Goal: Task Accomplishment & Management: Complete application form

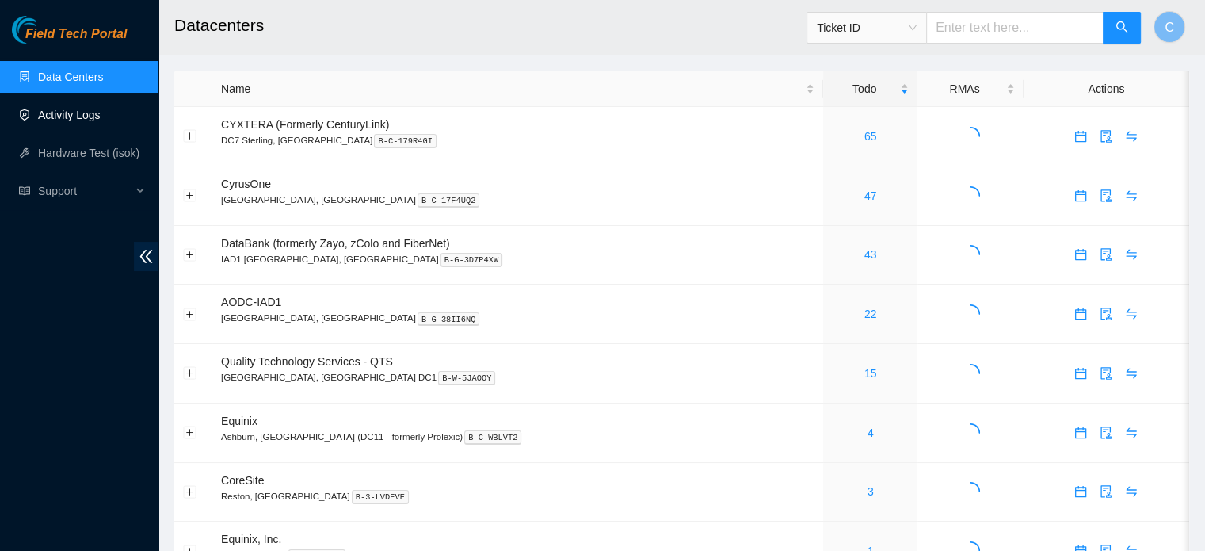
click at [101, 117] on link "Activity Logs" at bounding box center [69, 115] width 63 height 13
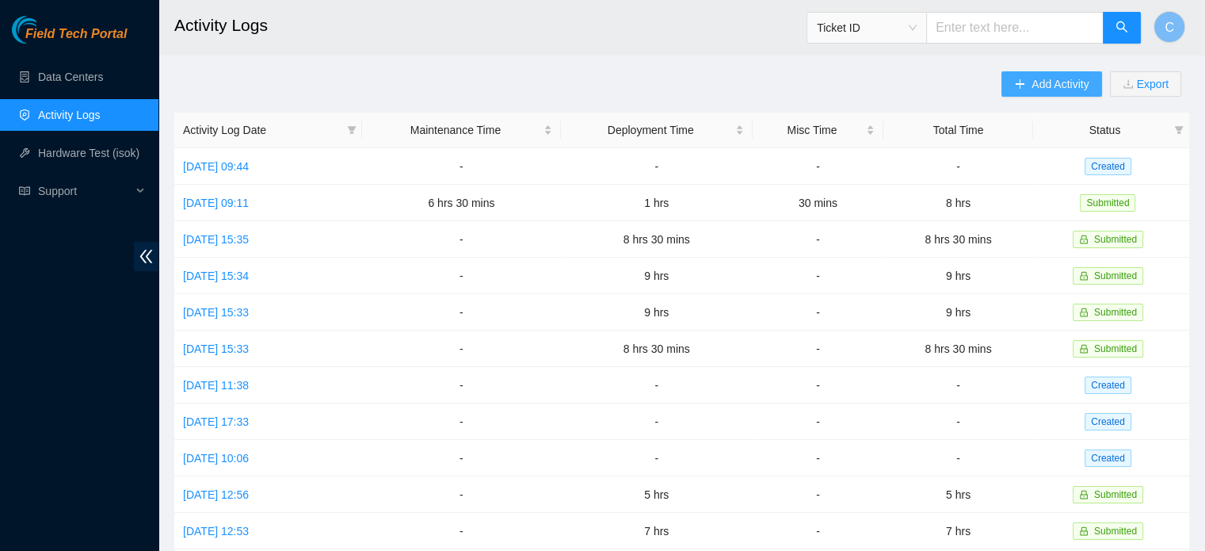
click at [1037, 78] on span "Add Activity" at bounding box center [1060, 83] width 57 height 17
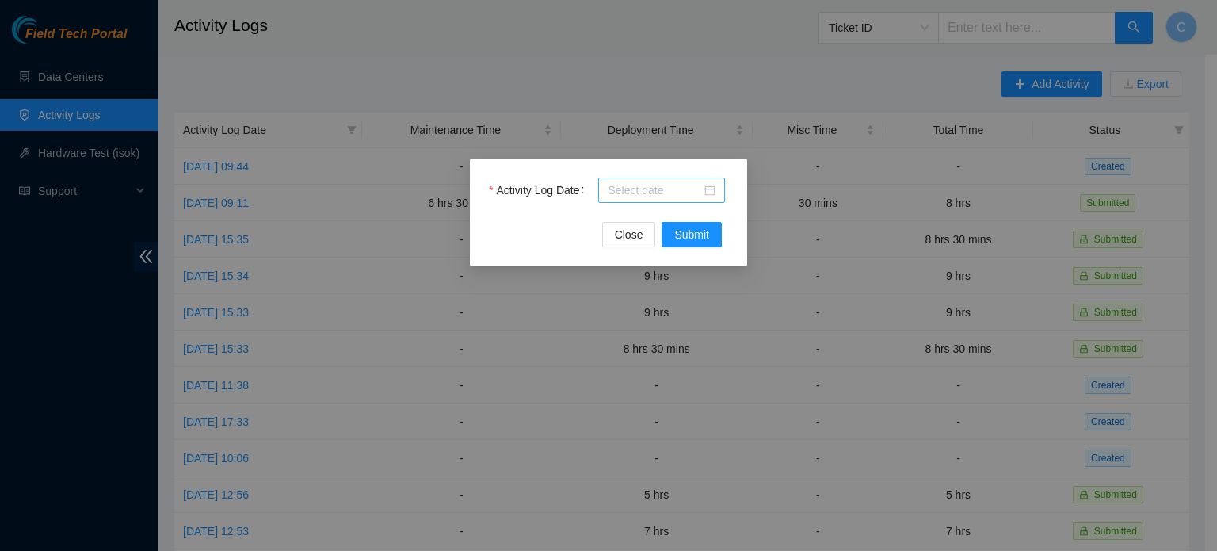
click at [606, 187] on div at bounding box center [661, 190] width 127 height 25
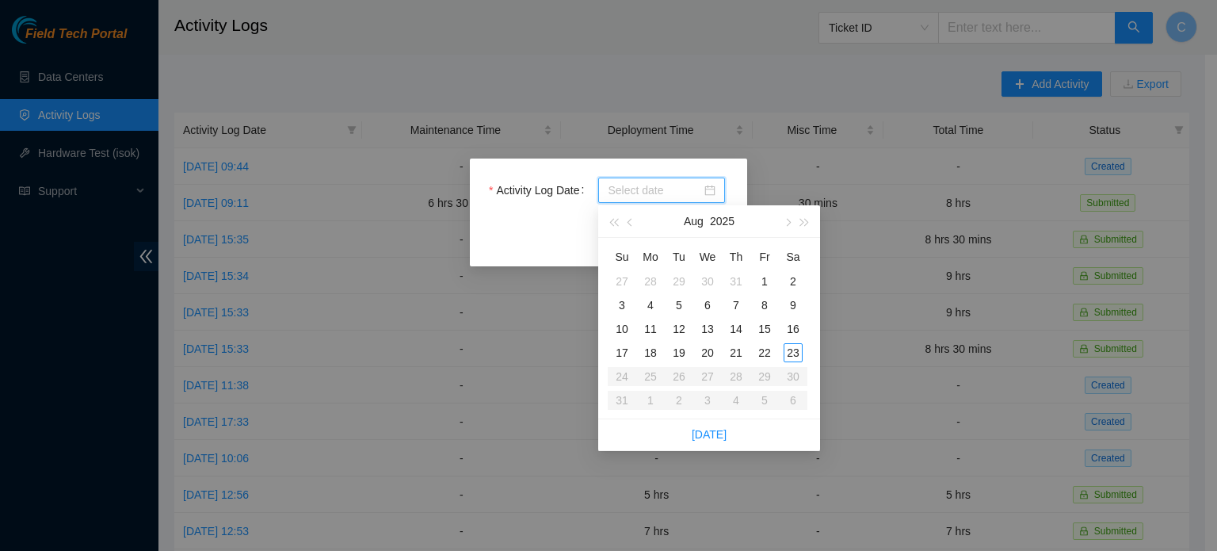
click at [619, 193] on input "Activity Log Date" at bounding box center [655, 189] width 94 height 17
type input "[DATE]"
click at [654, 352] on div "18" at bounding box center [650, 352] width 19 height 19
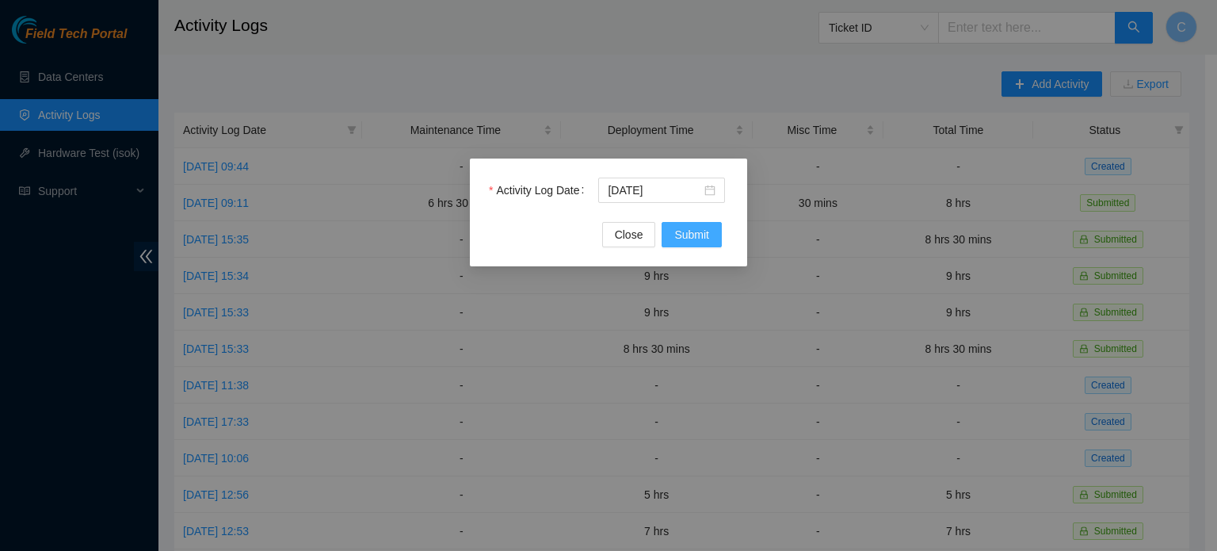
click at [702, 230] on span "Submit" at bounding box center [691, 234] width 35 height 17
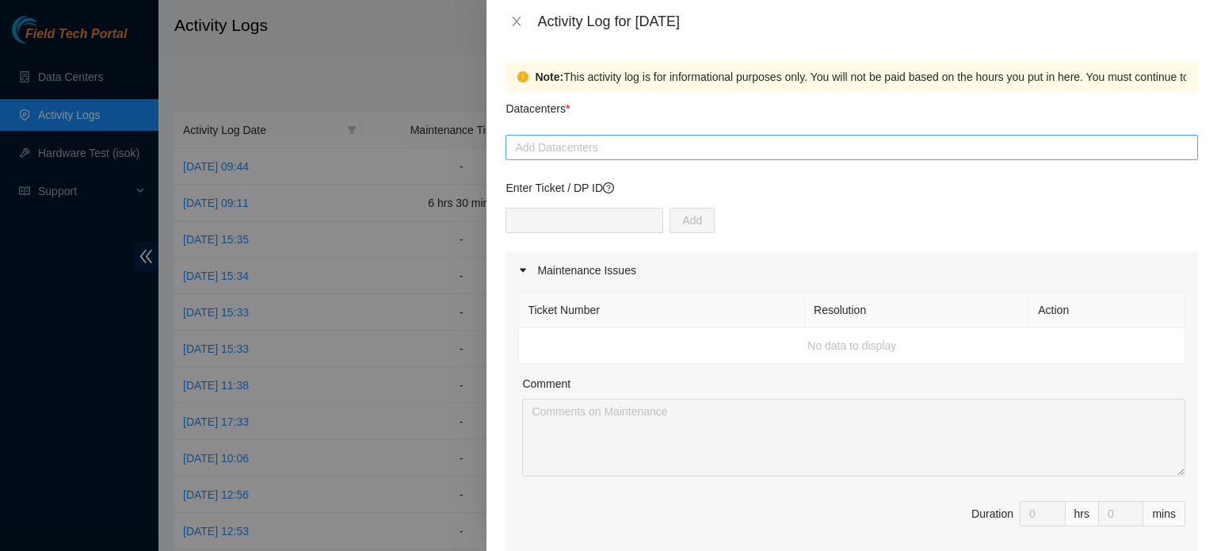
click at [590, 148] on div at bounding box center [852, 147] width 685 height 19
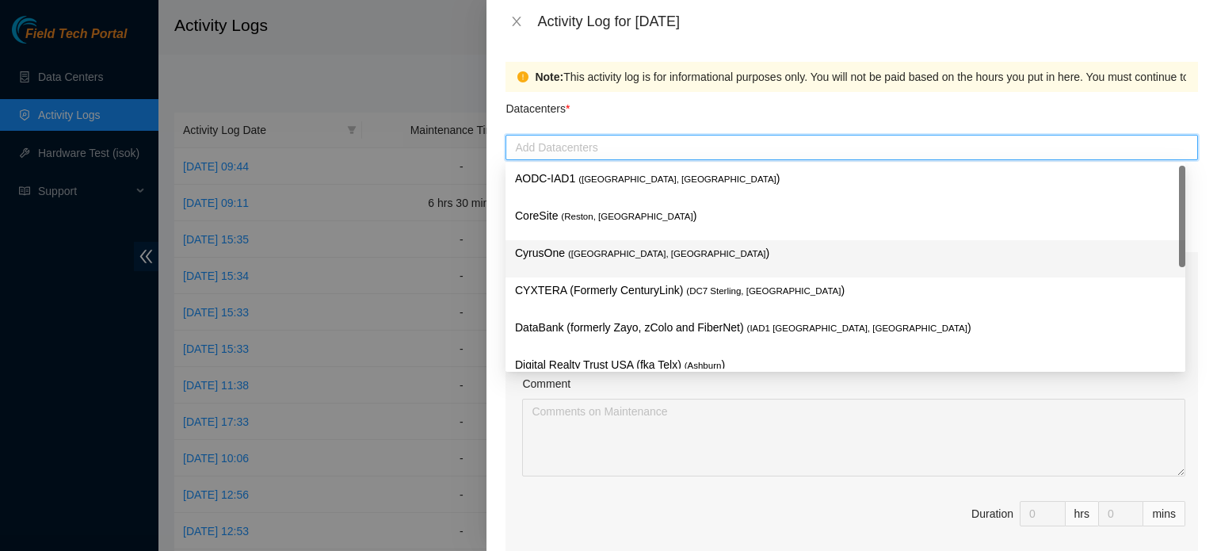
click at [618, 256] on p "CyrusOne ( [PERSON_NAME], [GEOGRAPHIC_DATA] )" at bounding box center [845, 253] width 661 height 18
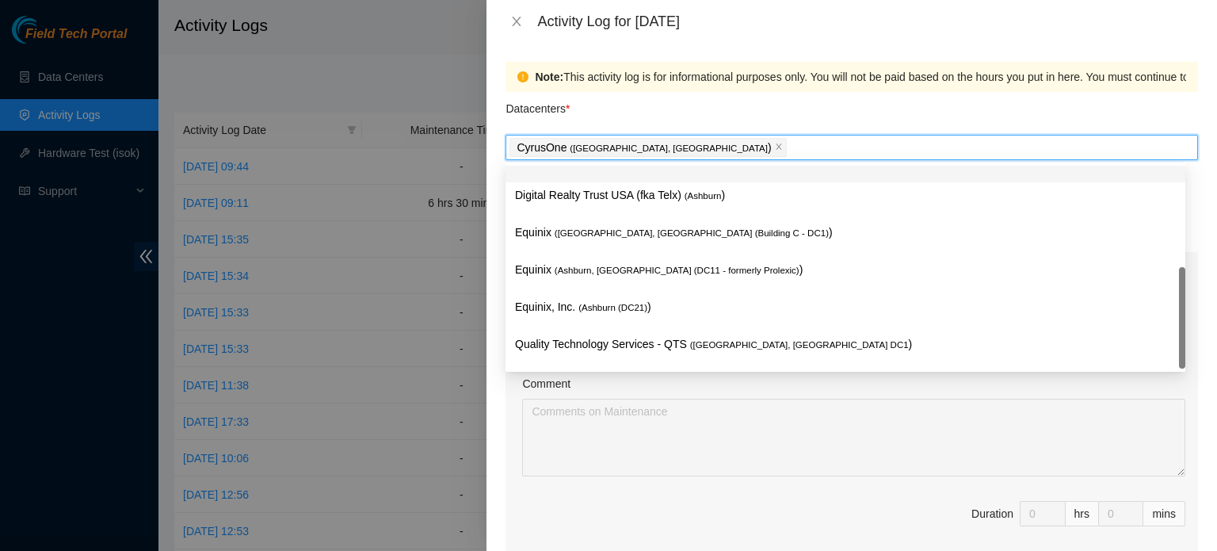
scroll to position [174, 0]
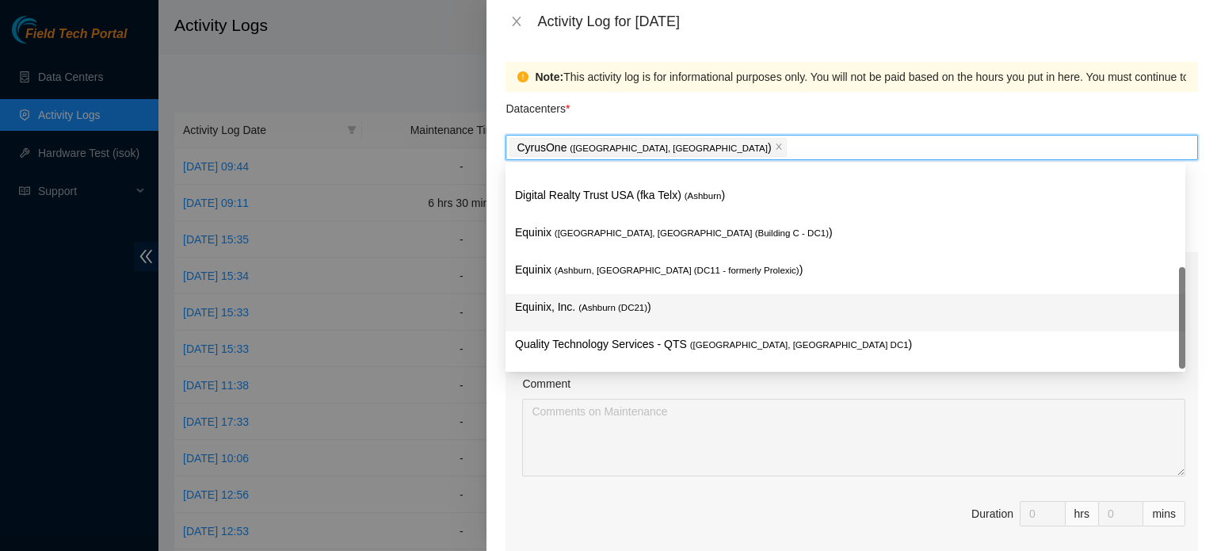
click at [671, 312] on p "Equinix, Inc. ( [GEOGRAPHIC_DATA] (DC21) )" at bounding box center [845, 307] width 661 height 18
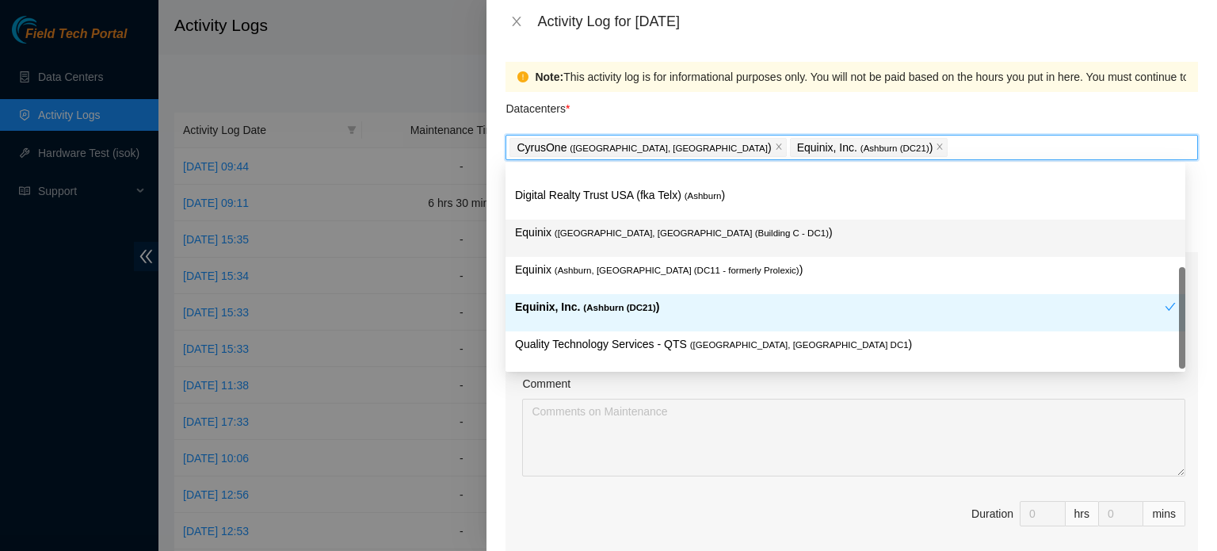
click at [696, 97] on div "Datacenters *" at bounding box center [852, 113] width 693 height 43
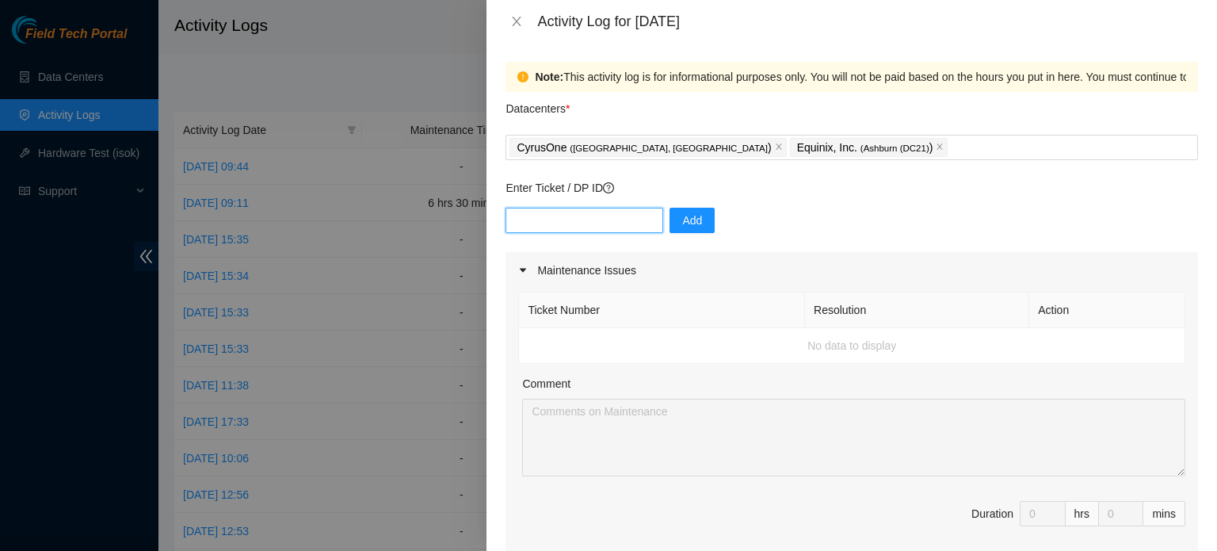
click at [615, 214] on input "text" at bounding box center [585, 220] width 158 height 25
paste input "DP81496"
type input "DP81496"
click at [682, 228] on span "Add" at bounding box center [692, 220] width 20 height 17
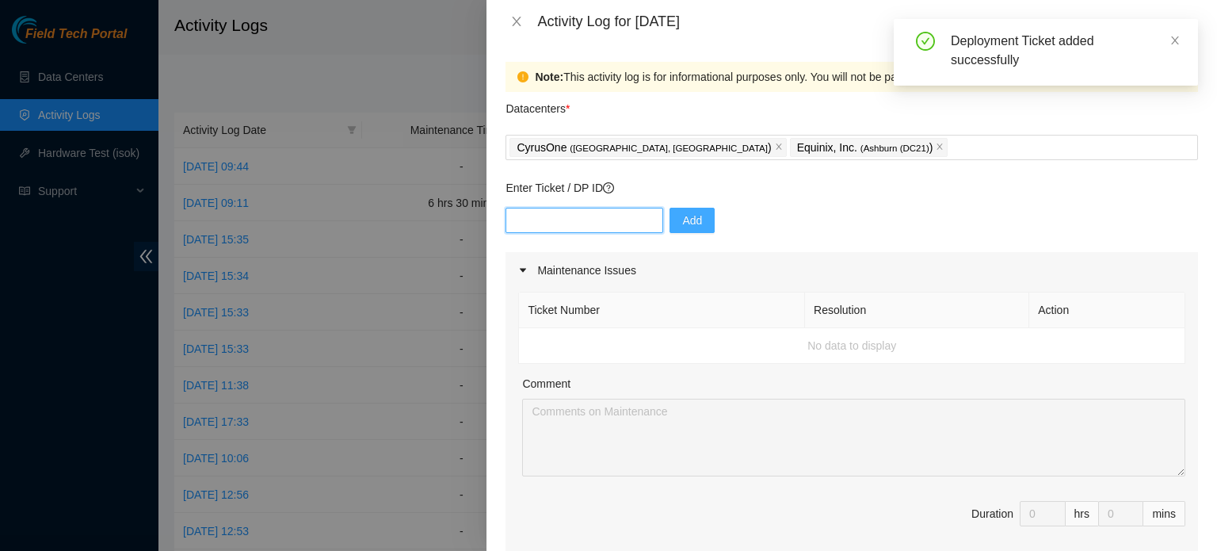
click at [570, 222] on input "text" at bounding box center [585, 220] width 158 height 25
paste input "DP81496"
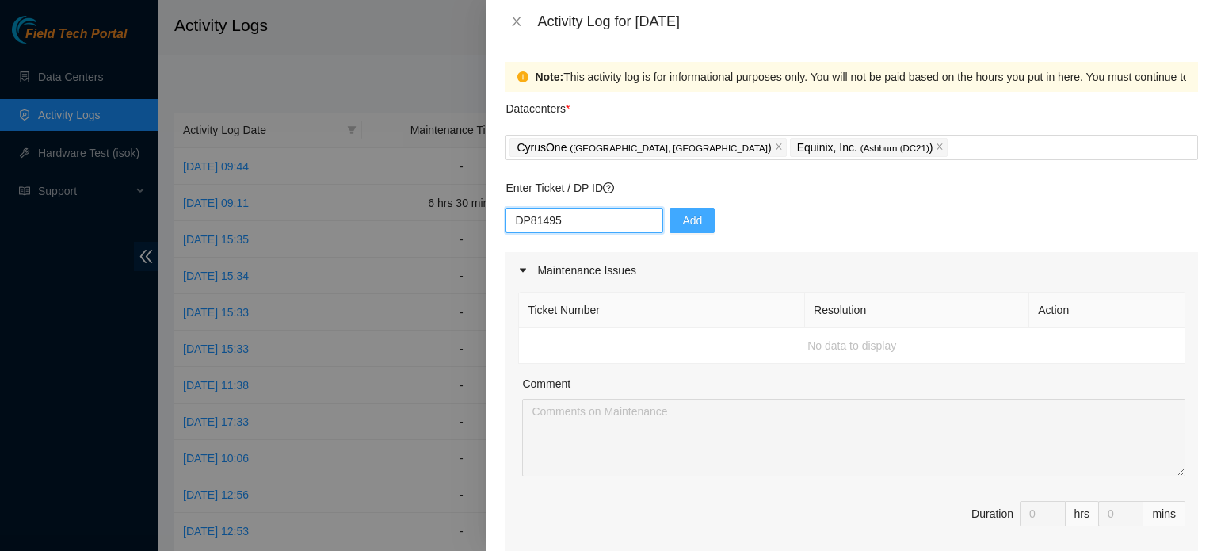
type input "DP81495"
click at [682, 224] on span "Add" at bounding box center [692, 220] width 20 height 17
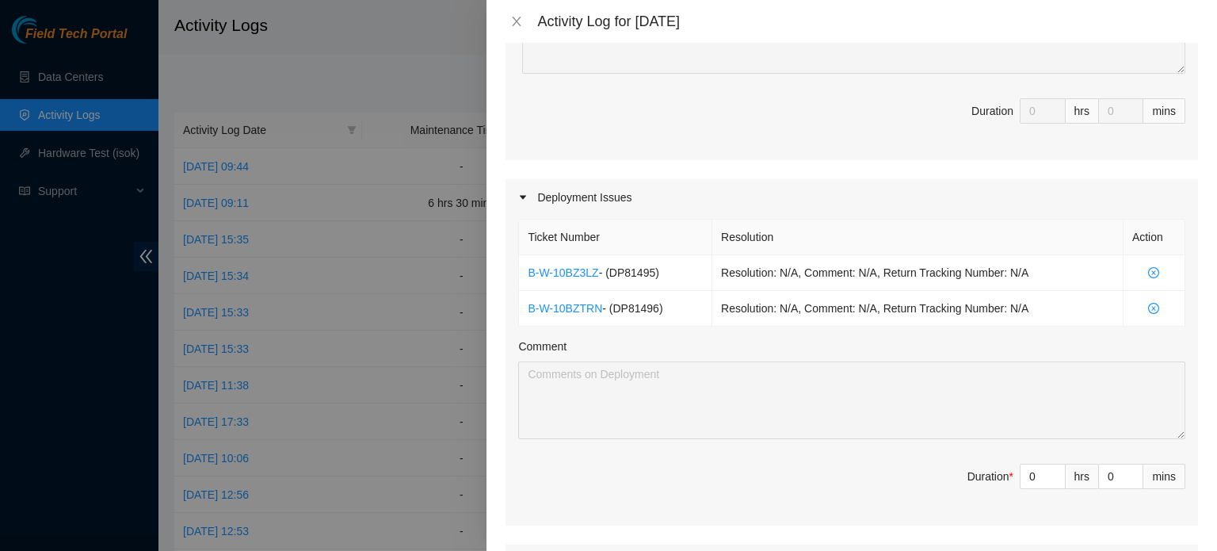
scroll to position [404, 0]
click at [1021, 476] on input "0" at bounding box center [1043, 475] width 44 height 24
type input "7"
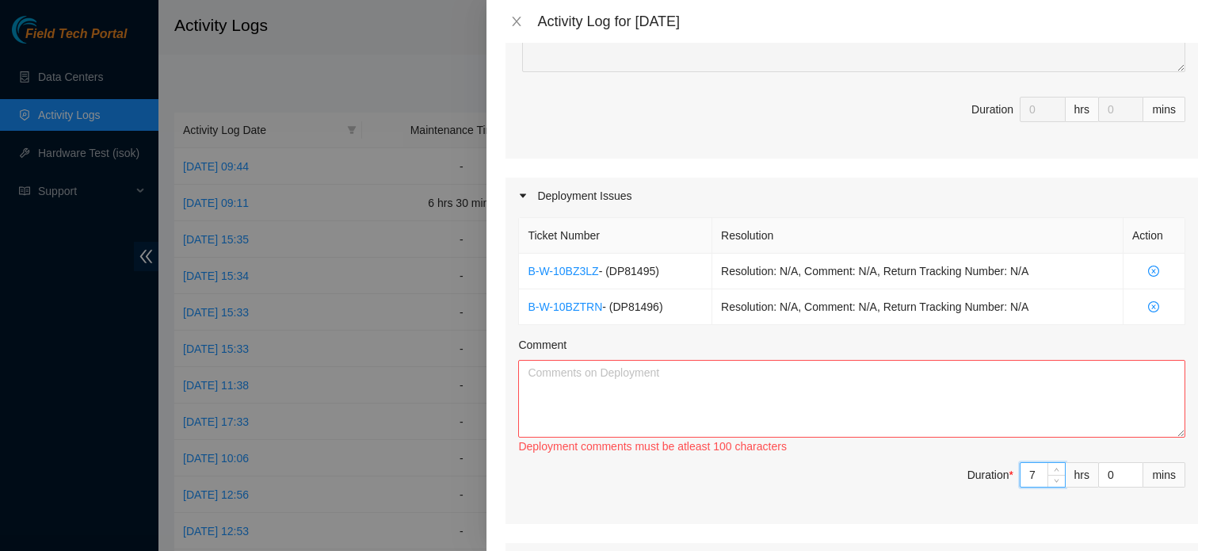
type input "7"
click at [865, 386] on textarea "Comment" at bounding box center [851, 399] width 667 height 78
click at [702, 386] on textarea "Comment" at bounding box center [851, 399] width 667 height 78
paste textarea "Hey [PERSON_NAME], EOD report With FT Caleb -worked with [PERSON_NAME] to confi…"
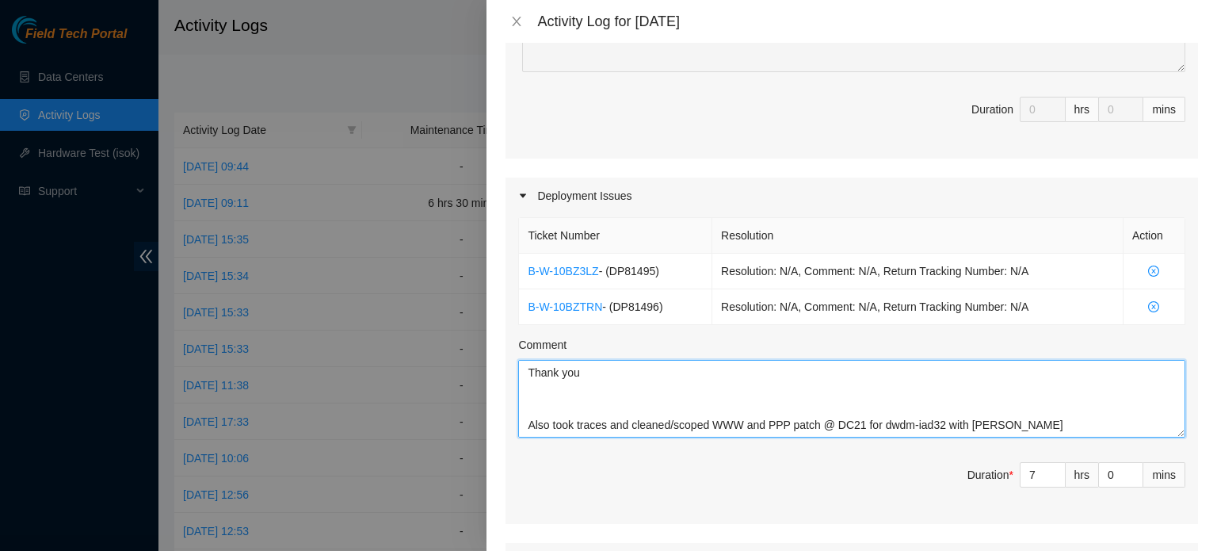
scroll to position [786, 0]
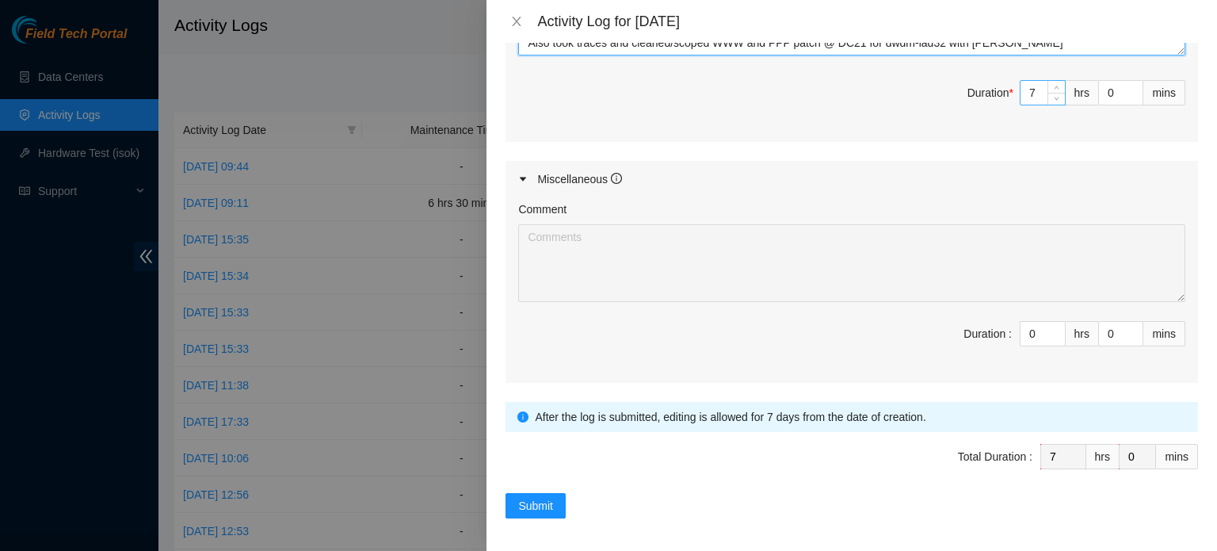
type textarea "for both DP's Above^^ Hey [PERSON_NAME], EOD report With FT Caleb -worked with …"
click at [1025, 82] on input "7" at bounding box center [1043, 93] width 44 height 24
type input "0"
type input "8"
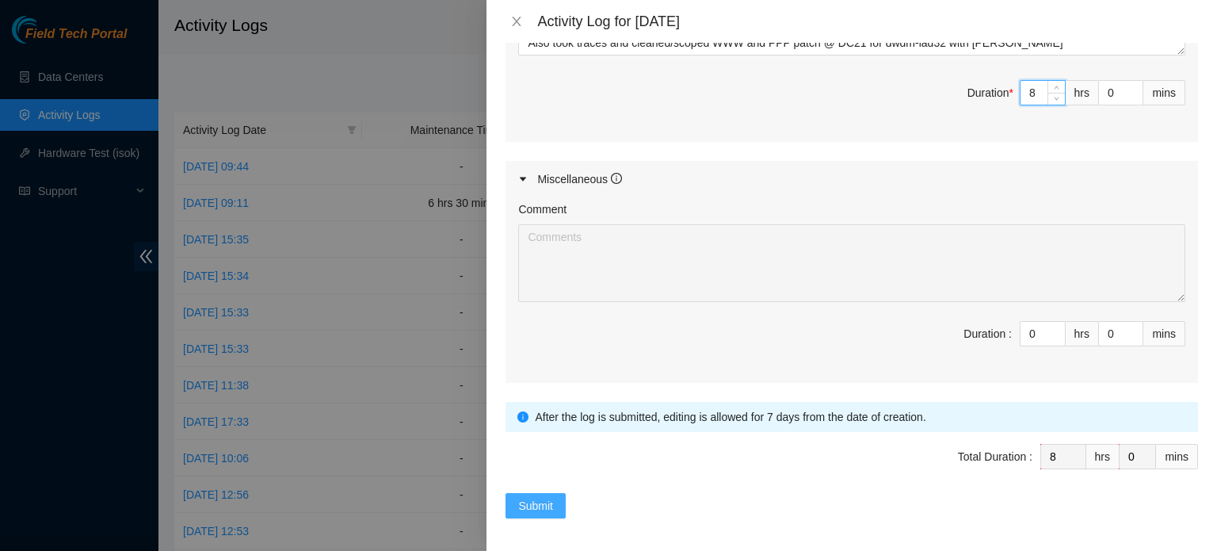
type input "8"
click at [521, 497] on span "Submit" at bounding box center [535, 505] width 35 height 17
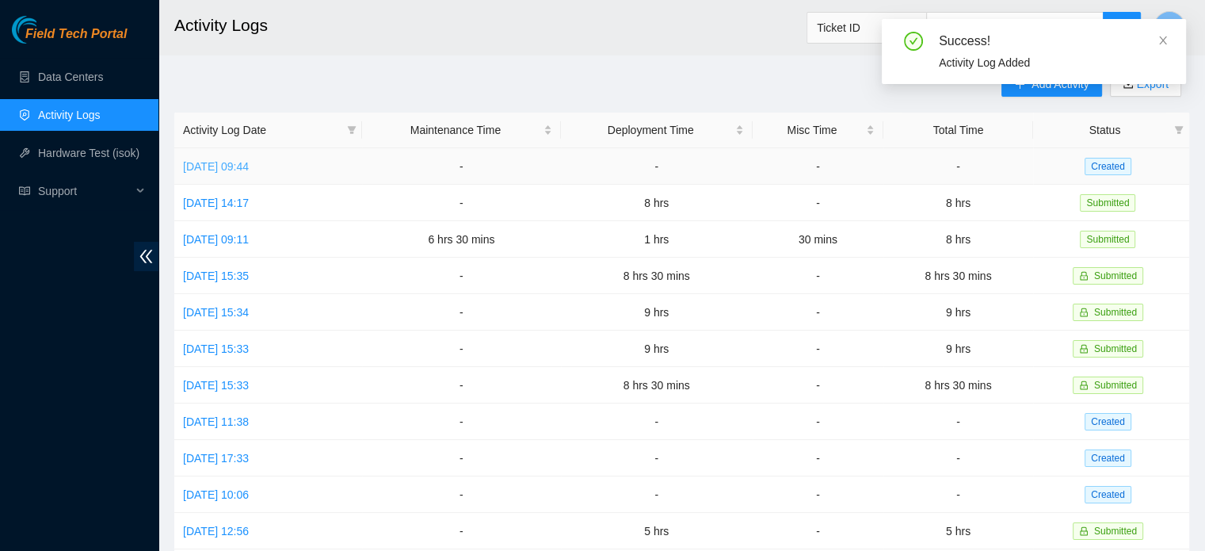
click at [249, 161] on link "[DATE] 09:44" at bounding box center [216, 166] width 66 height 13
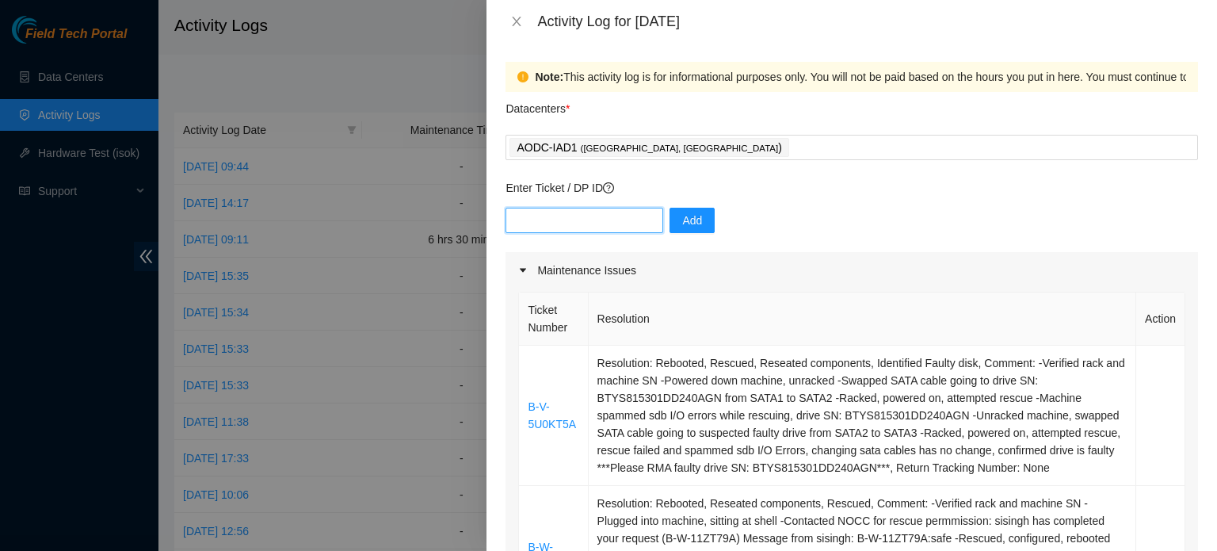
click at [618, 221] on input "text" at bounding box center [585, 220] width 158 height 25
paste input "DP83826"
type input "DP83826"
click at [685, 226] on span "Add" at bounding box center [692, 220] width 20 height 17
click at [680, 158] on div "AODC-IAD1 ( [GEOGRAPHIC_DATA], [GEOGRAPHIC_DATA] )" at bounding box center [852, 147] width 685 height 22
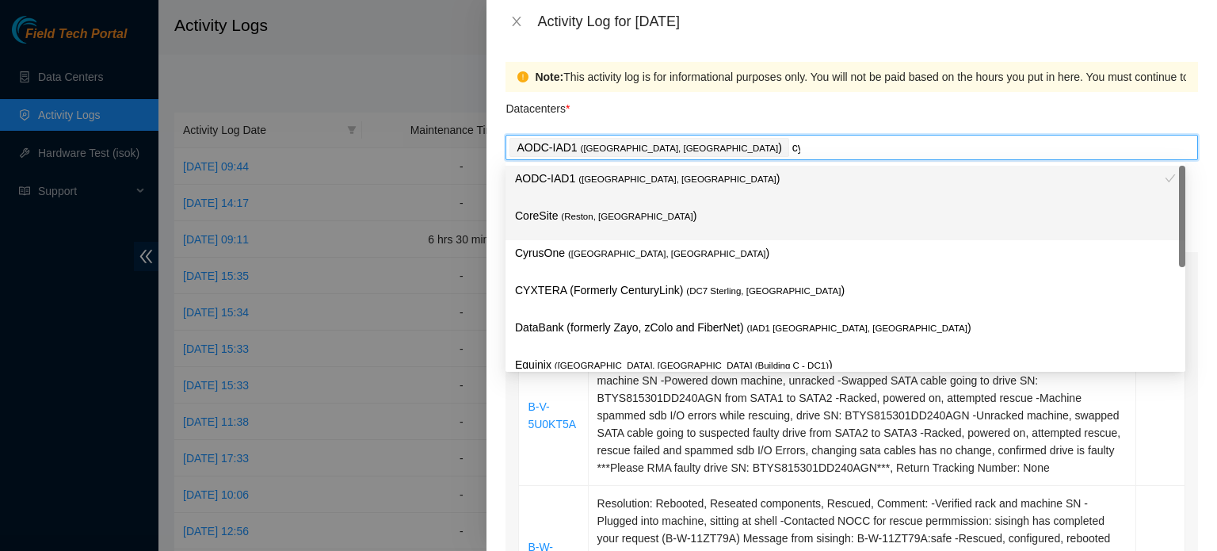
type input "[PERSON_NAME]"
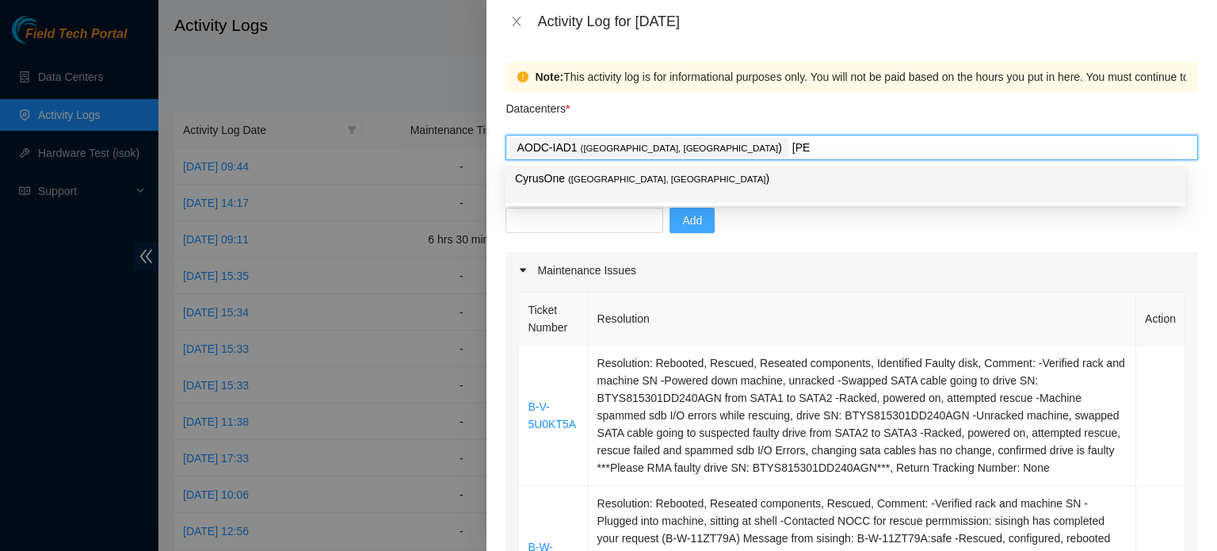
click at [670, 172] on p "CyrusOne ( [PERSON_NAME], [GEOGRAPHIC_DATA] )" at bounding box center [845, 179] width 661 height 18
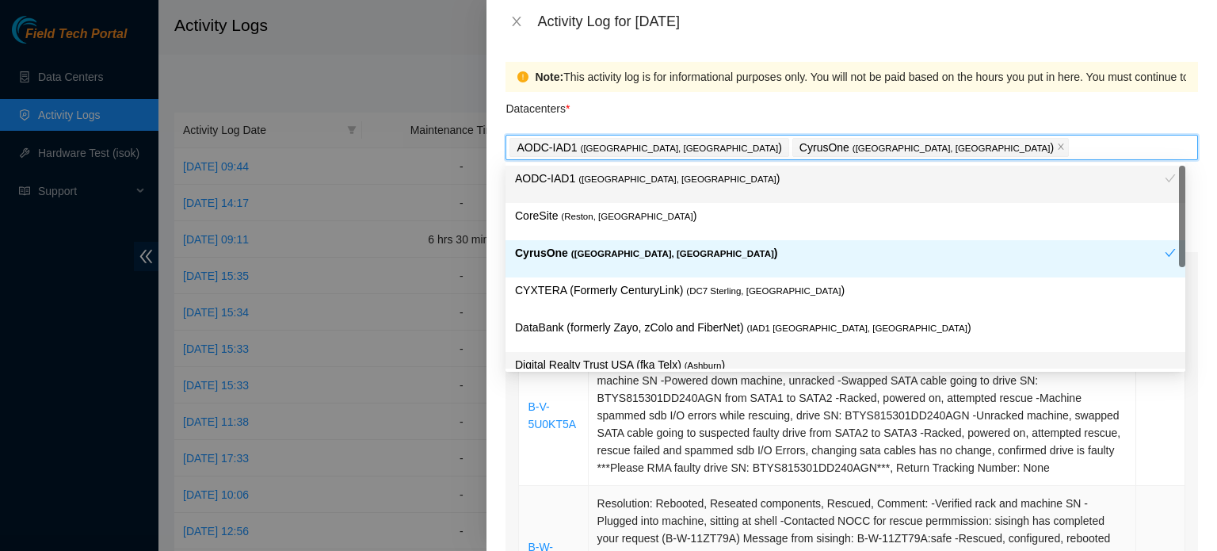
click at [784, 528] on td "Resolution: Rebooted, Reseated components, Rescued, Comment: -Verified rack and…" at bounding box center [863, 556] width 548 height 140
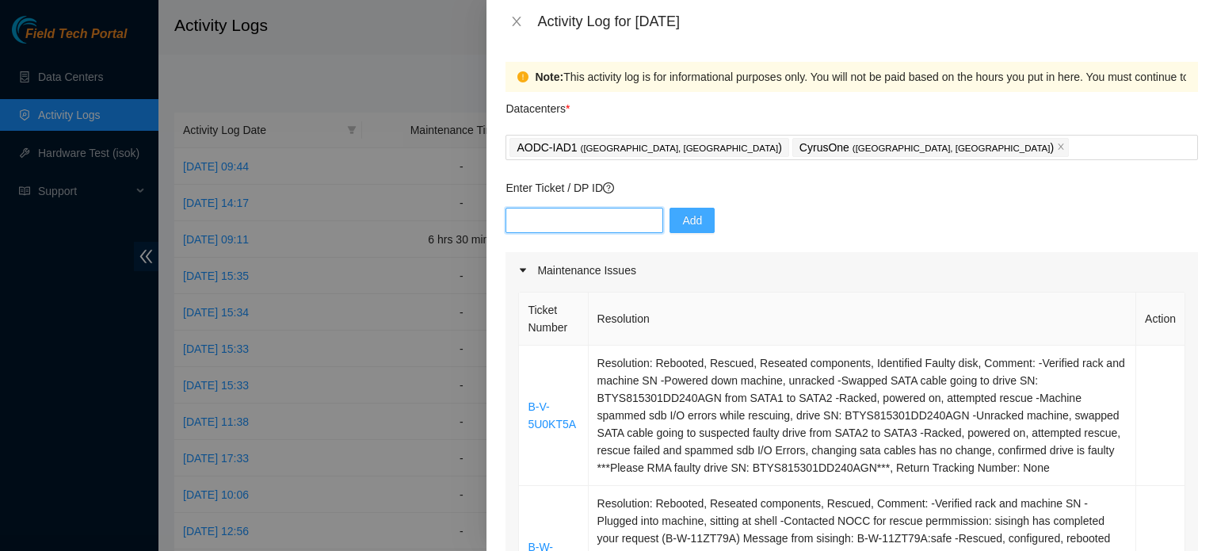
click at [620, 213] on input "text" at bounding box center [585, 220] width 158 height 25
paste input "B-V-589SRL3"
type input "B-V-589SRL3"
click at [682, 219] on span "Add" at bounding box center [692, 220] width 20 height 17
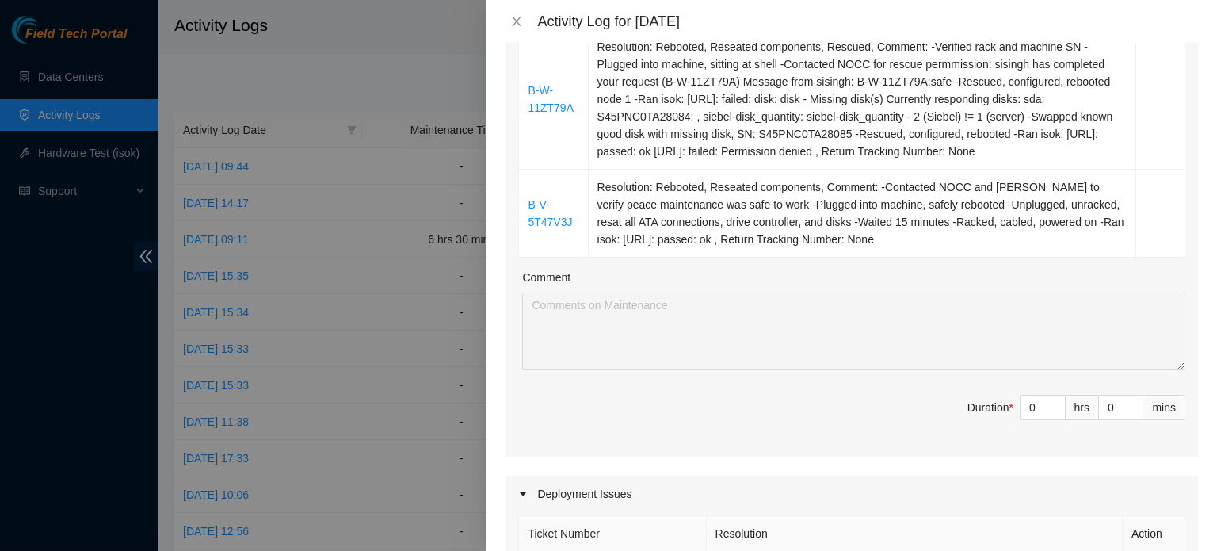
scroll to position [418, 0]
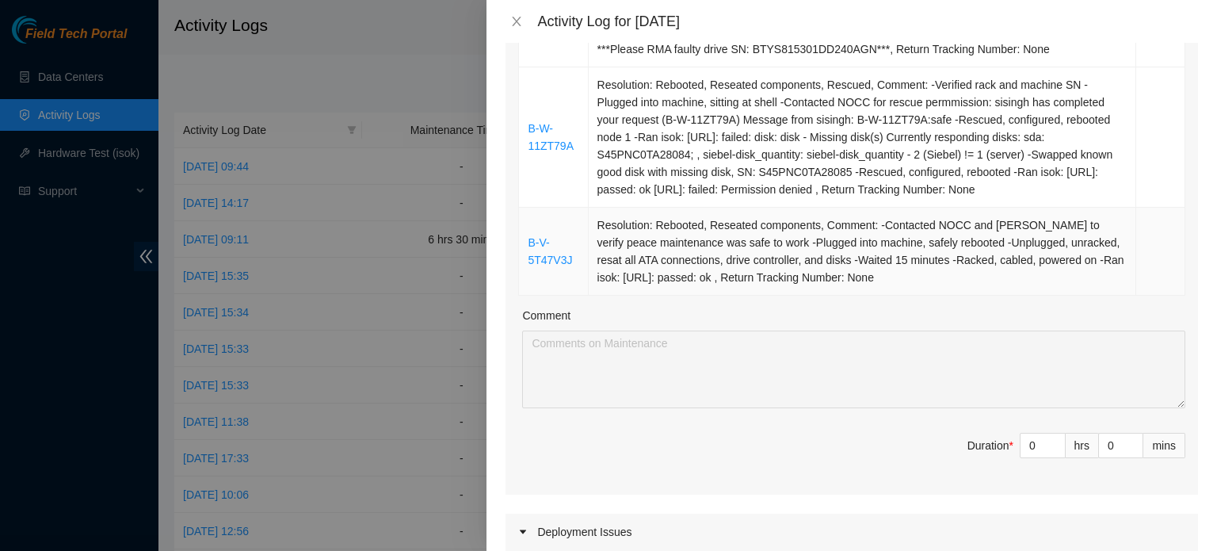
click at [1140, 261] on td at bounding box center [1160, 252] width 49 height 88
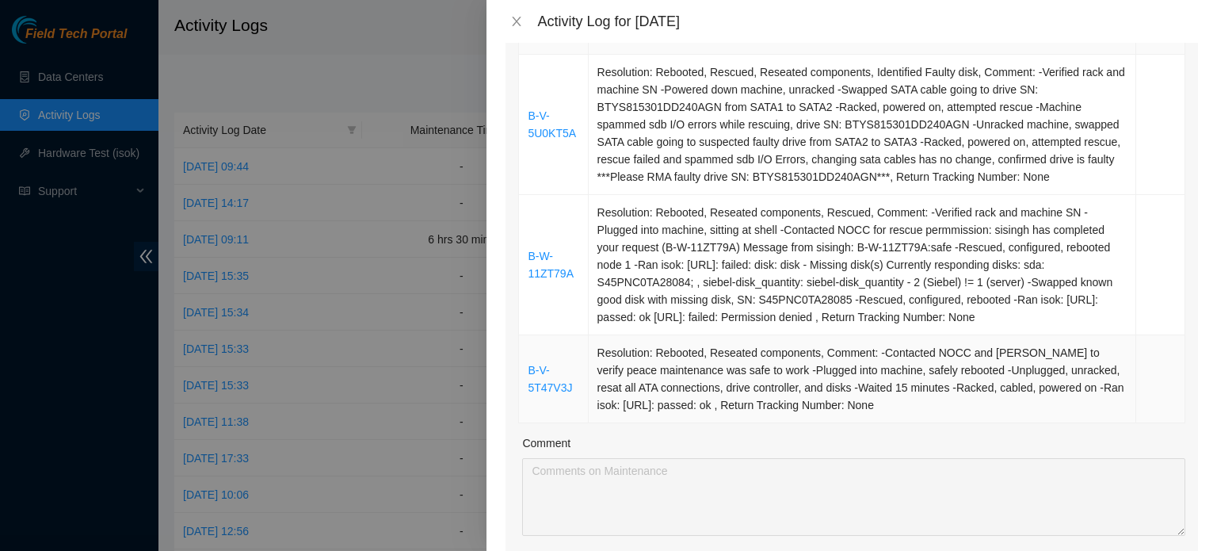
scroll to position [266, 0]
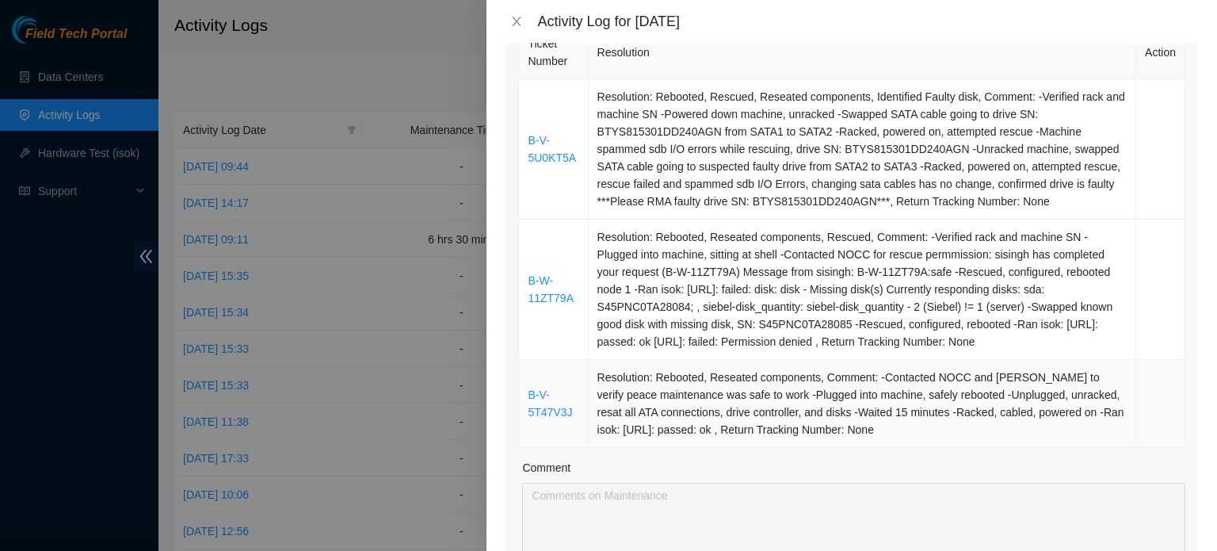
click at [1112, 394] on td "Resolution: Rebooted, Reseated components, Comment: -Contacted NOCC and [PERSON…" at bounding box center [863, 404] width 548 height 88
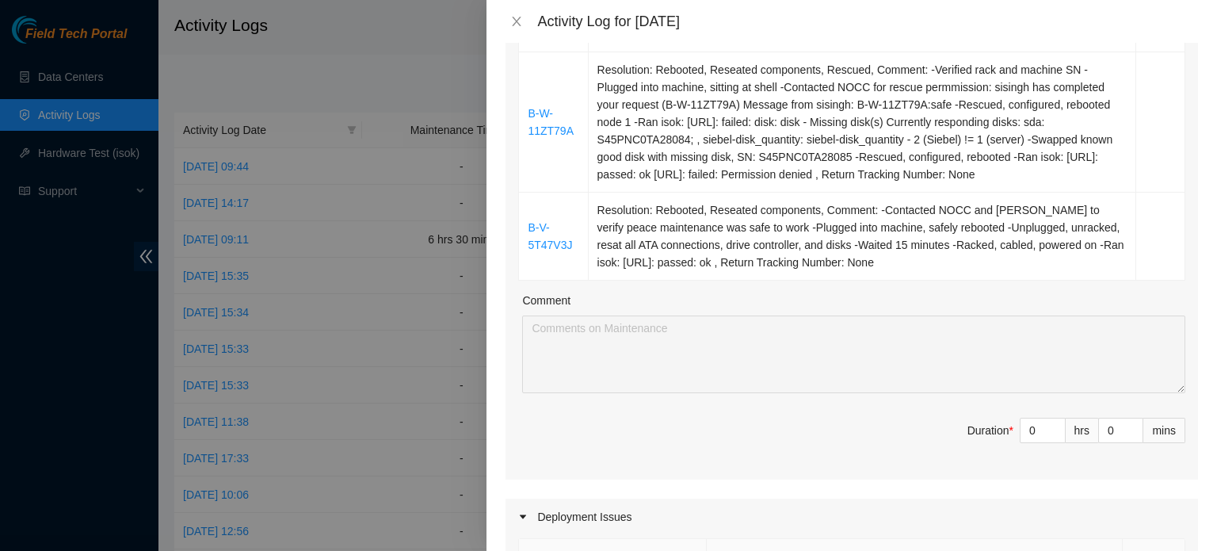
scroll to position [444, 0]
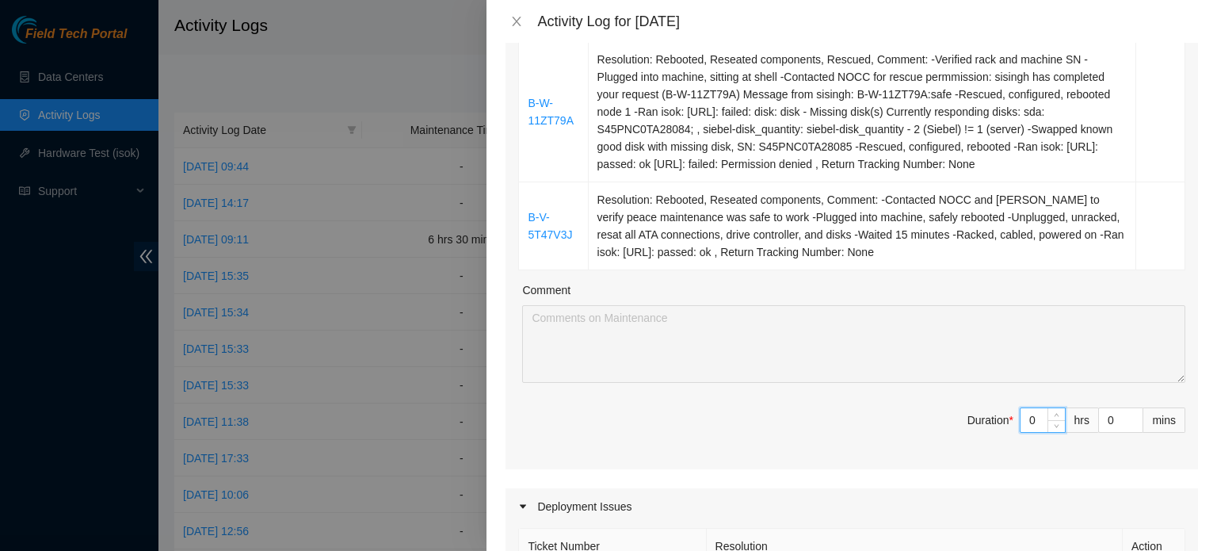
click at [1027, 421] on input "0" at bounding box center [1043, 420] width 44 height 24
type input "2"
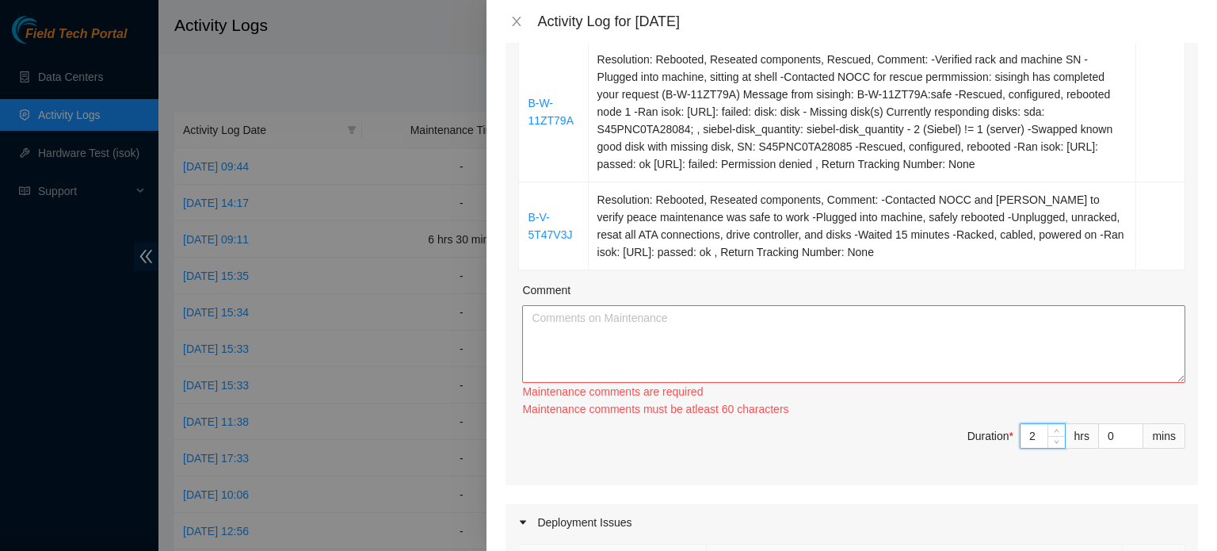
type input "2"
click at [909, 354] on textarea "Comment" at bounding box center [853, 344] width 663 height 78
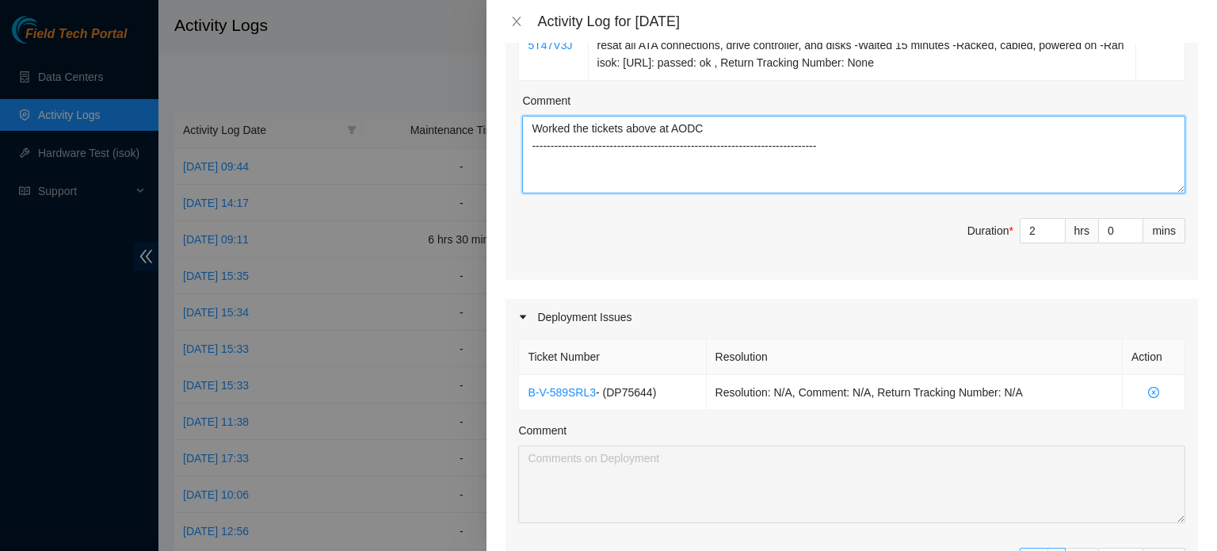
scroll to position [846, 0]
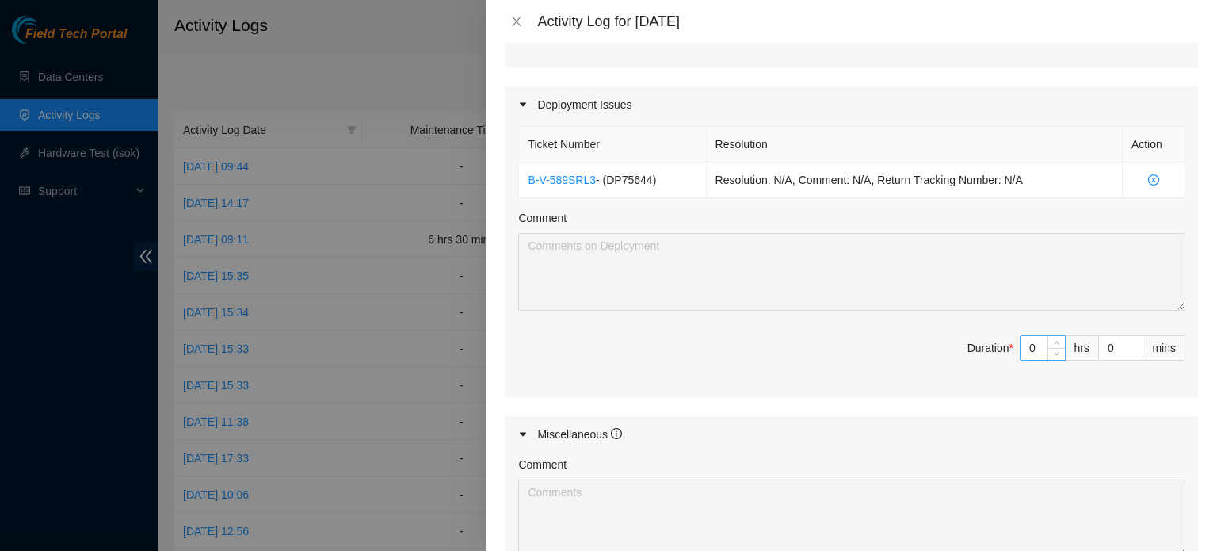
type textarea "Worked the tickets above at AODC ----------------------------------------------…"
click at [1024, 344] on input "0" at bounding box center [1043, 348] width 44 height 24
type input "5"
type input "7"
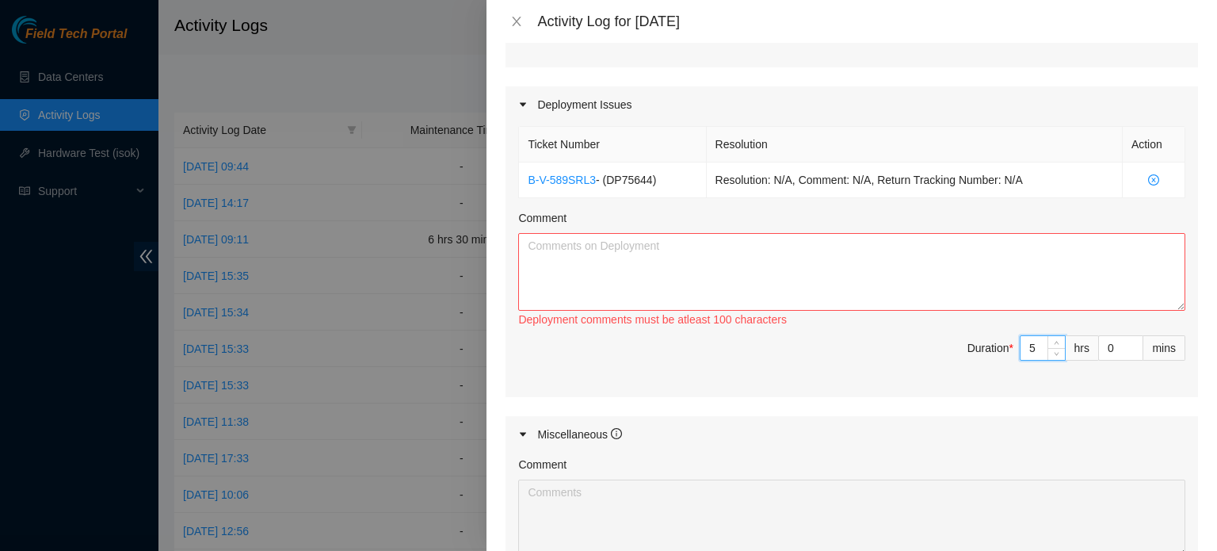
type input "5"
click at [863, 256] on textarea "Comment" at bounding box center [851, 272] width 667 height 78
type textarea "W"
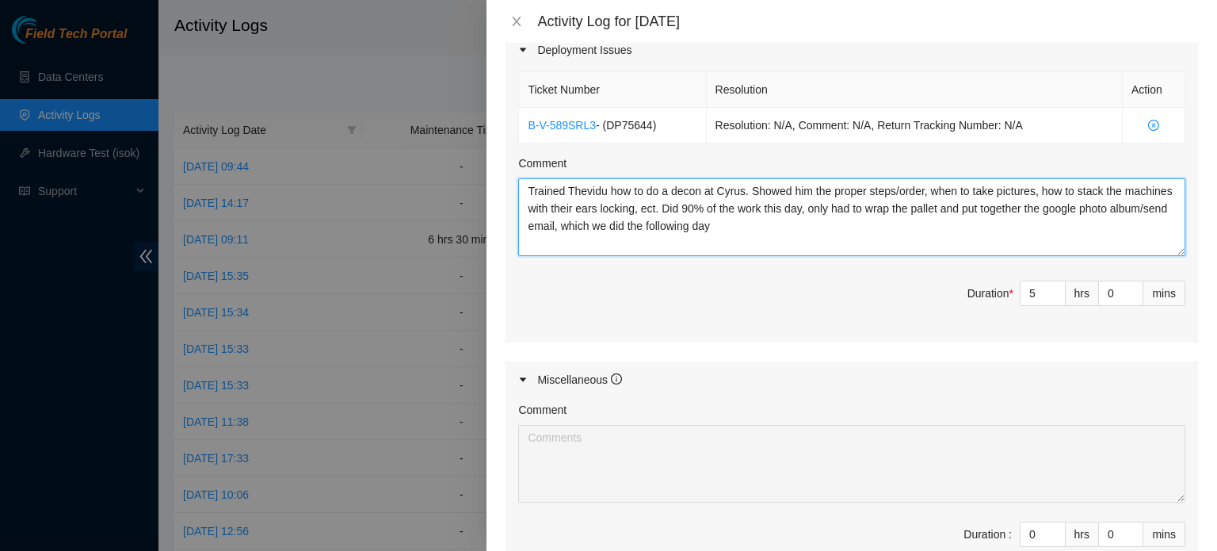
scroll to position [992, 0]
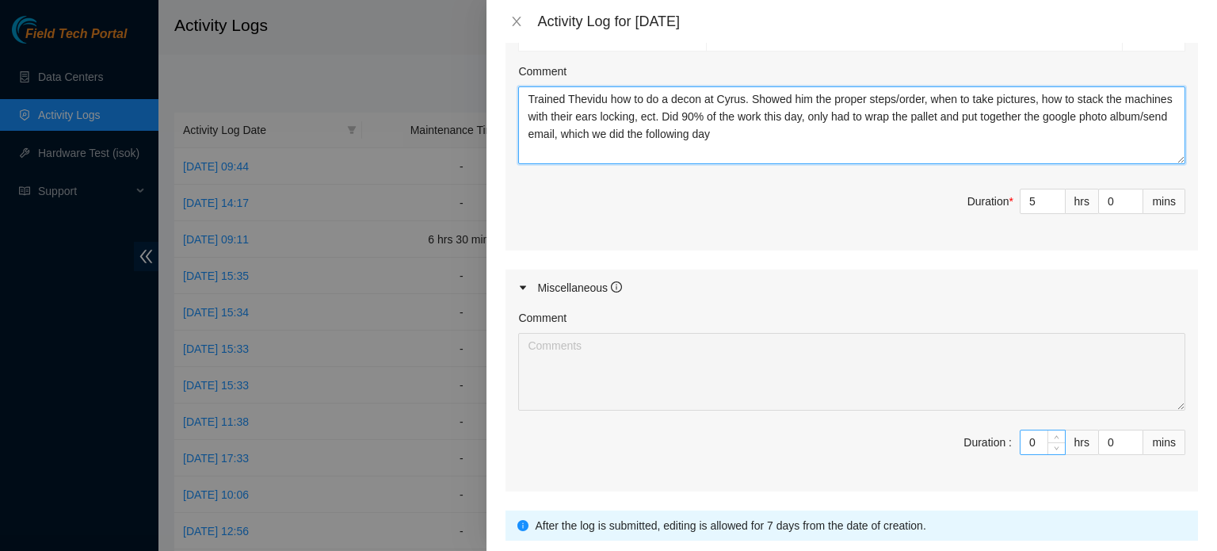
type textarea "Trained Thevidu how to do a decon at Cyrus. Showed him the proper steps/order, …"
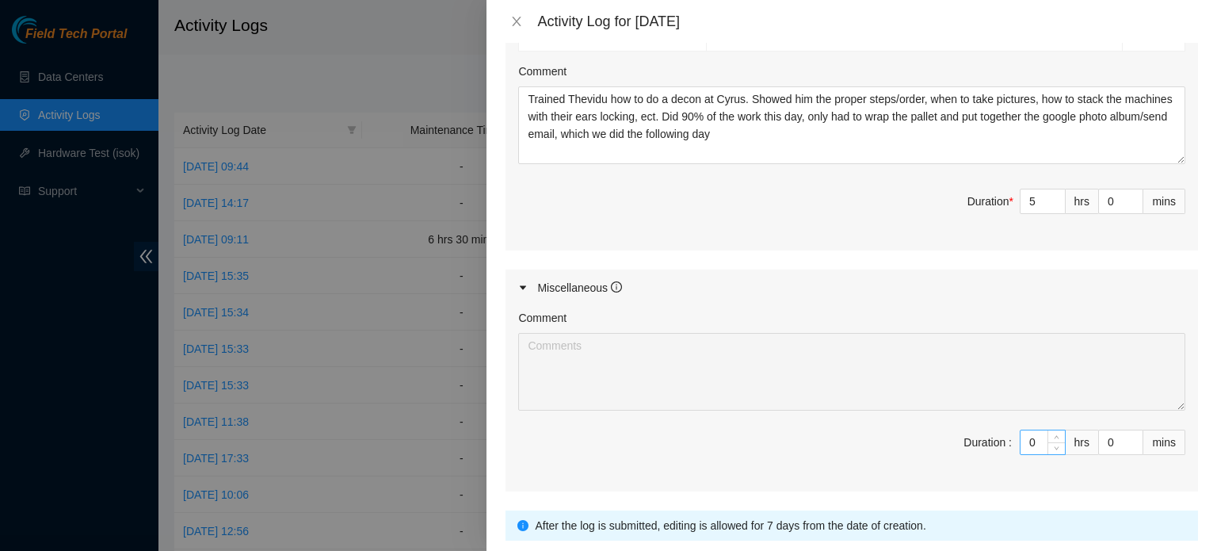
click at [1024, 440] on input "0" at bounding box center [1043, 442] width 44 height 24
click at [1021, 437] on input "0" at bounding box center [1043, 442] width 44 height 24
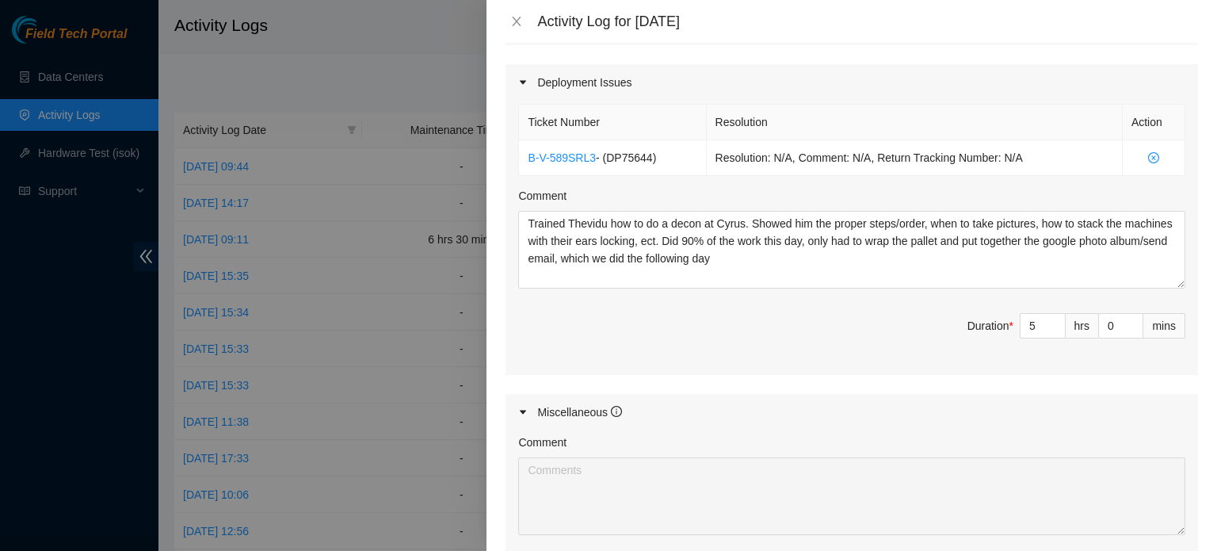
scroll to position [876, 0]
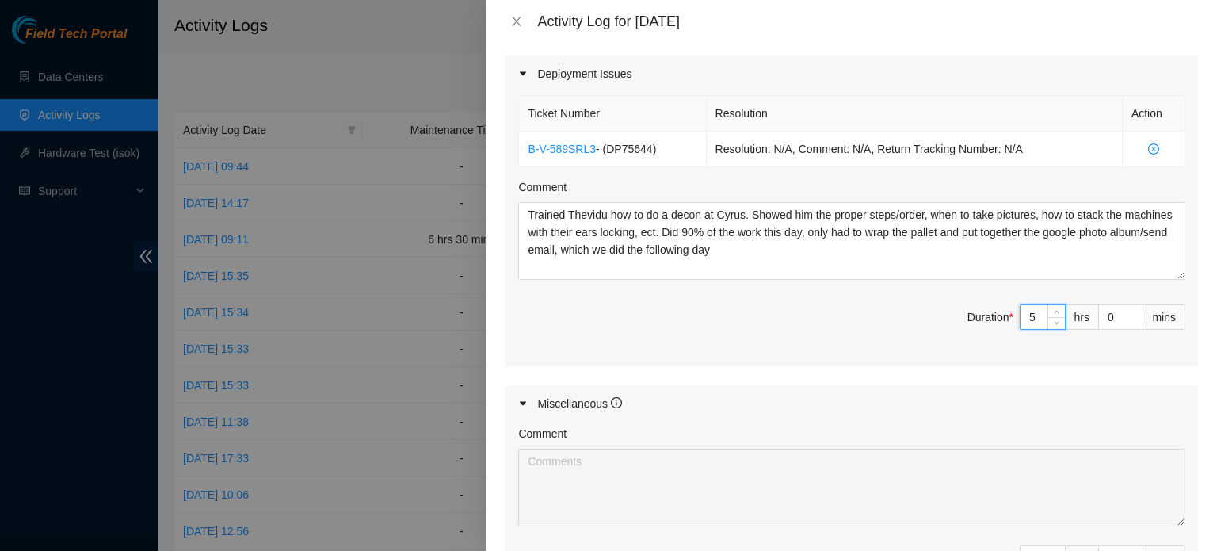
click at [1025, 315] on input "5" at bounding box center [1043, 317] width 44 height 24
type input "2"
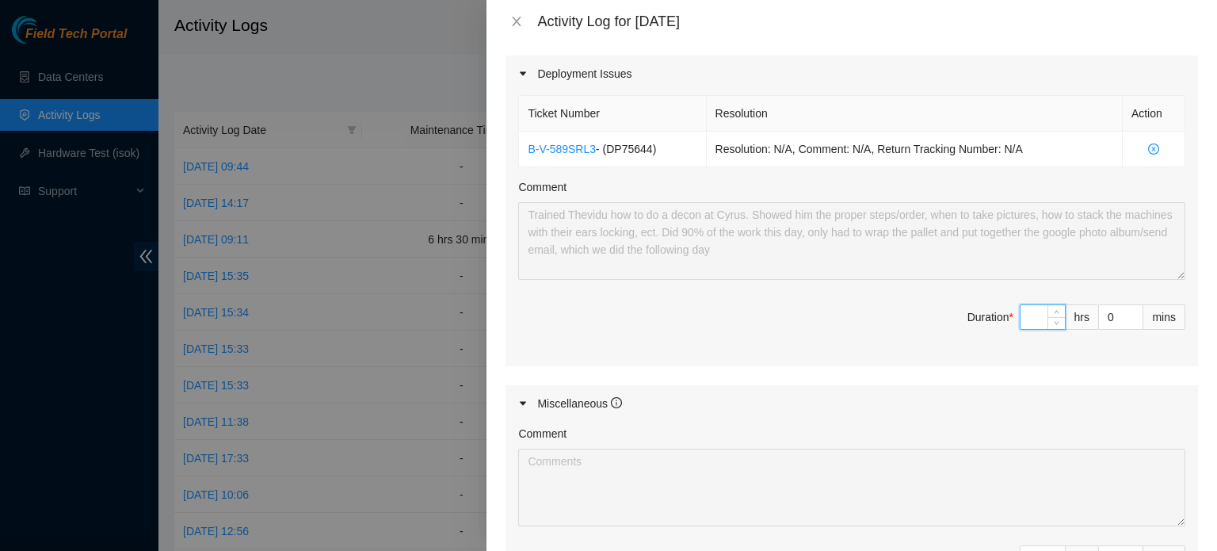
type input "6"
type input "8"
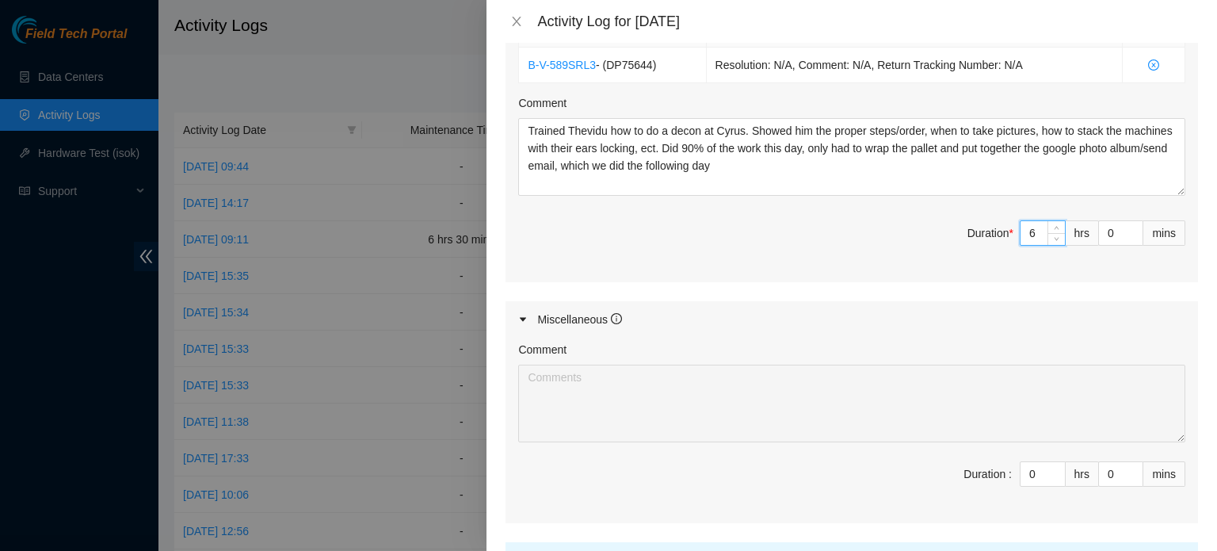
scroll to position [965, 0]
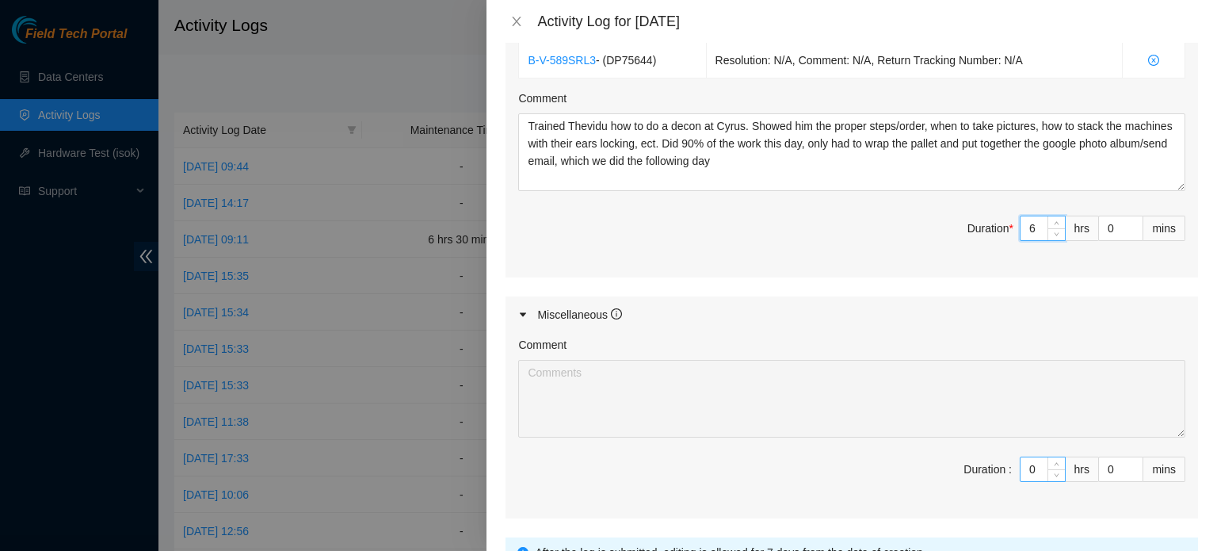
type input "6"
click at [1021, 473] on input "0" at bounding box center [1043, 469] width 44 height 24
type input "01"
type input "9"
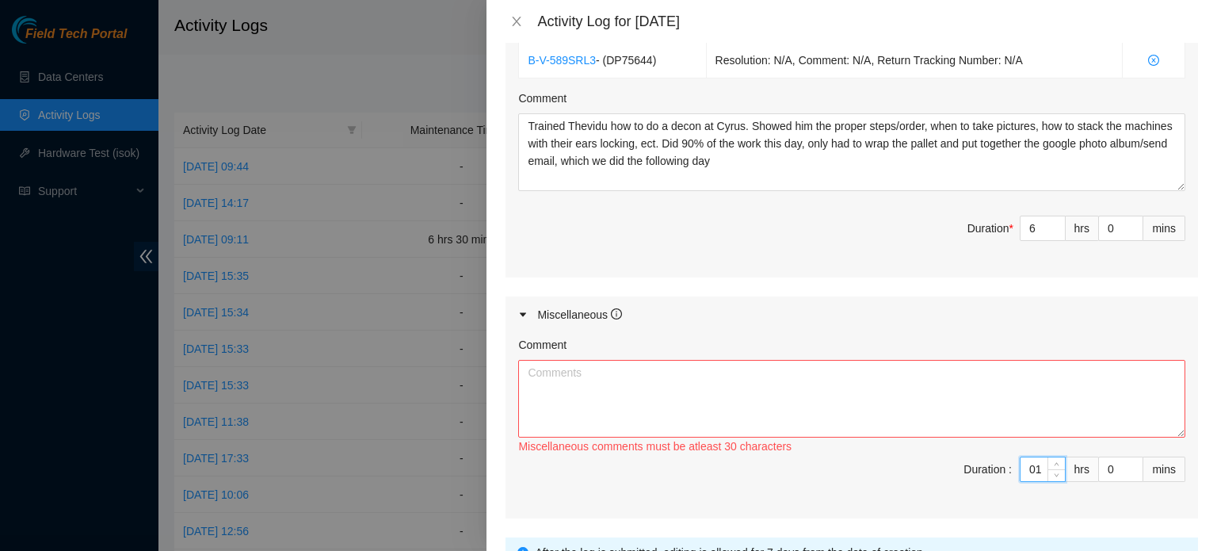
type input "0"
type input "8"
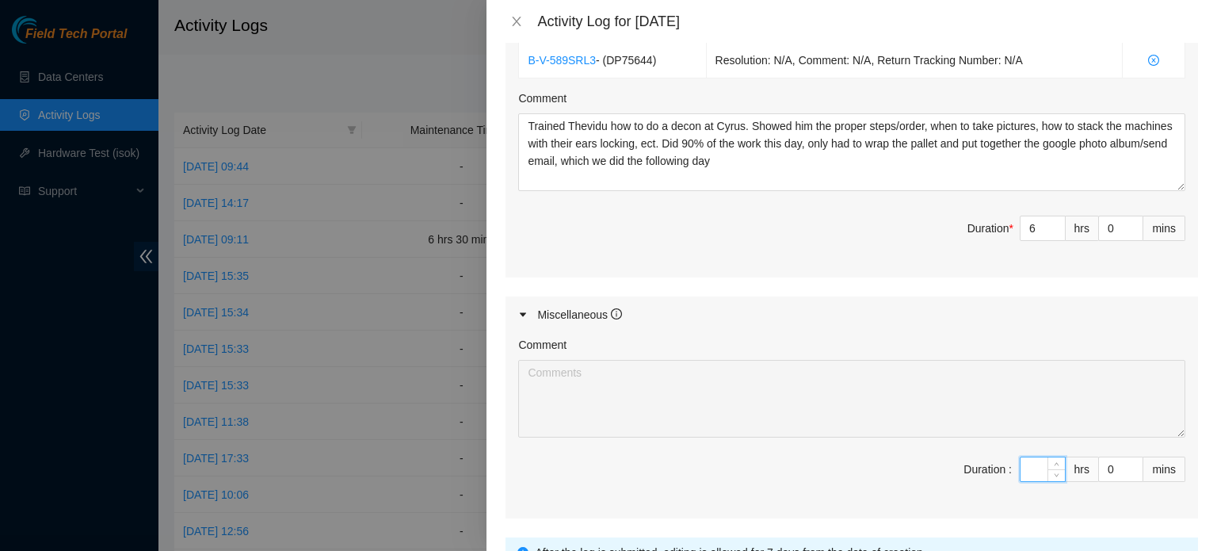
type input "1"
type input "9"
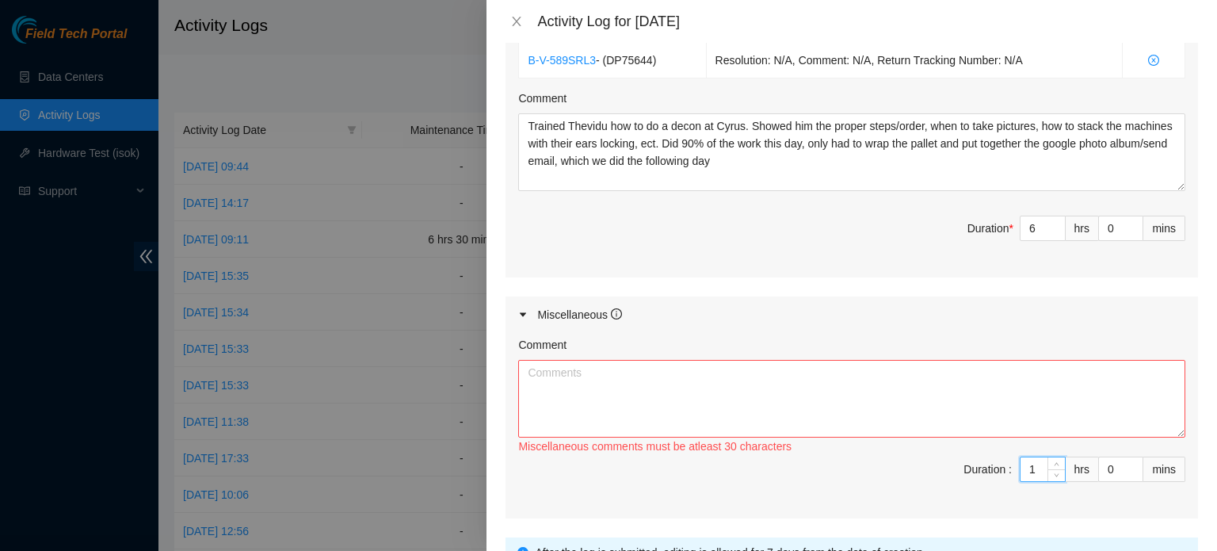
type input "1"
click at [932, 396] on textarea "Comment" at bounding box center [851, 399] width 667 height 78
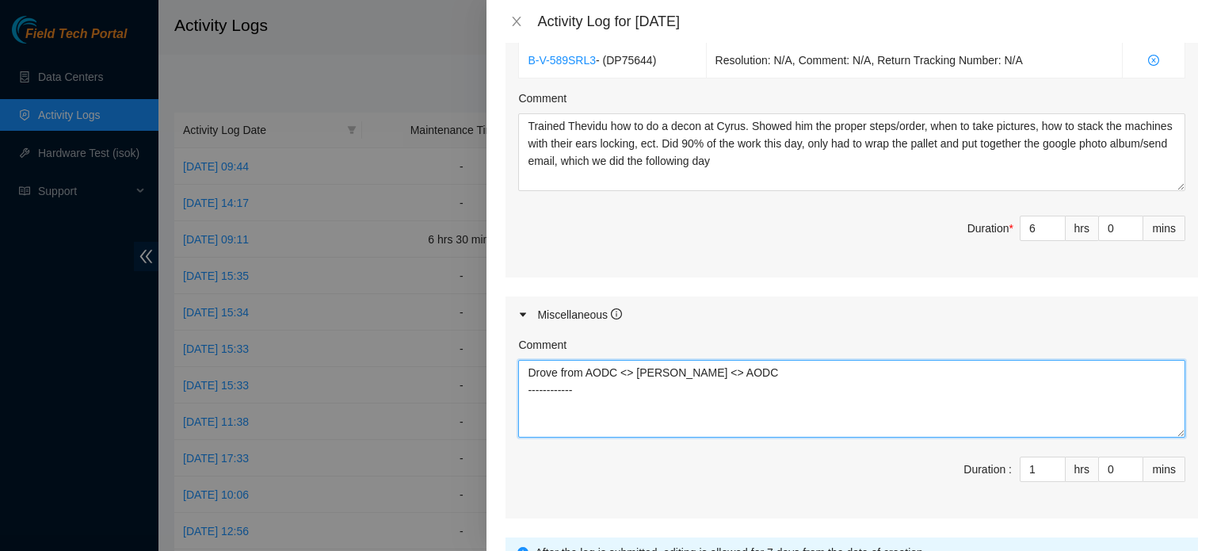
scroll to position [1100, 0]
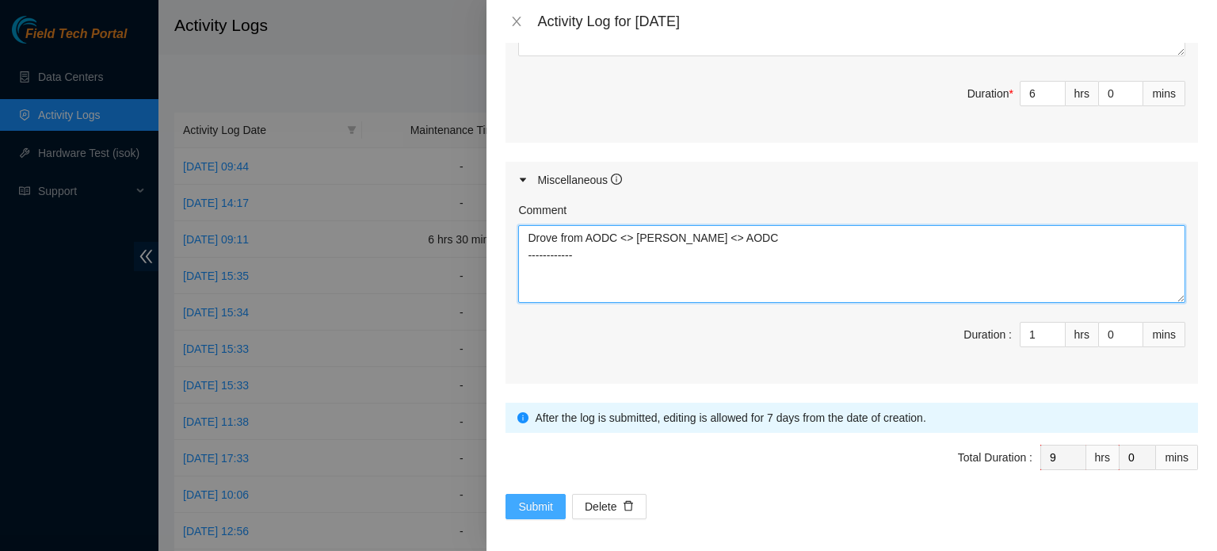
type textarea "Drove from AODC <> [PERSON_NAME] <> AODC ------------"
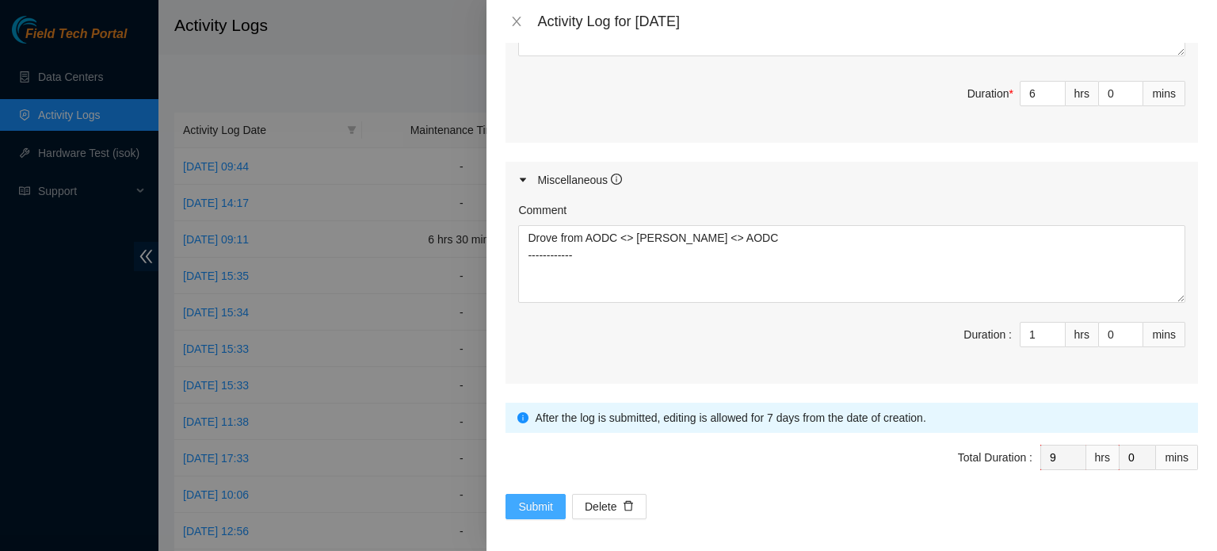
click at [551, 502] on span "Submit" at bounding box center [535, 506] width 35 height 17
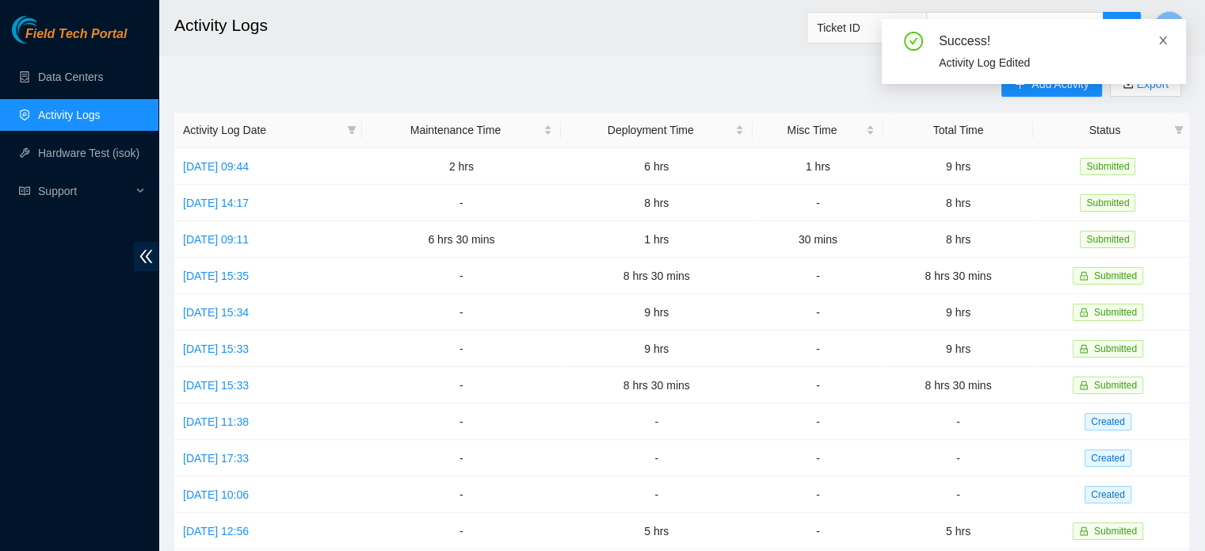
click at [1166, 37] on icon "close" at bounding box center [1163, 40] width 8 height 8
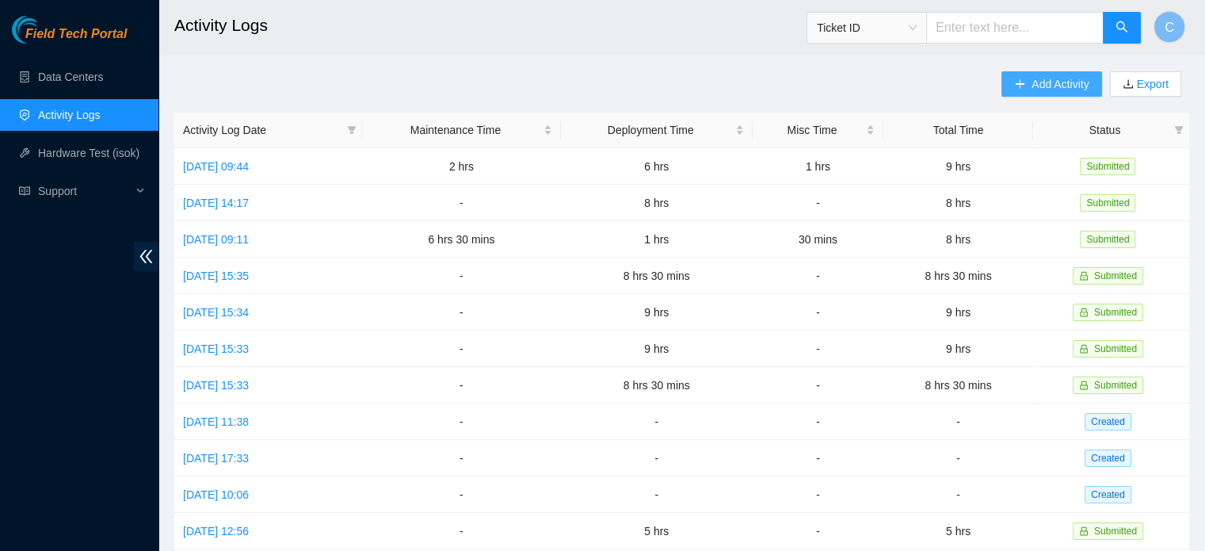
click at [1041, 82] on span "Add Activity" at bounding box center [1060, 83] width 57 height 17
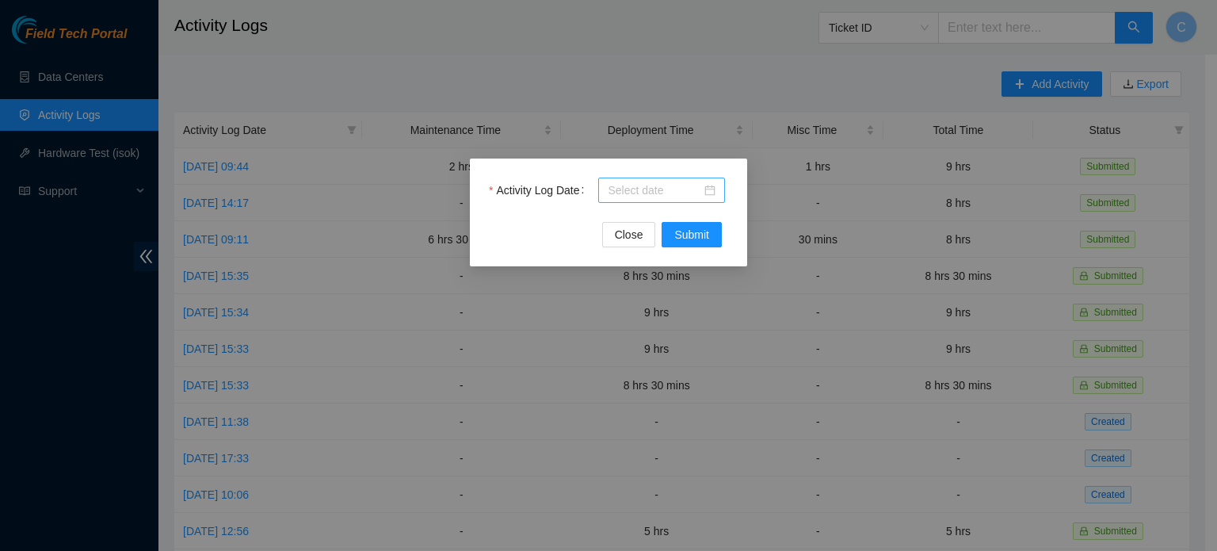
click at [620, 201] on div at bounding box center [661, 190] width 127 height 25
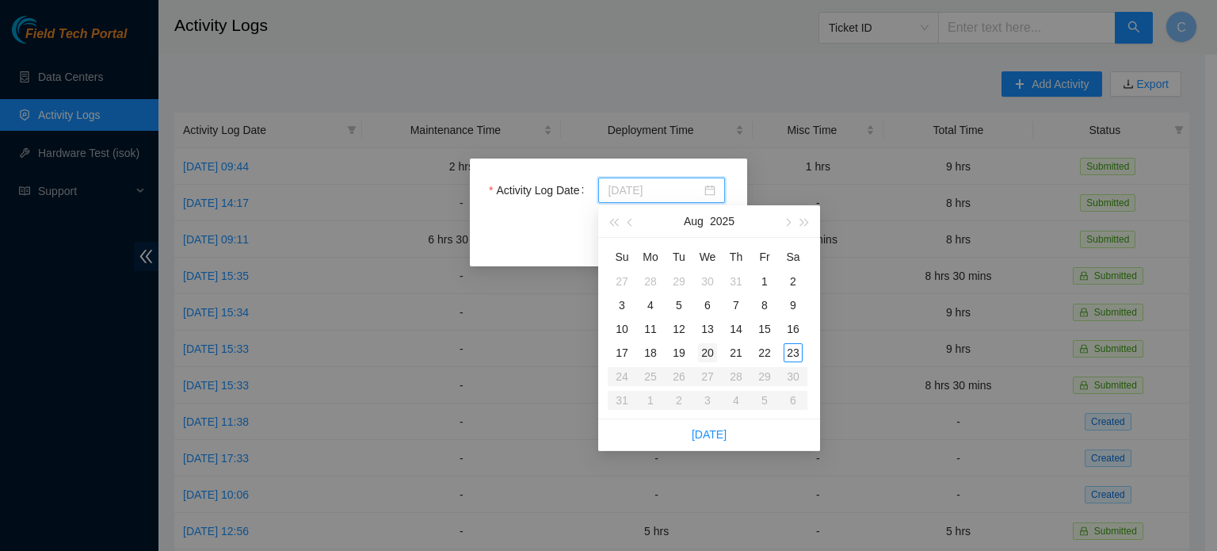
type input "[DATE]"
click at [701, 352] on div "20" at bounding box center [707, 352] width 19 height 19
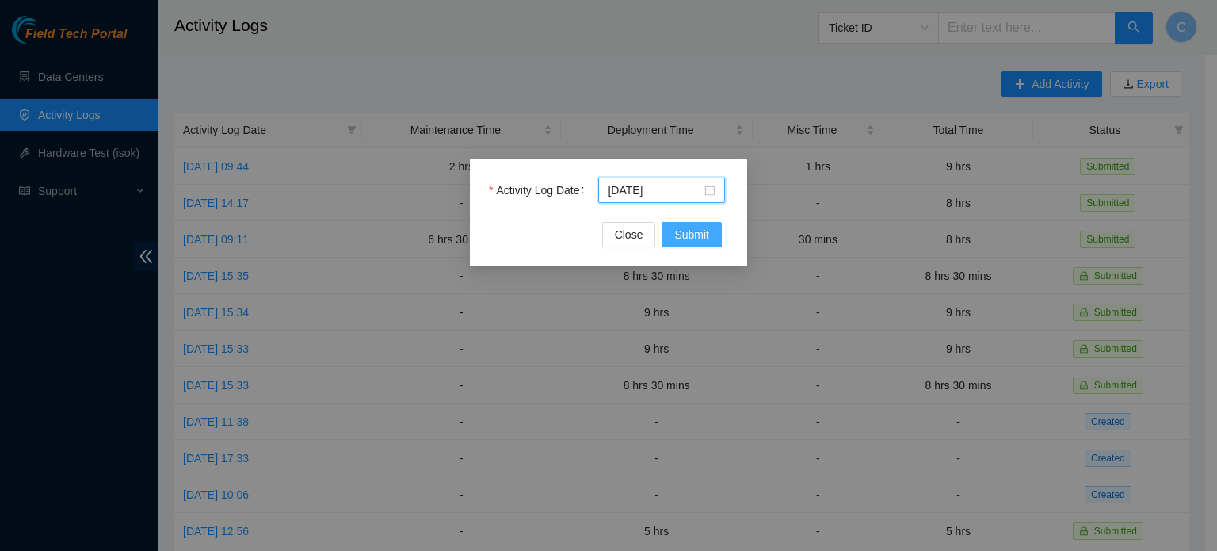
click at [705, 234] on span "Submit" at bounding box center [691, 234] width 35 height 17
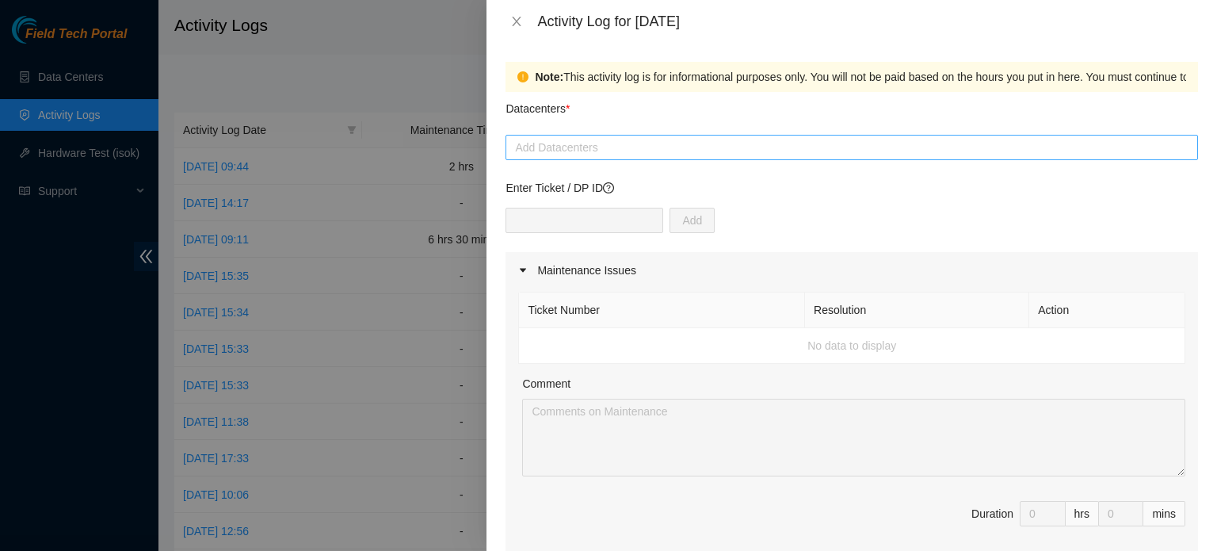
click at [659, 150] on div at bounding box center [852, 147] width 685 height 19
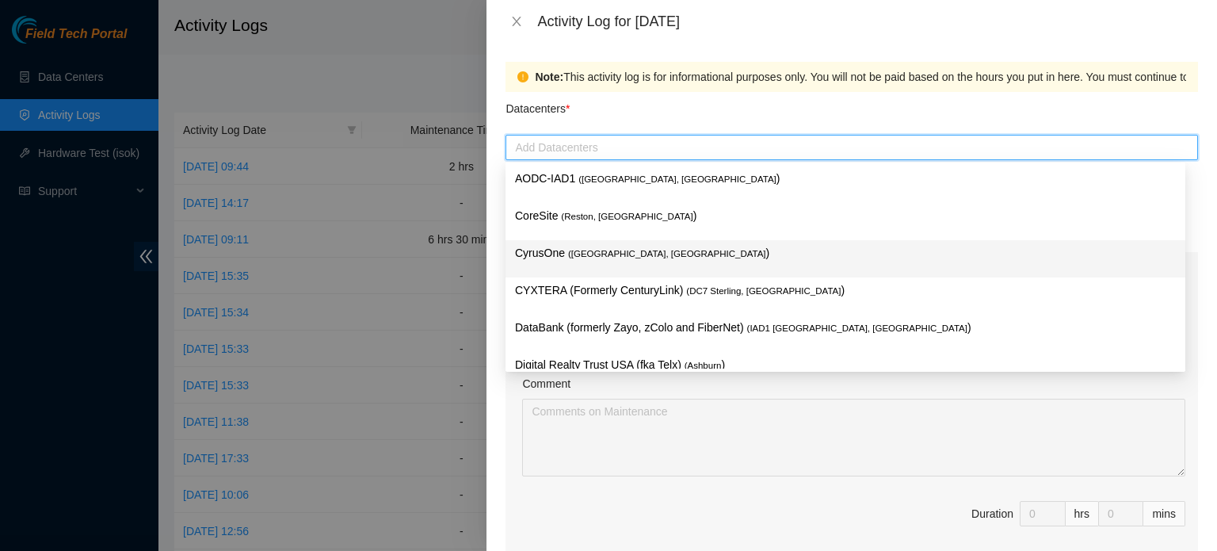
click at [662, 250] on p "CyrusOne ( [PERSON_NAME], [GEOGRAPHIC_DATA] )" at bounding box center [845, 253] width 661 height 18
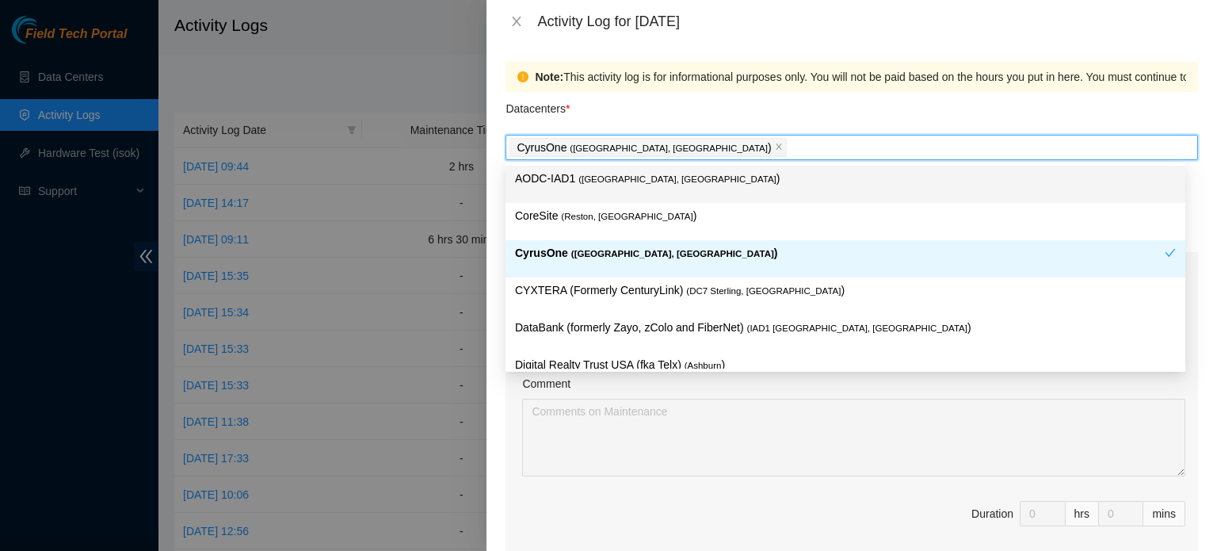
click at [701, 112] on div "Datacenters *" at bounding box center [852, 113] width 693 height 43
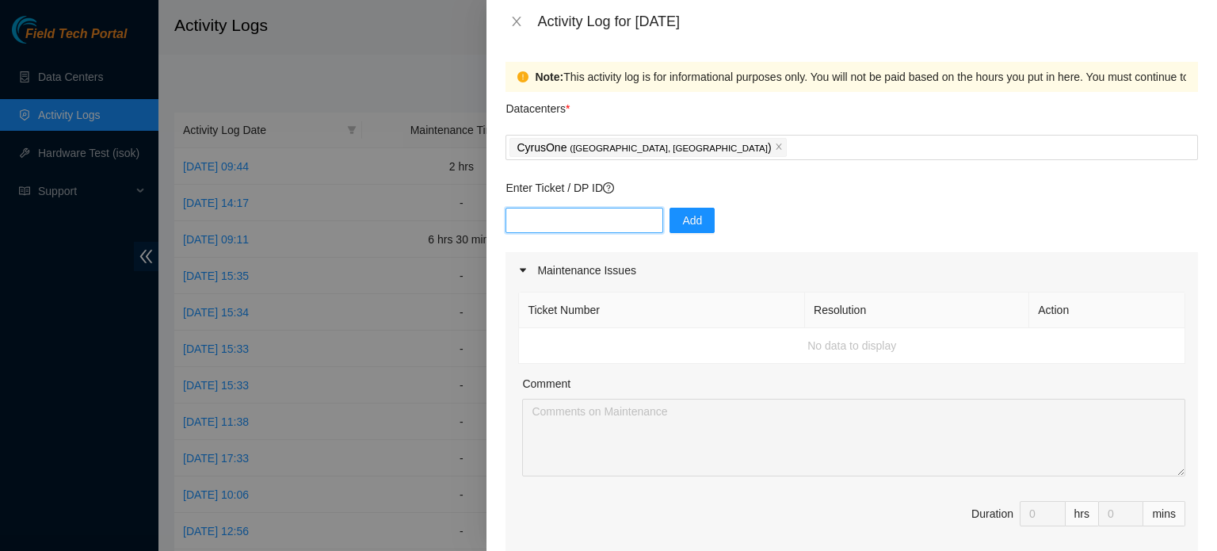
click at [613, 228] on input "text" at bounding box center [585, 220] width 158 height 25
paste input "B-V-589SRL3"
type input "B-V-589SRL3"
click at [682, 223] on span "Add" at bounding box center [692, 220] width 20 height 17
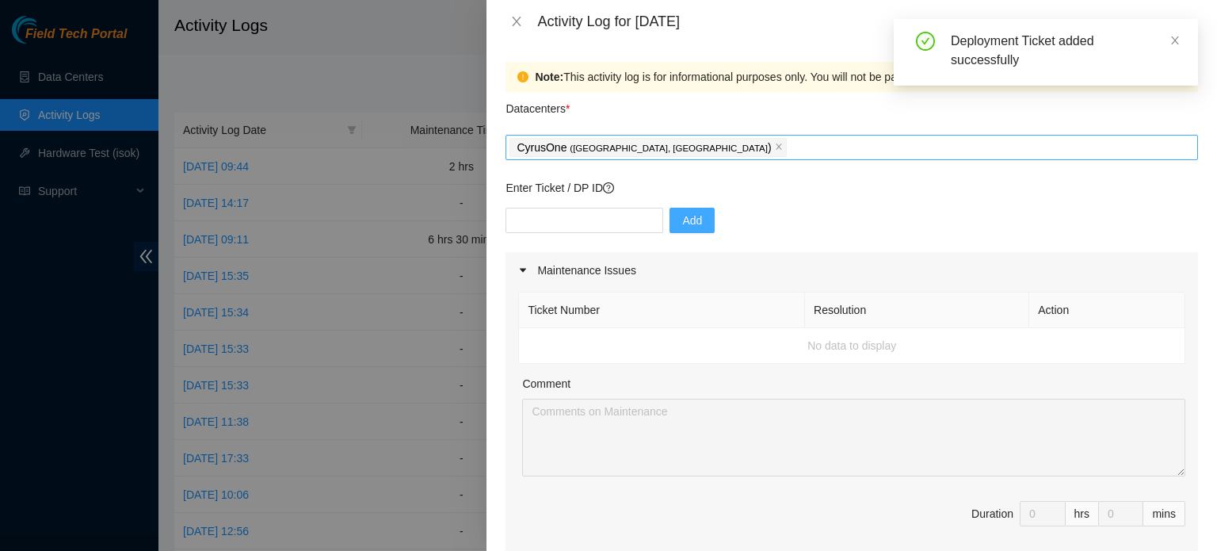
click at [695, 149] on div "CyrusOne ( [PERSON_NAME], [GEOGRAPHIC_DATA] )" at bounding box center [852, 147] width 685 height 22
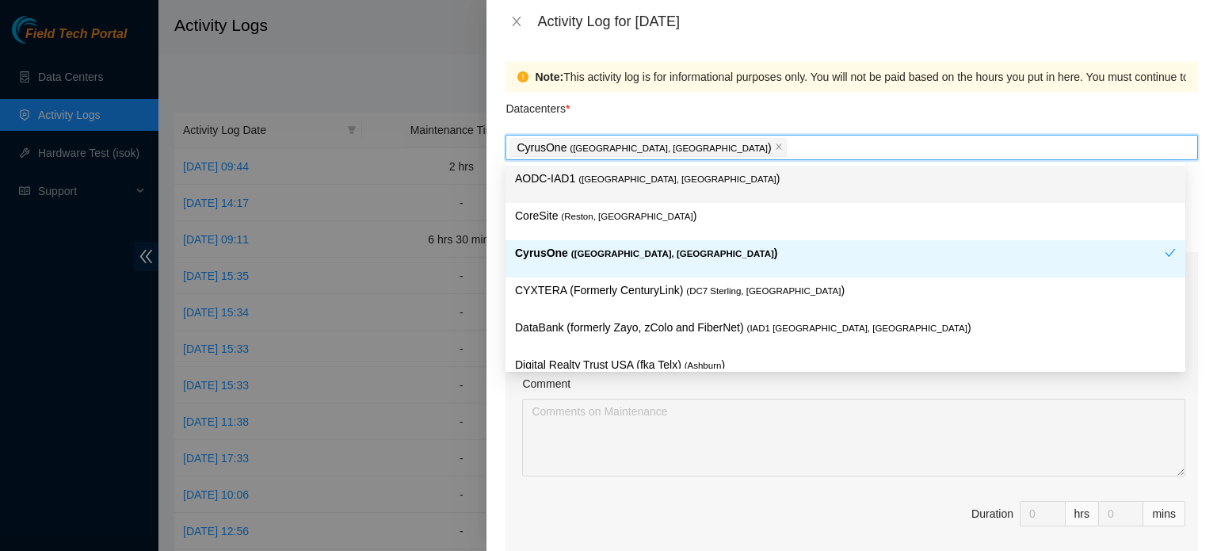
click at [747, 120] on div "Datacenters *" at bounding box center [852, 113] width 693 height 43
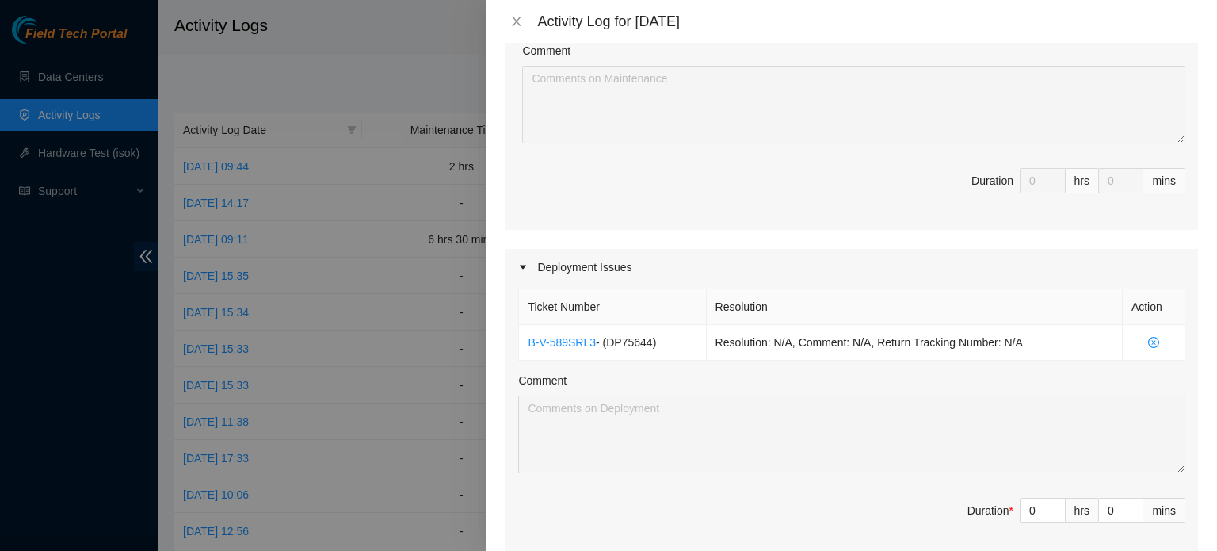
scroll to position [472, 0]
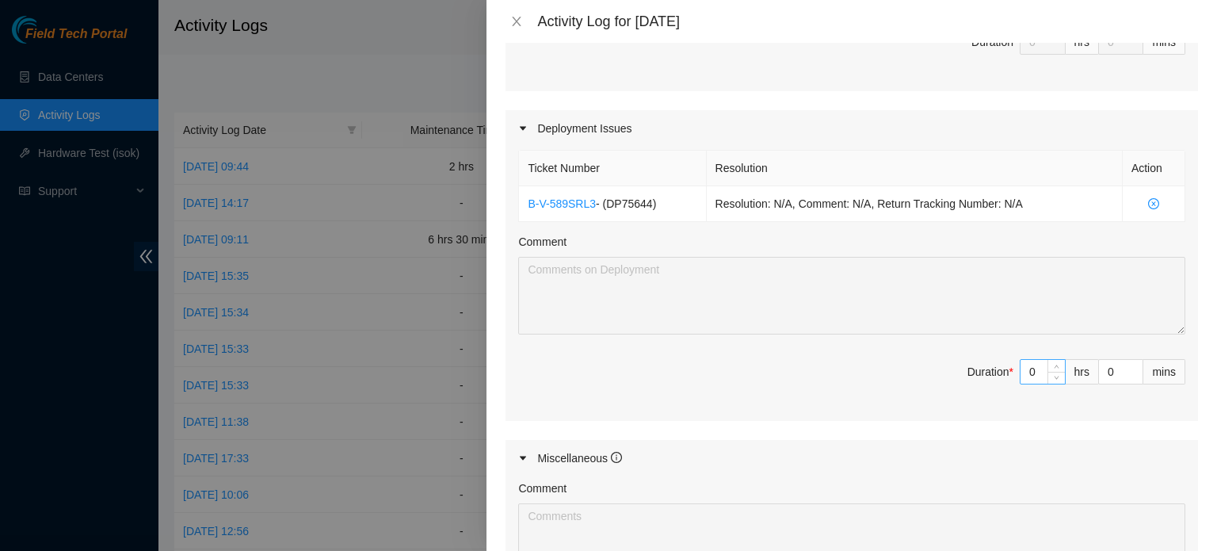
click at [1029, 373] on input "0" at bounding box center [1043, 372] width 44 height 24
type input "8"
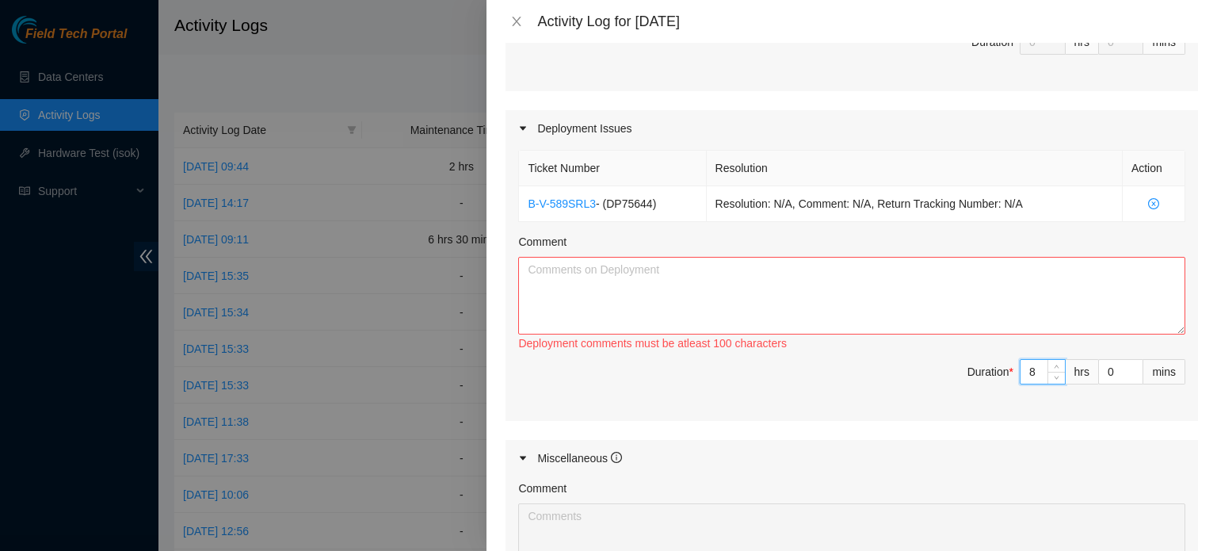
type input "8"
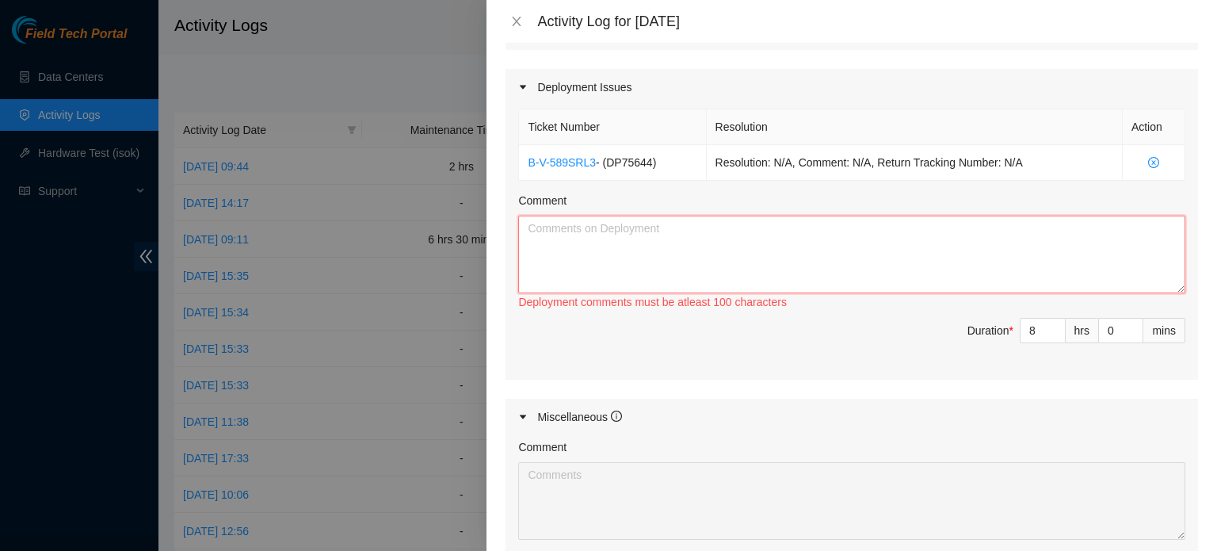
click at [831, 239] on textarea "Comment" at bounding box center [851, 255] width 667 height 78
click at [584, 160] on link "B-V-589SRL3" at bounding box center [562, 162] width 68 height 13
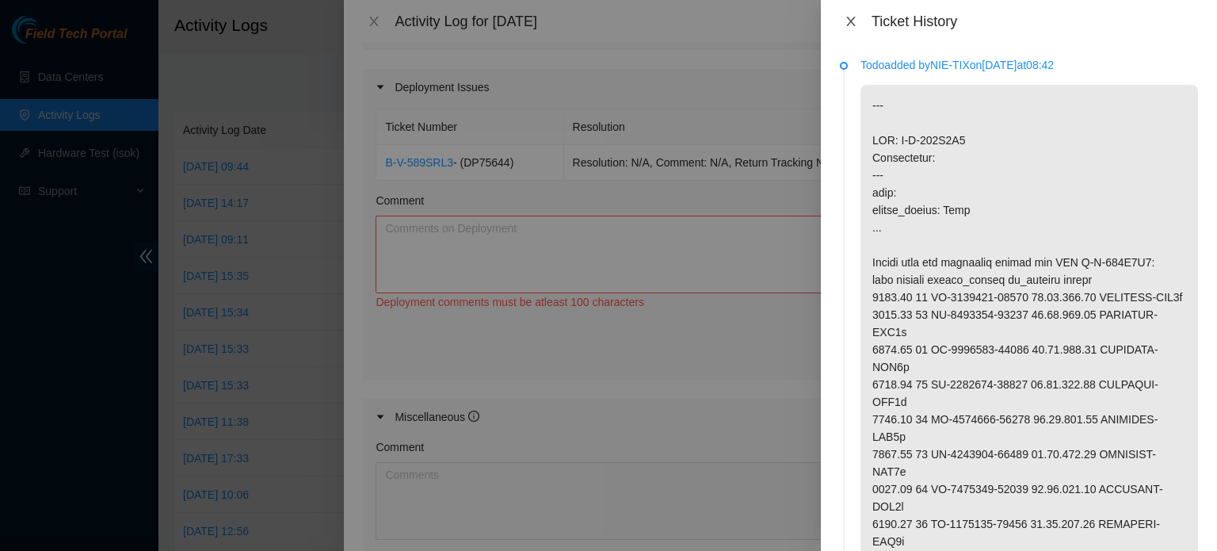
click at [851, 18] on icon "close" at bounding box center [851, 21] width 13 height 13
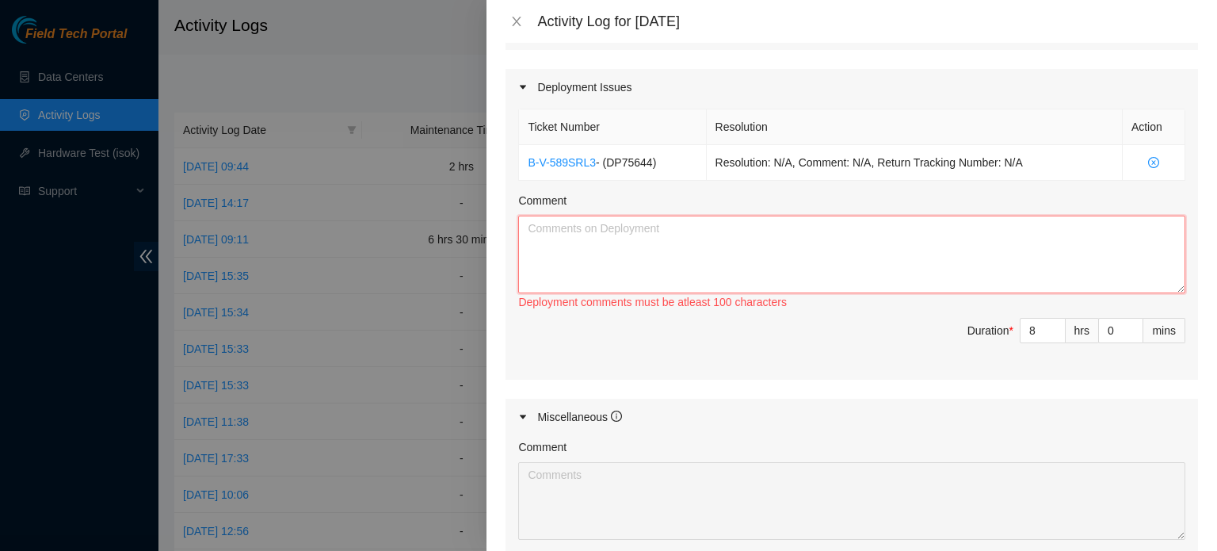
click at [774, 254] on textarea "Comment" at bounding box center [851, 255] width 667 height 78
click at [744, 227] on textarea "Finished up this DP with Thevidu." at bounding box center [851, 255] width 667 height 78
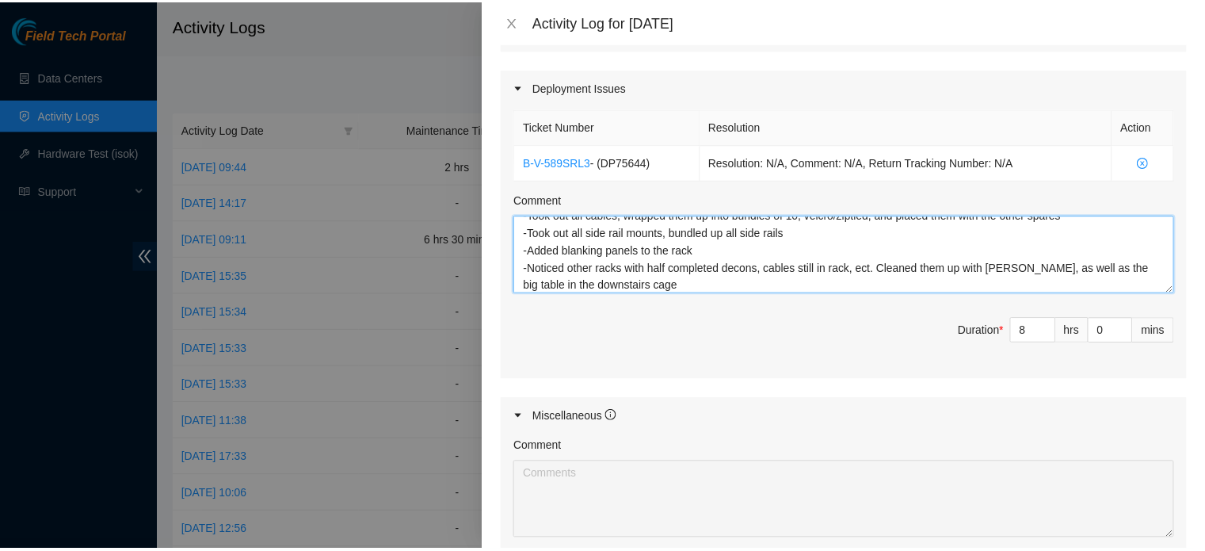
scroll to position [750, 0]
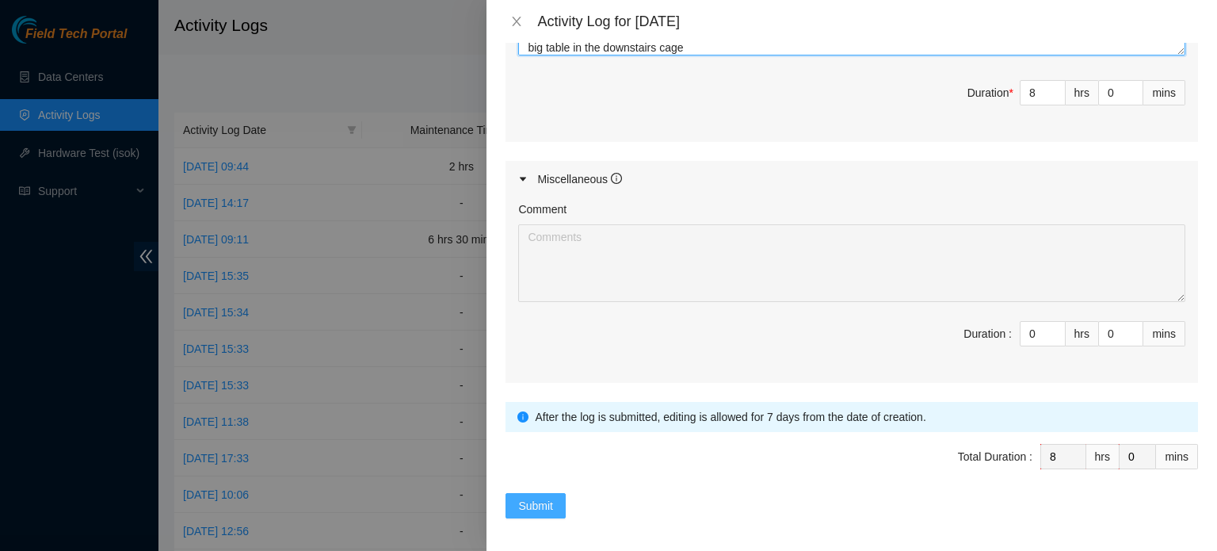
type textarea "Finished up this DP with Thevidu. Strapped and wrapped the completed pallet, ma…"
click at [544, 497] on span "Submit" at bounding box center [535, 505] width 35 height 17
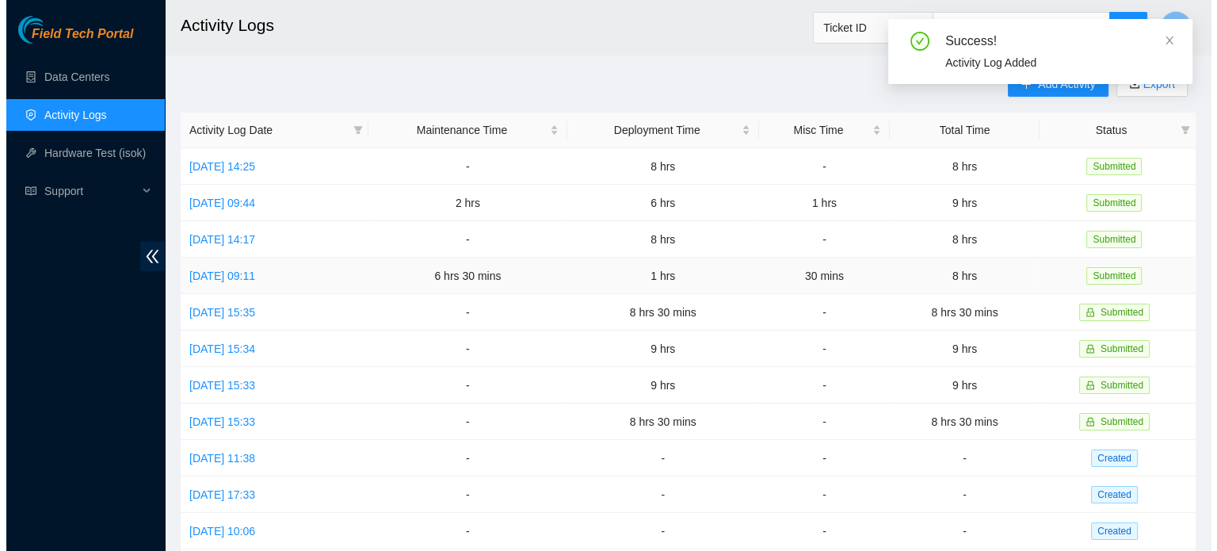
scroll to position [0, 0]
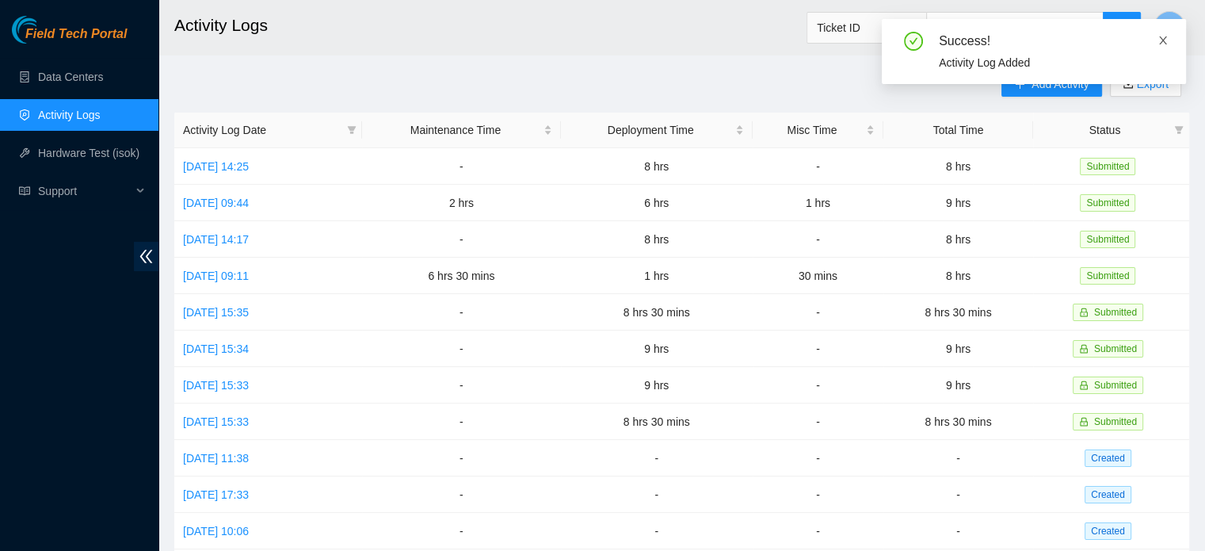
click at [1159, 41] on icon "close" at bounding box center [1163, 40] width 11 height 11
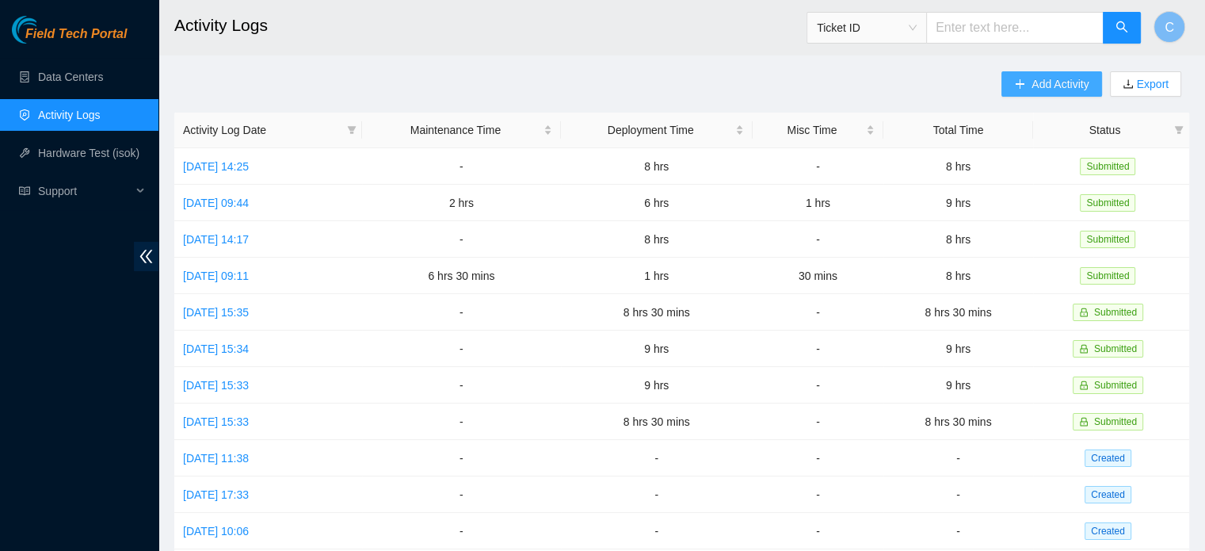
click at [1071, 85] on span "Add Activity" at bounding box center [1060, 83] width 57 height 17
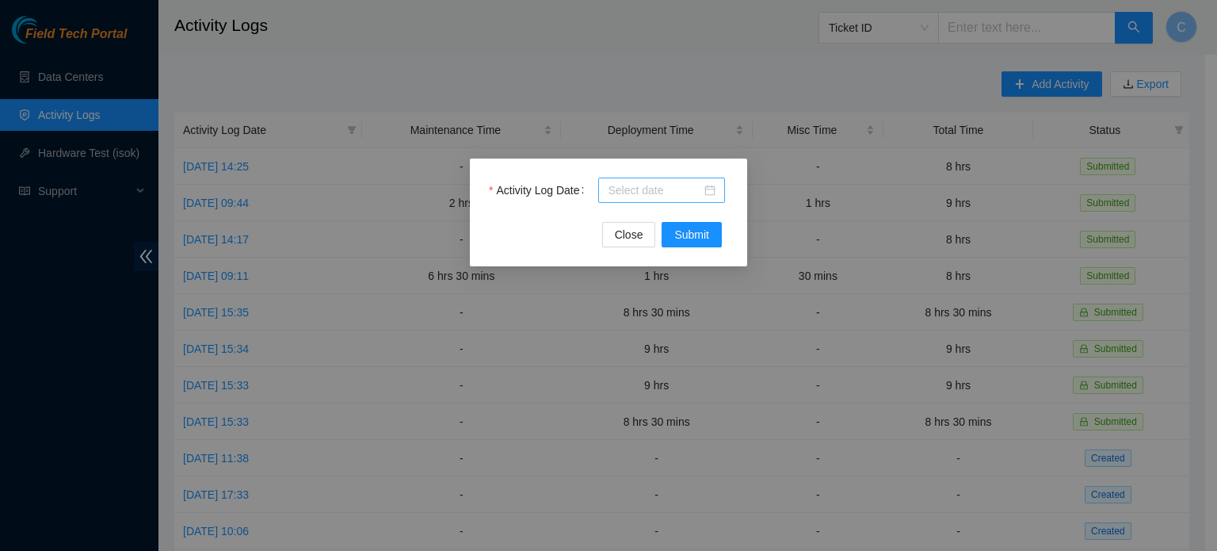
click at [675, 190] on input "Activity Log Date" at bounding box center [655, 189] width 94 height 17
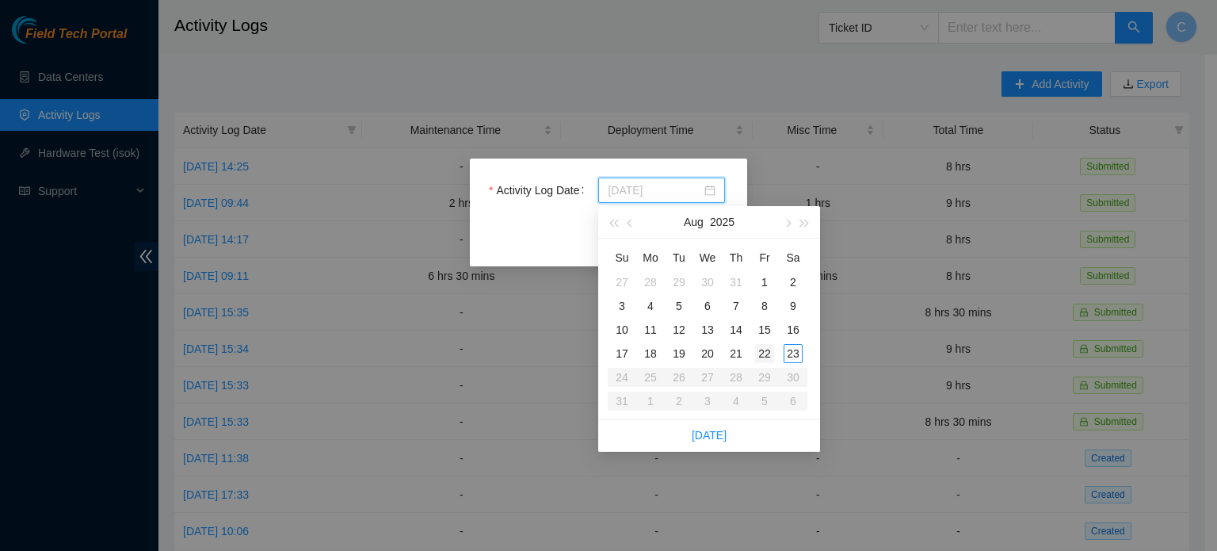
type input "[DATE]"
click at [765, 354] on div "22" at bounding box center [764, 353] width 19 height 19
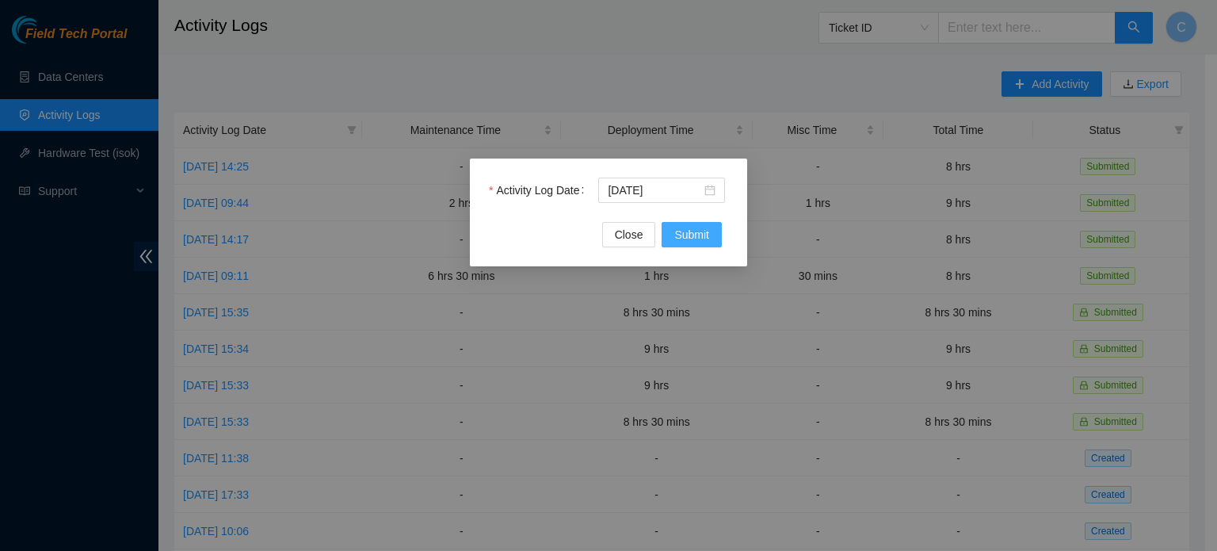
click at [679, 237] on span "Submit" at bounding box center [691, 234] width 35 height 17
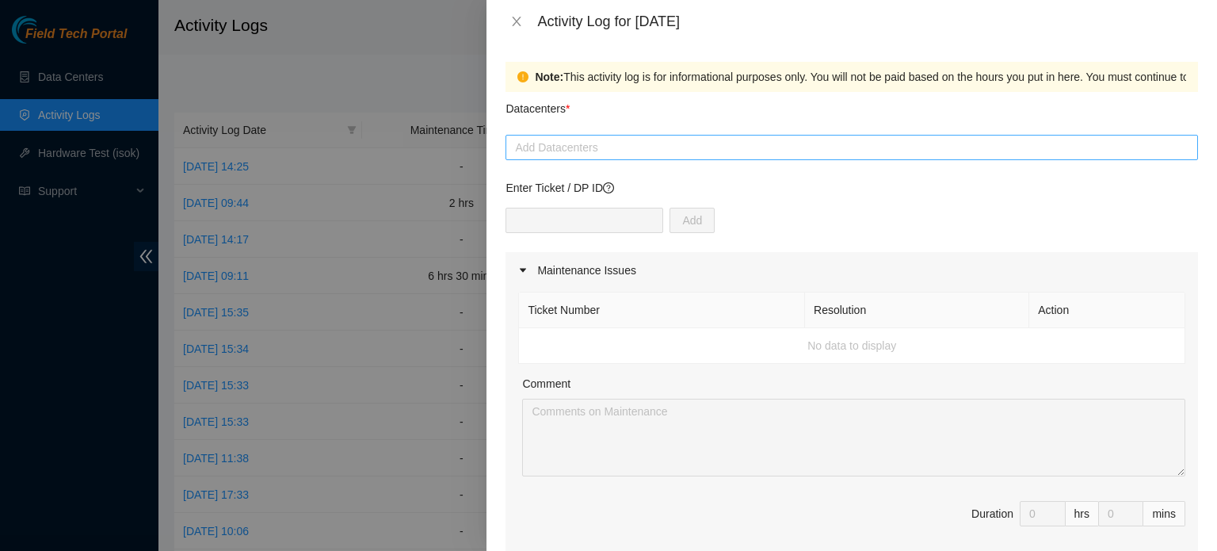
click at [659, 144] on div at bounding box center [852, 147] width 685 height 19
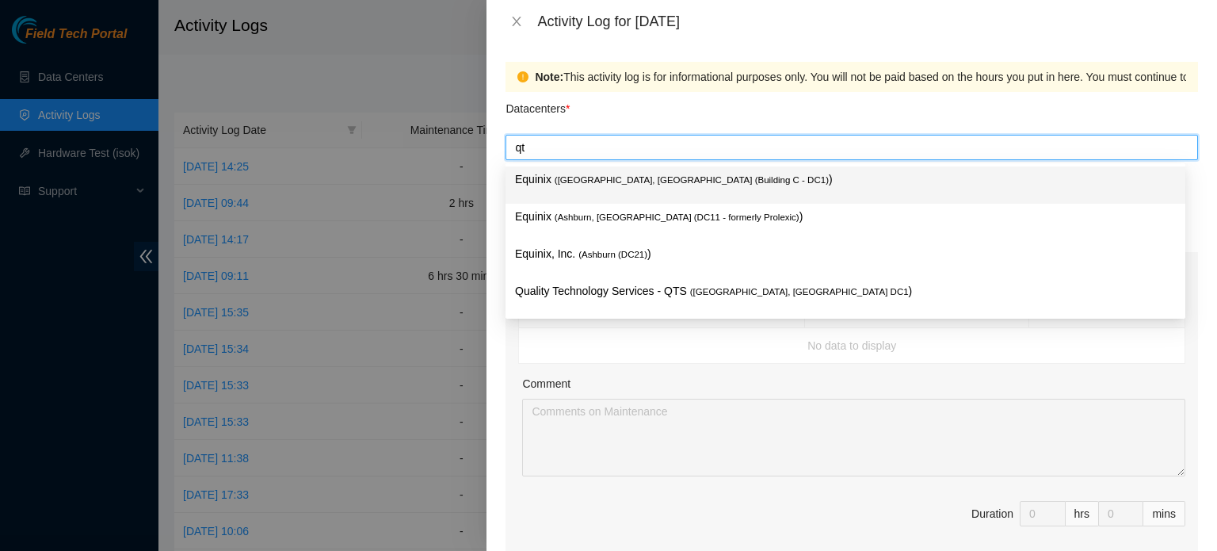
type input "qts"
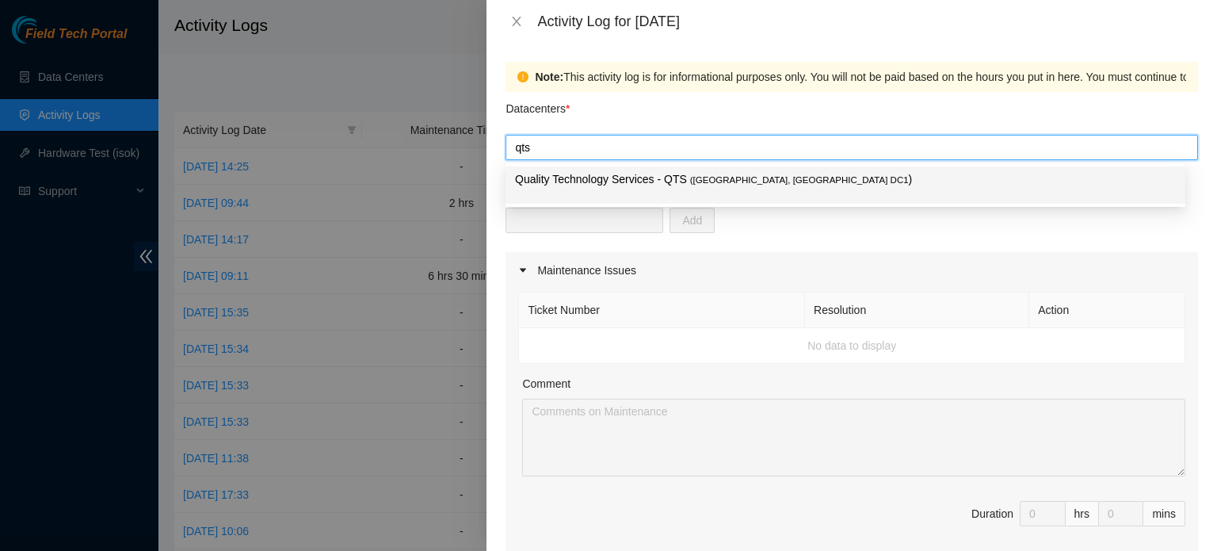
click at [654, 189] on div "Quality Technology Services - QTS ( [GEOGRAPHIC_DATA], [GEOGRAPHIC_DATA] DC1 )" at bounding box center [845, 184] width 661 height 29
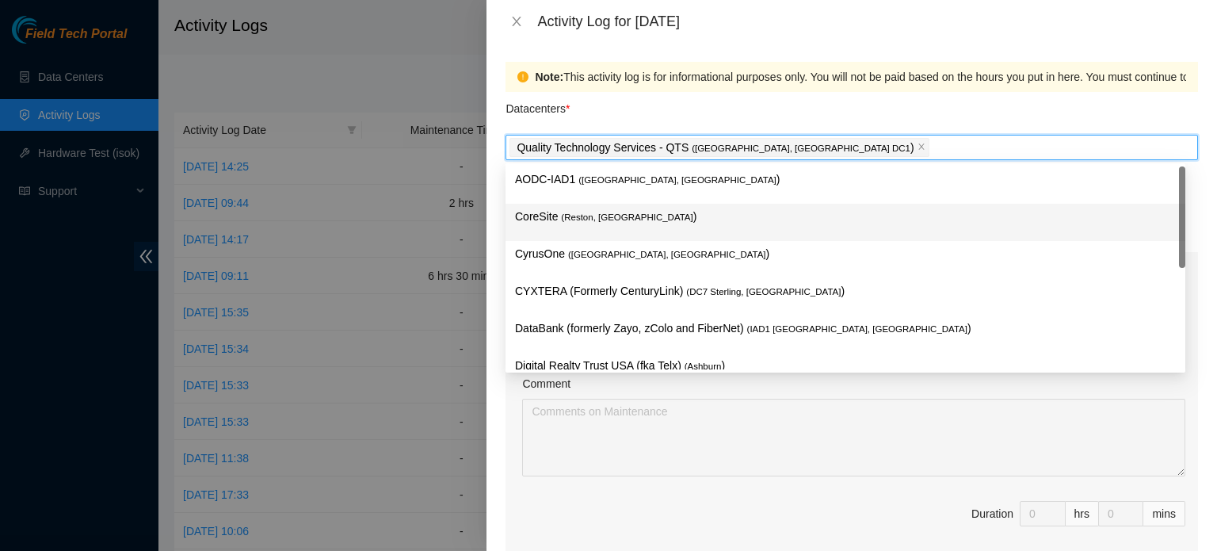
click at [449, 264] on div at bounding box center [608, 275] width 1217 height 551
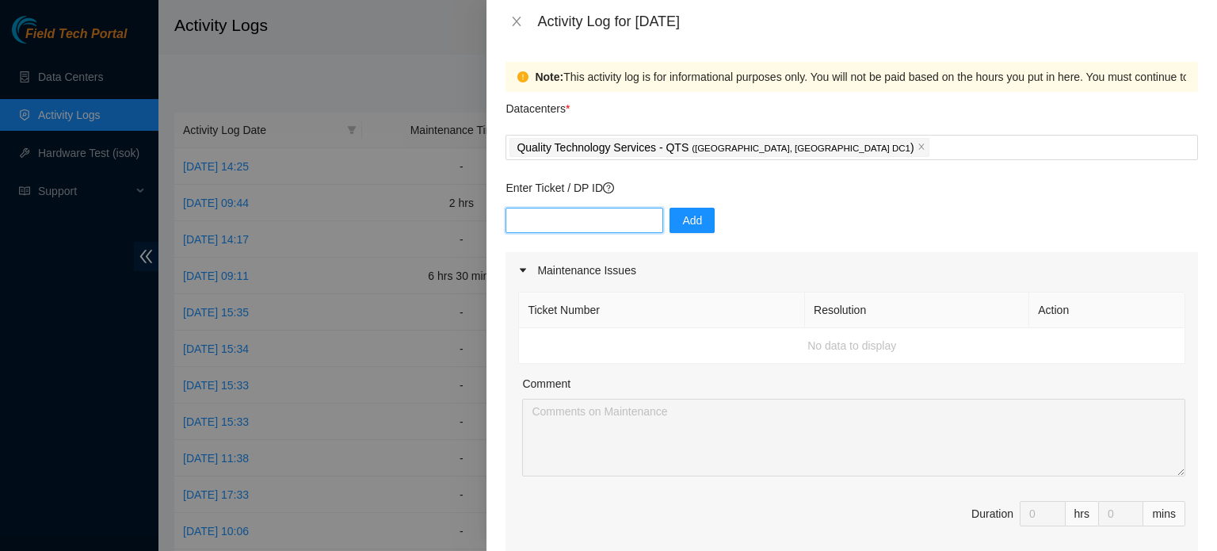
click at [618, 214] on input "text" at bounding box center [585, 220] width 158 height 25
paste input "DP83139"
type input "DP83139"
click at [682, 217] on span "Add" at bounding box center [692, 220] width 20 height 17
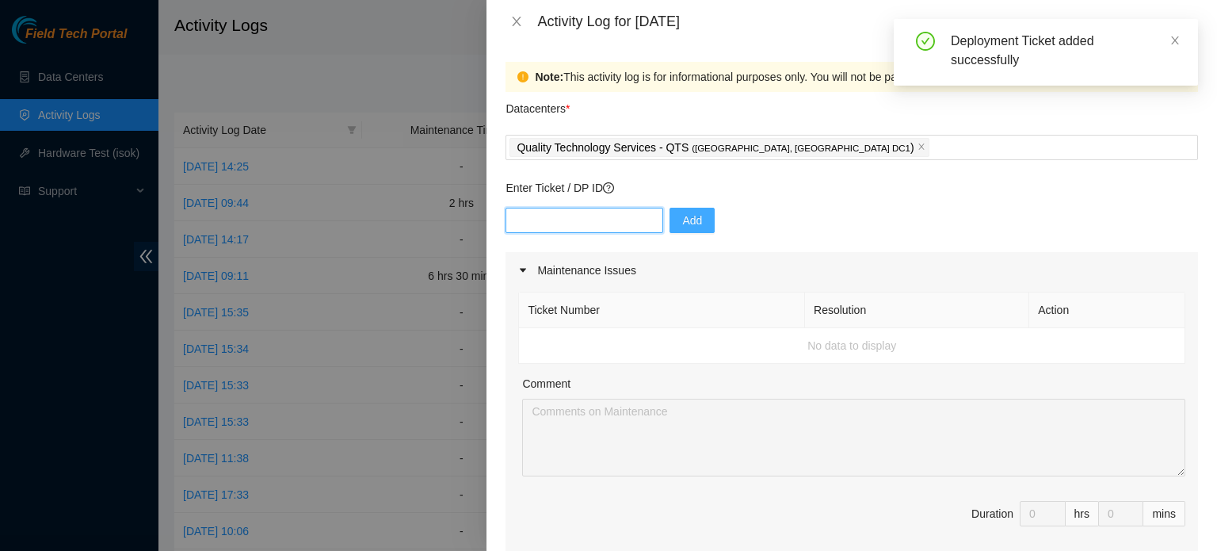
click at [612, 223] on input "text" at bounding box center [585, 220] width 158 height 25
paste input "DP83139"
type input "DP83140"
click at [699, 226] on button "Add" at bounding box center [692, 220] width 45 height 25
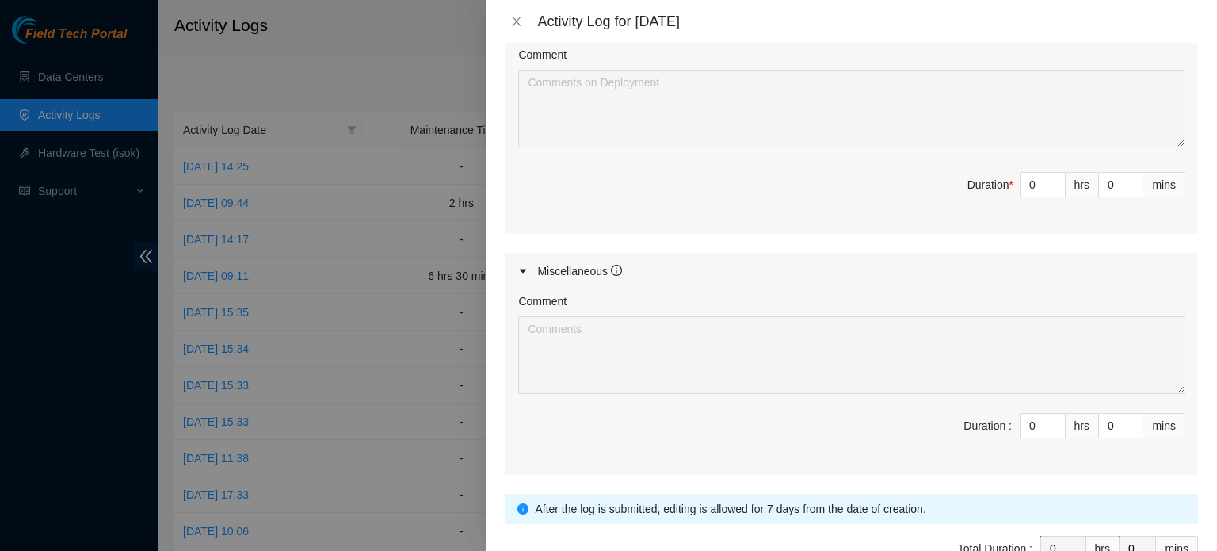
scroll to position [572, 0]
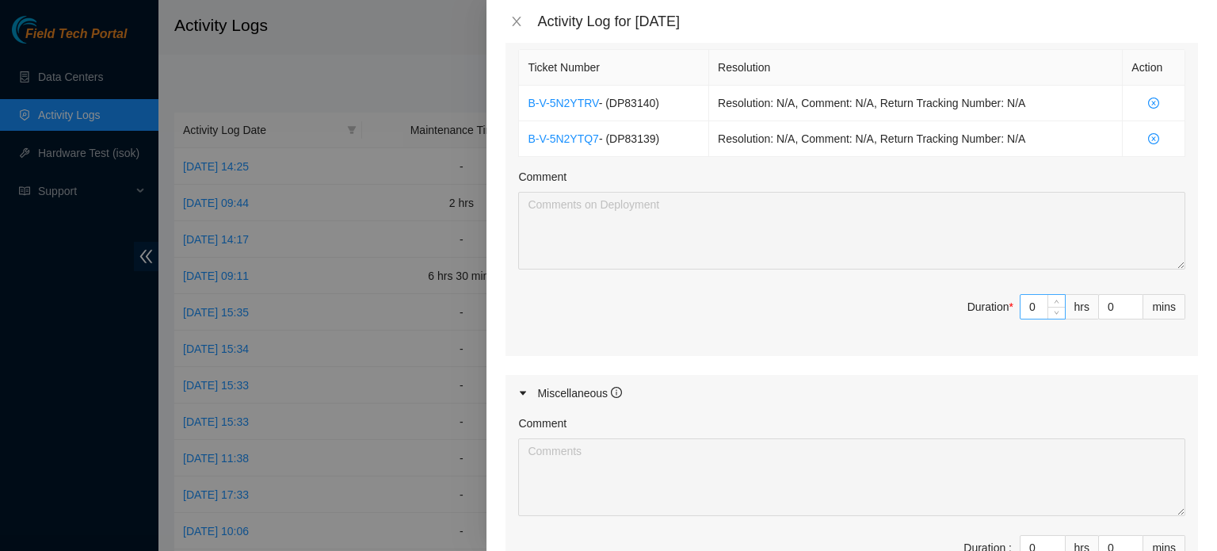
click at [1025, 300] on input "0" at bounding box center [1043, 307] width 44 height 24
type input "9"
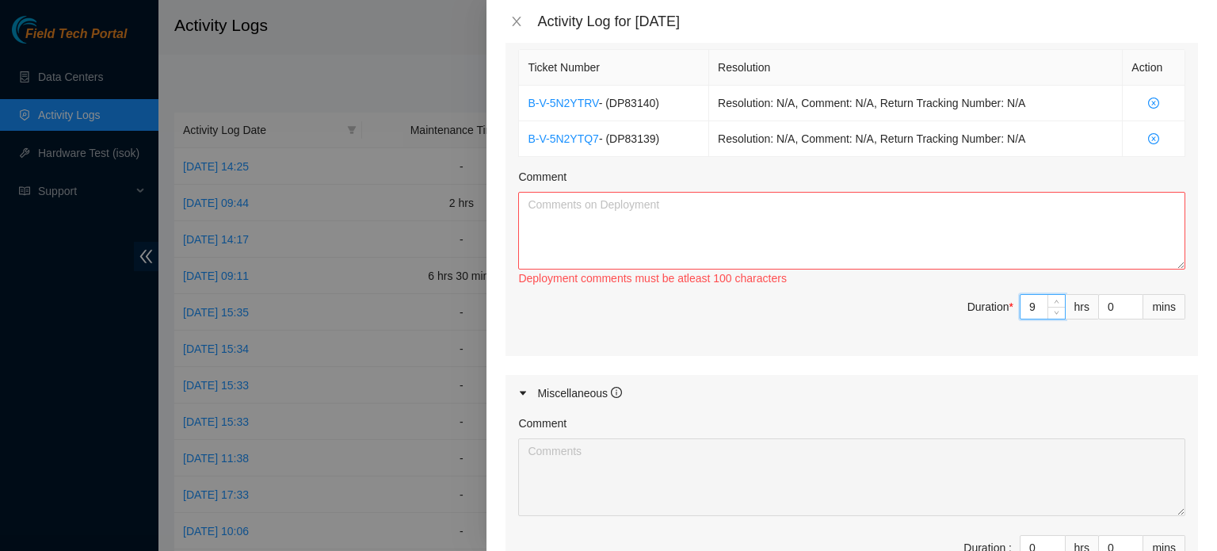
type input "9"
click at [869, 221] on textarea "Comment" at bounding box center [851, 231] width 667 height 78
type textarea "W"
type textarea "T"
paste textarea "DP83139"
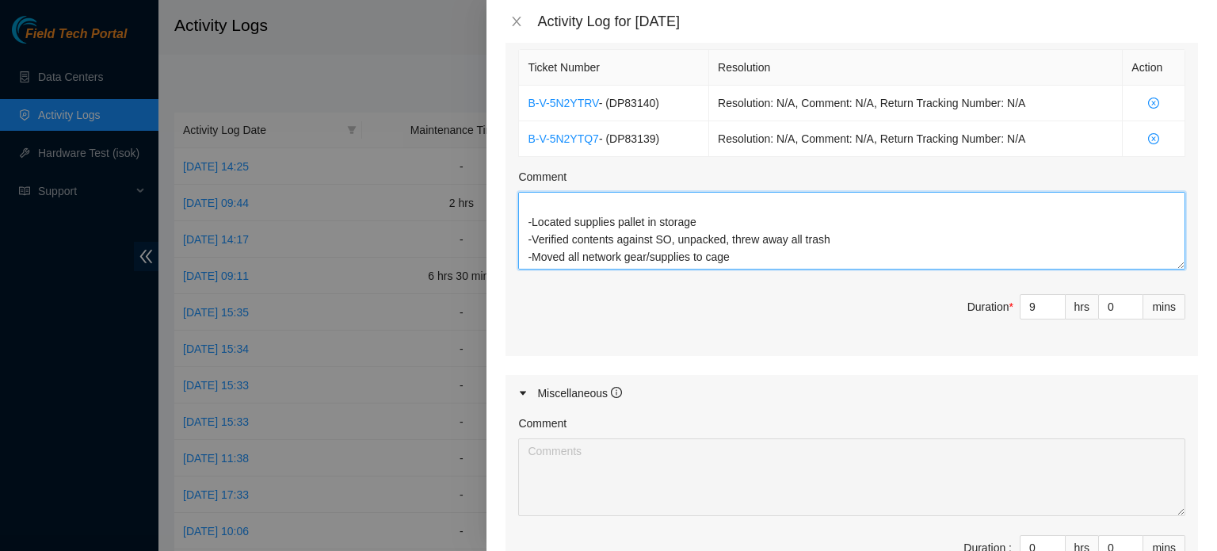
scroll to position [82, 0]
paste textarea "DP83139"
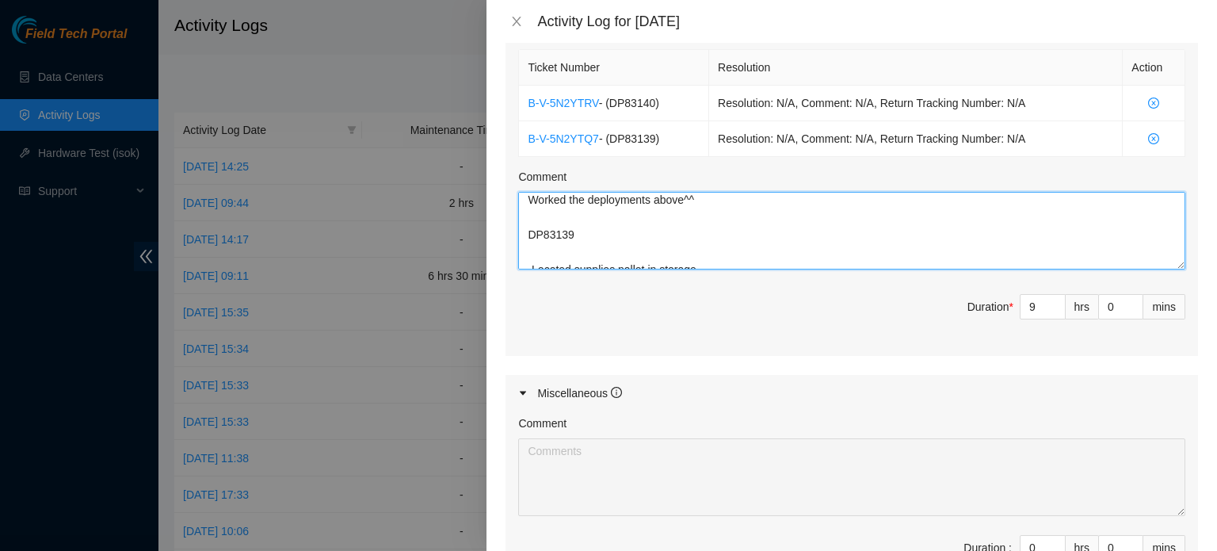
scroll to position [0, 0]
click at [582, 218] on textarea "Worked the deployments above^^ DP83139 -Located supplies pallet in storage -Ver…" at bounding box center [851, 231] width 667 height 78
click at [685, 201] on textarea "Worked the deployments above^^ DP83139 -Located supplies pallet in storage -Ver…" at bounding box center [851, 231] width 667 height 78
click at [571, 255] on textarea "Worked the deployments above with Thevidu^^ DP83139 -Located supplies pallet in…" at bounding box center [851, 231] width 667 height 78
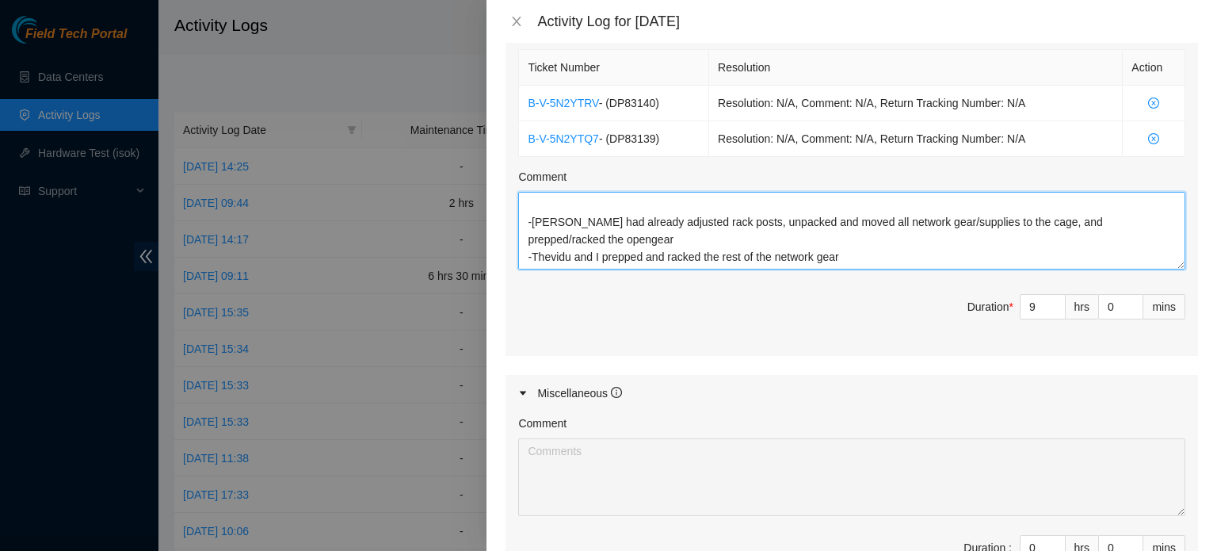
scroll to position [187, 0]
type textarea "Worked the deployments above with Thevidu^^ DP83139 -Located supplies pallet in…"
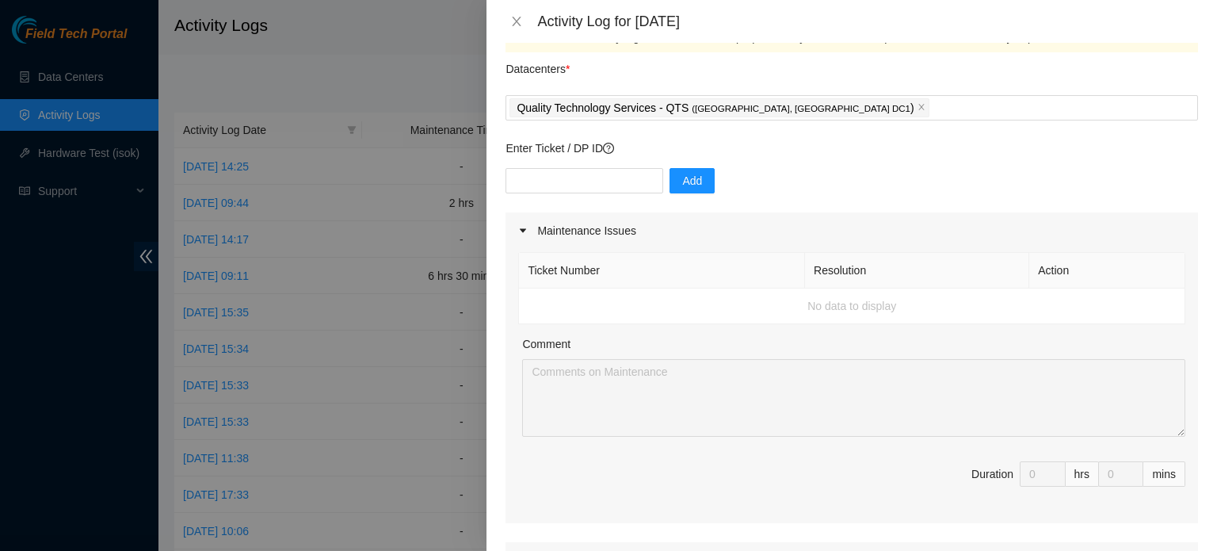
scroll to position [35, 0]
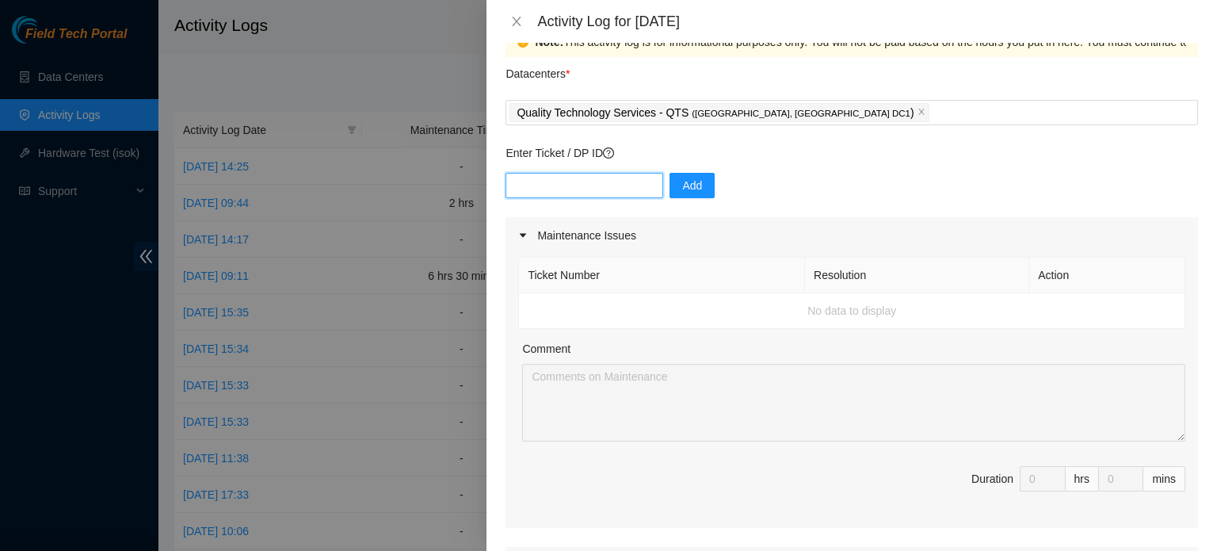
click at [584, 182] on input "text" at bounding box center [585, 185] width 158 height 25
paste input "DP75581"
type input "DP75581"
click at [682, 182] on span "Add" at bounding box center [692, 185] width 20 height 17
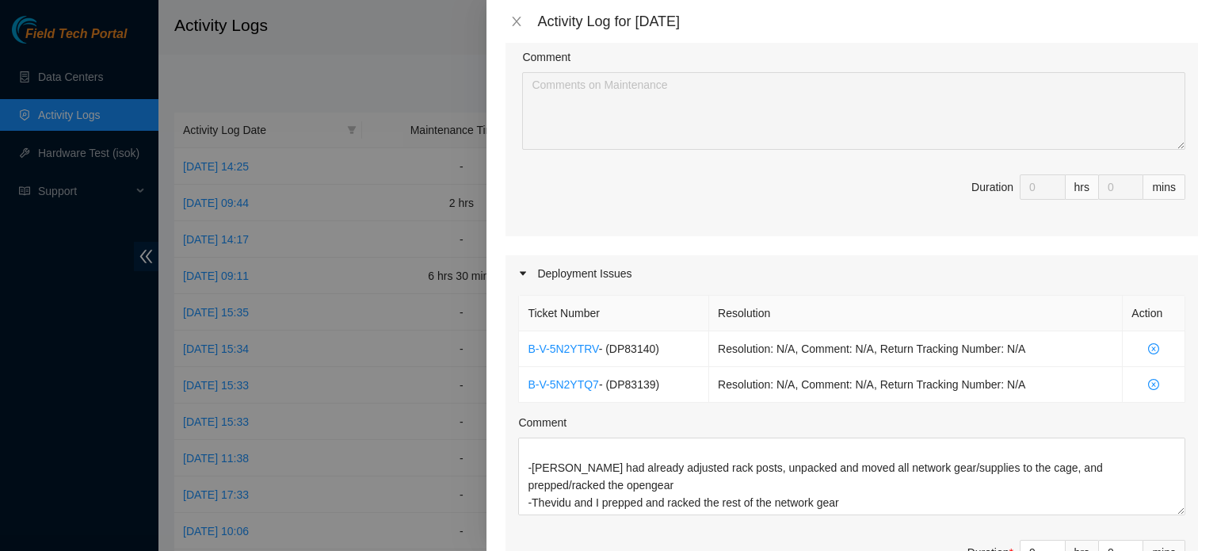
scroll to position [532, 0]
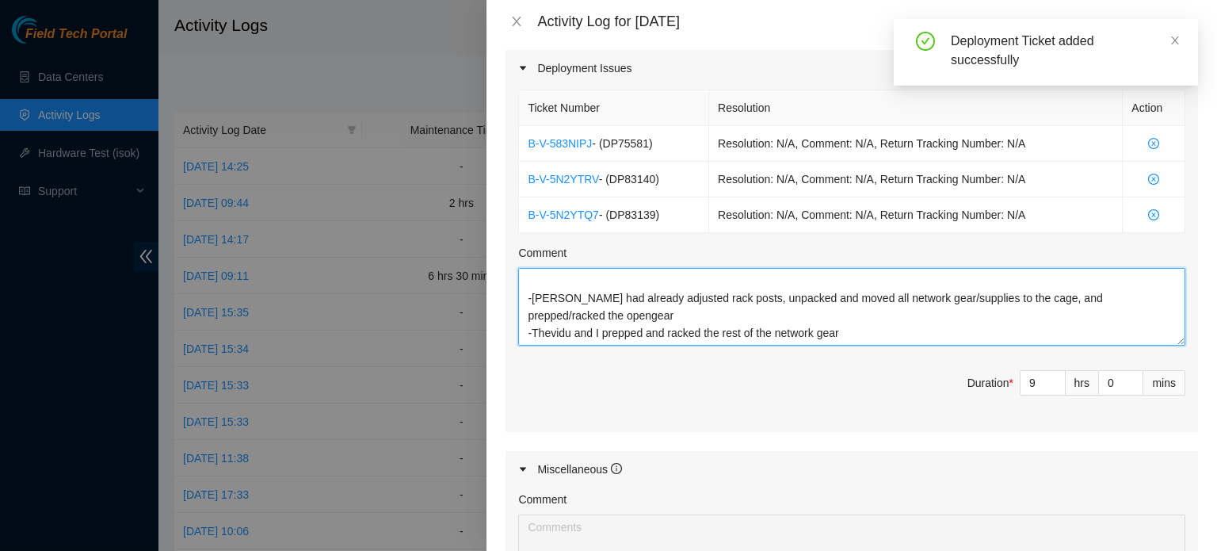
click at [746, 326] on textarea "Worked the deployments above with Thevidu^^ DP83139 -Located supplies pallet in…" at bounding box center [851, 307] width 667 height 78
drag, startPoint x: 605, startPoint y: 140, endPoint x: 646, endPoint y: 145, distance: 41.5
click at [646, 145] on span "- ( DP75581 )" at bounding box center [622, 143] width 60 height 13
copy span "DP75581"
click at [610, 334] on textarea "Worked the deployments above with Thevidu^^ DP83139 -Located supplies pallet in…" at bounding box center [851, 307] width 667 height 78
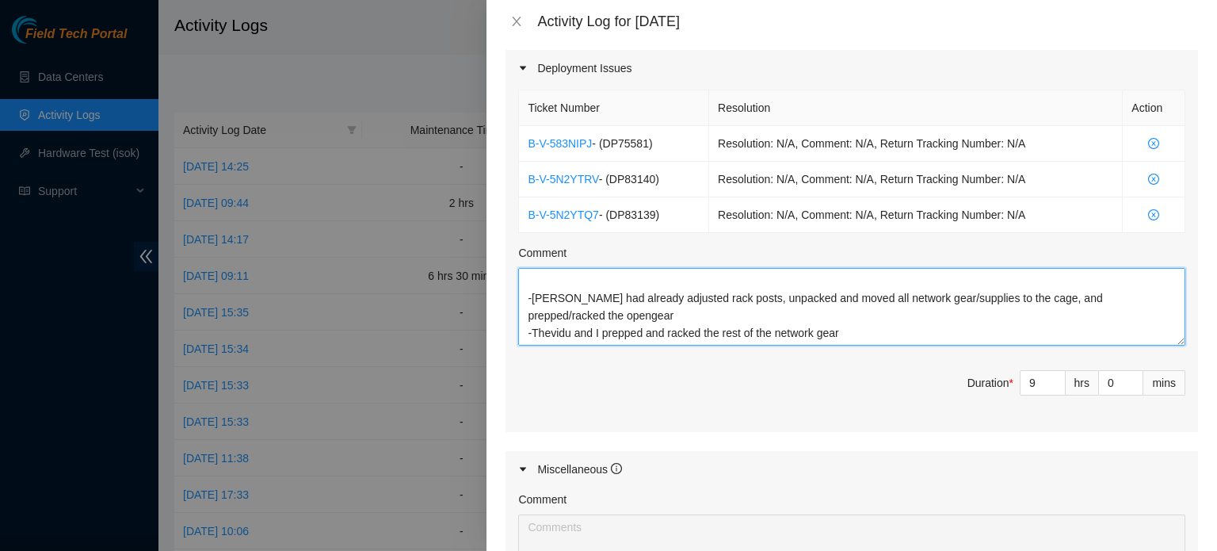
paste textarea "DP75581"
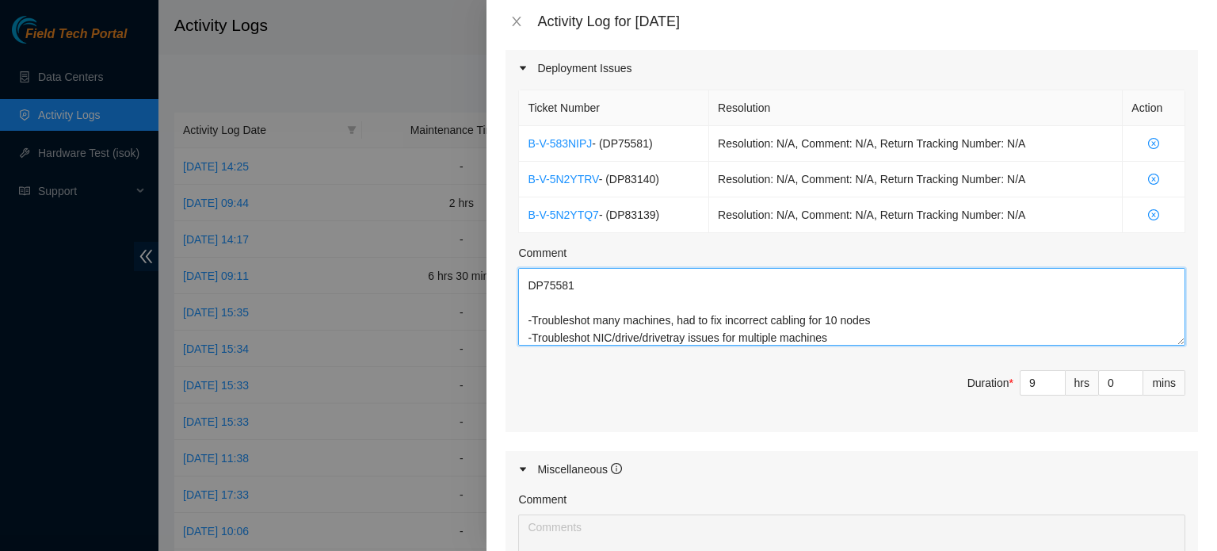
scroll to position [274, 0]
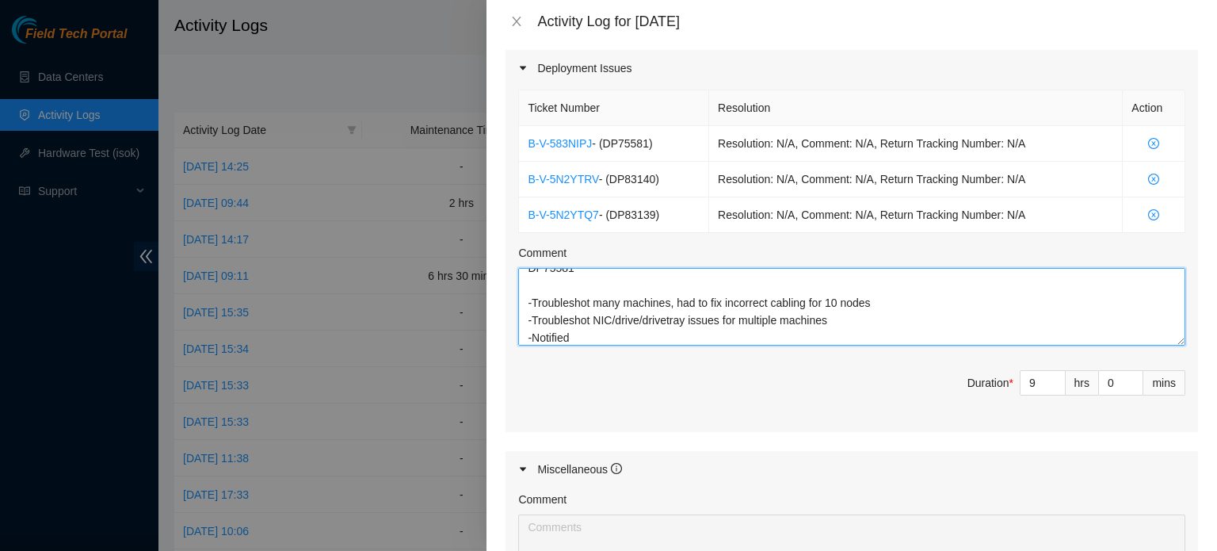
click at [1117, 307] on textarea "Worked the deployments above with Thevidu^^ DP83139 -Located supplies pallet in…" at bounding box center [851, 307] width 667 height 78
click at [894, 336] on textarea "Worked the deployments above with Thevidu^^ DP83139 -Located supplies pallet in…" at bounding box center [851, 307] width 667 height 78
click at [731, 288] on textarea "Worked the deployments above with Thevidu^^ DP83139 -Located supplies pallet in…" at bounding box center [851, 307] width 667 height 78
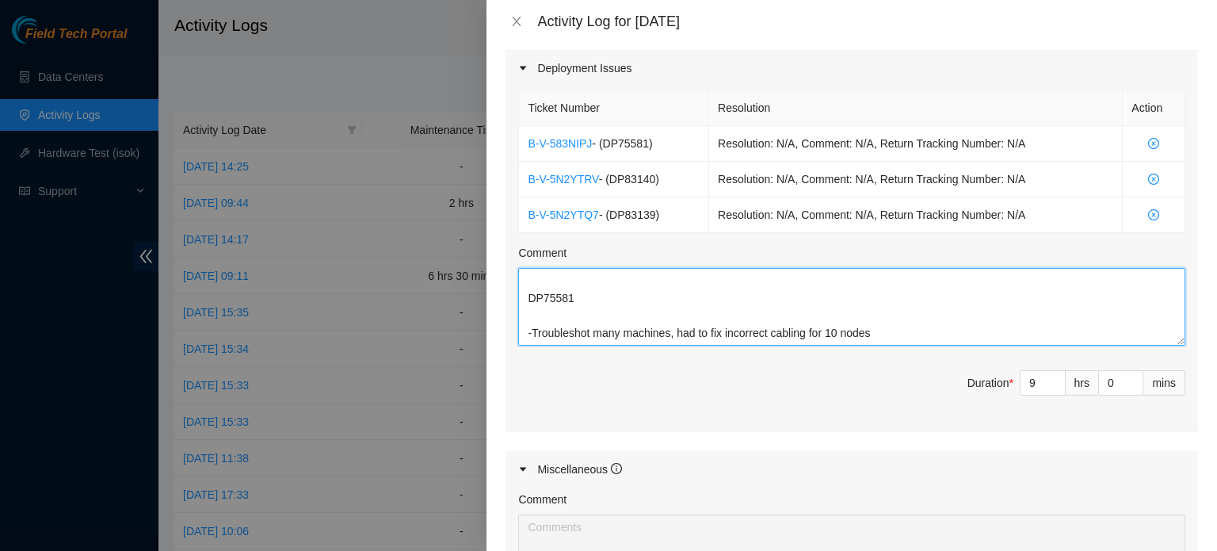
scroll to position [241, 0]
click at [703, 293] on textarea "Worked the deployments above with Thevidu^^ DP83139 -Located supplies pallet in…" at bounding box center [851, 307] width 667 height 78
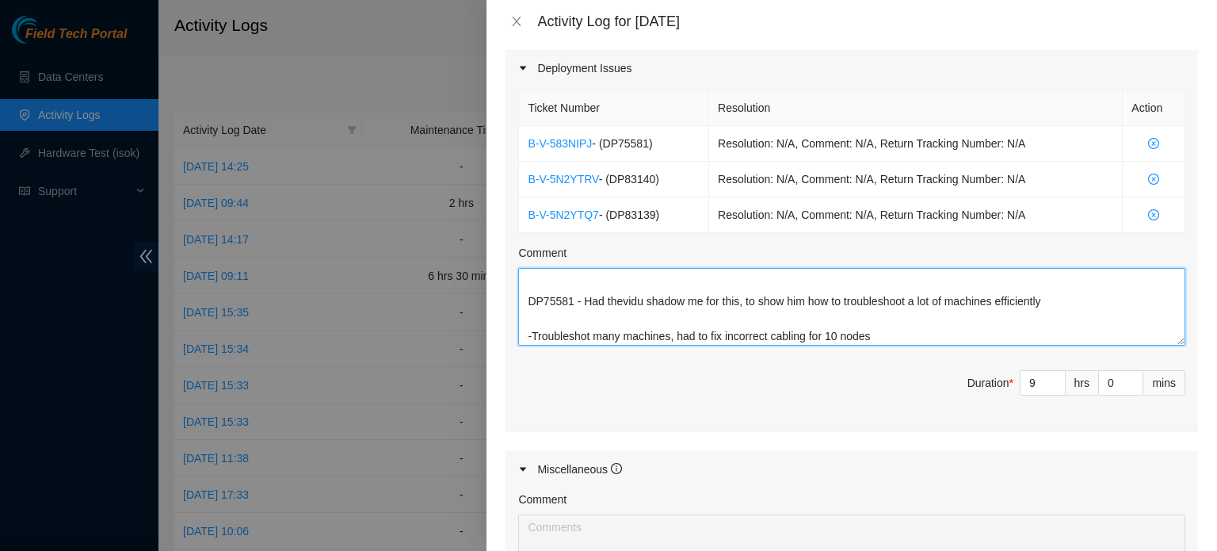
scroll to position [228, 0]
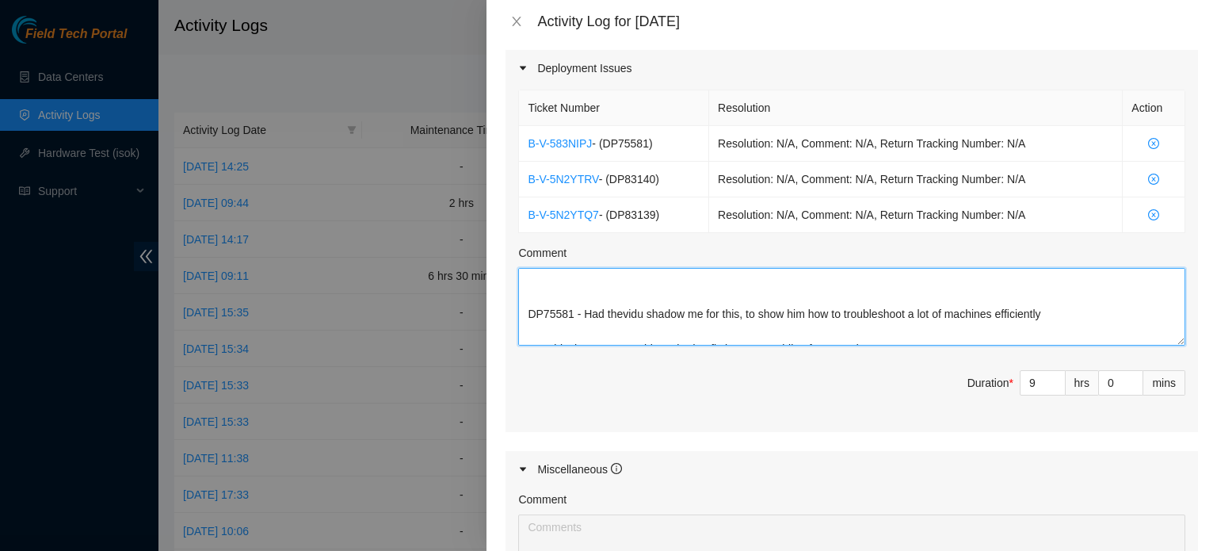
click at [703, 293] on textarea "Worked the deployments above with Thevidu^^ DP83139 -Located supplies pallet in…" at bounding box center [851, 307] width 667 height 78
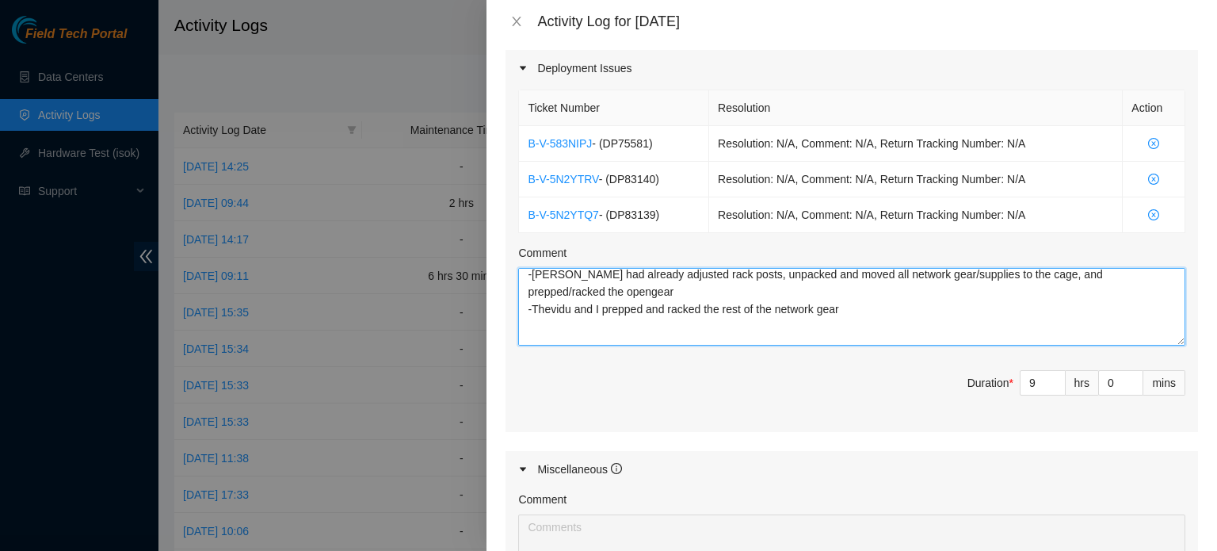
scroll to position [279, 0]
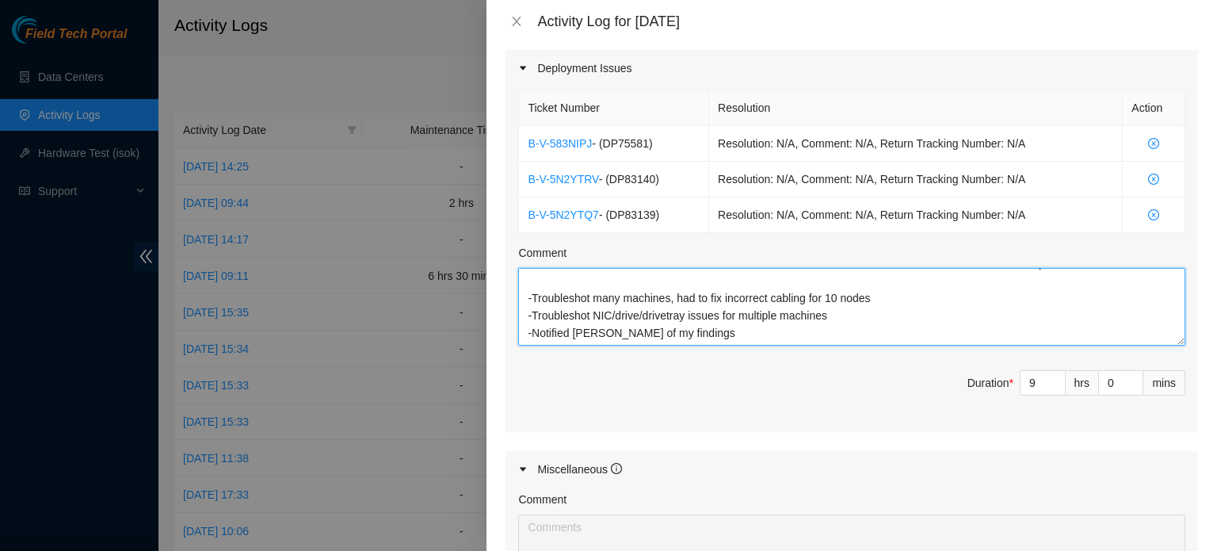
click at [834, 292] on textarea "Worked the deployments above with Thevidu^^ DP83139 -Located supplies pallet in…" at bounding box center [851, 307] width 667 height 78
click at [783, 293] on textarea "Worked the deployments above with Thevidu^^ DP83139 -Located supplies pallet in…" at bounding box center [851, 307] width 667 height 78
click at [669, 310] on textarea "Worked the deployments above with Thevidu^^ DP83139 -Located supplies pallet in…" at bounding box center [851, 307] width 667 height 78
click at [723, 284] on textarea "Worked the deployments above with Thevidu^^ DP83139 -Located supplies pallet in…" at bounding box center [851, 307] width 667 height 78
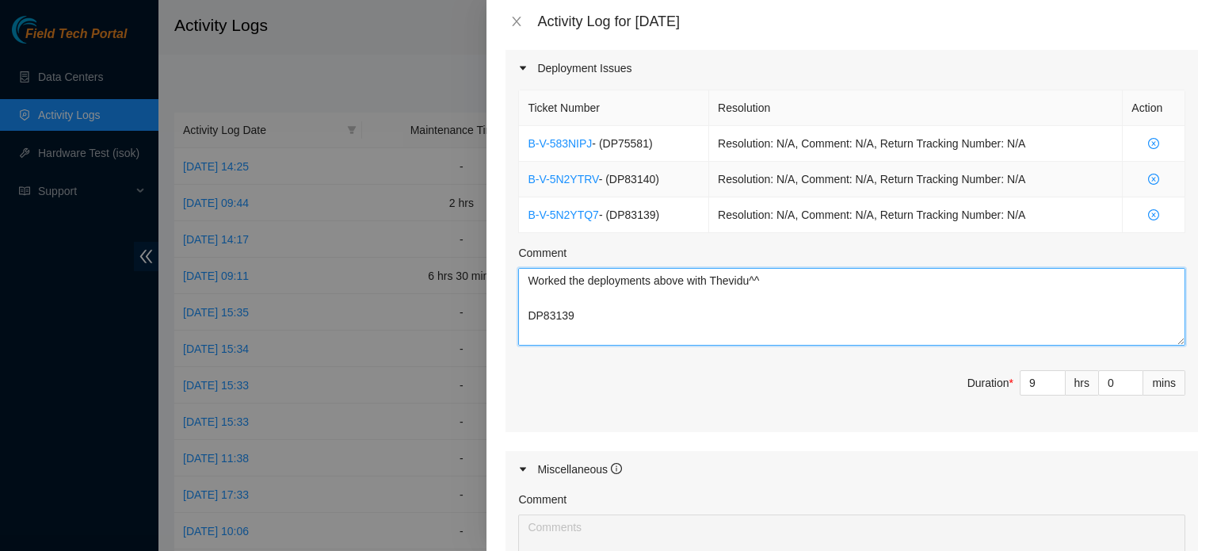
scroll to position [821, 0]
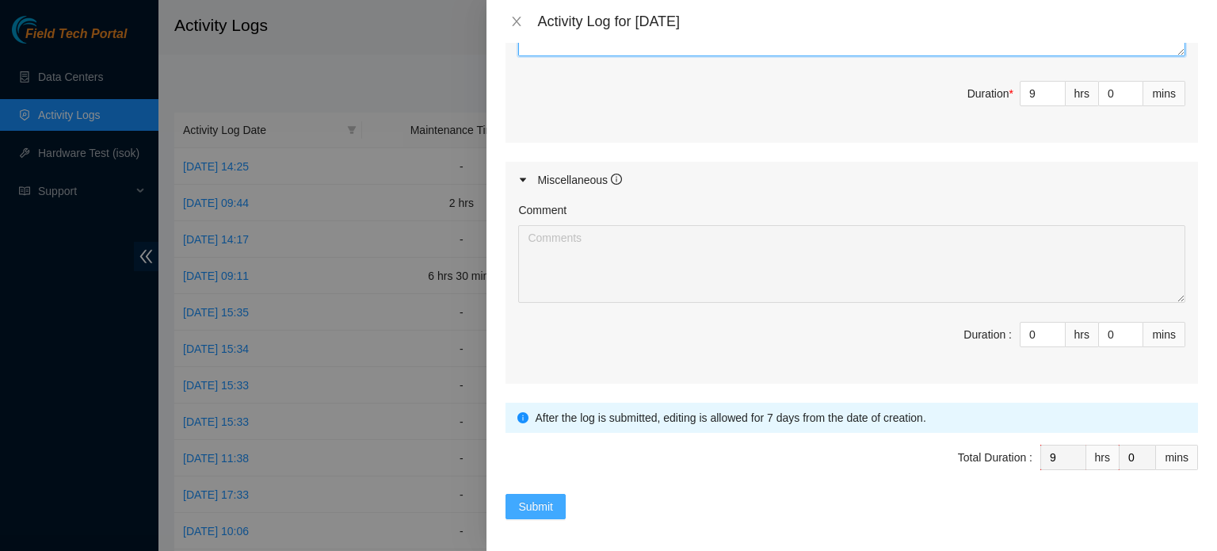
type textarea "Worked the deployments above with Thevidu^^ DP83139 -Located supplies pallet in…"
click at [536, 513] on button "Submit" at bounding box center [536, 506] width 60 height 25
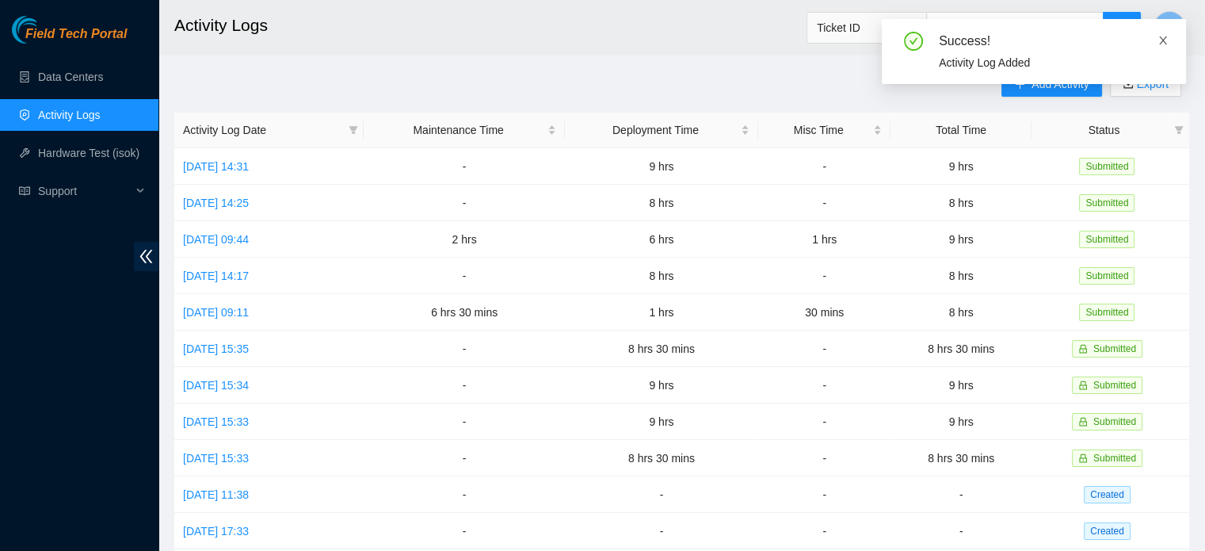
click at [1165, 39] on icon "close" at bounding box center [1163, 40] width 8 height 8
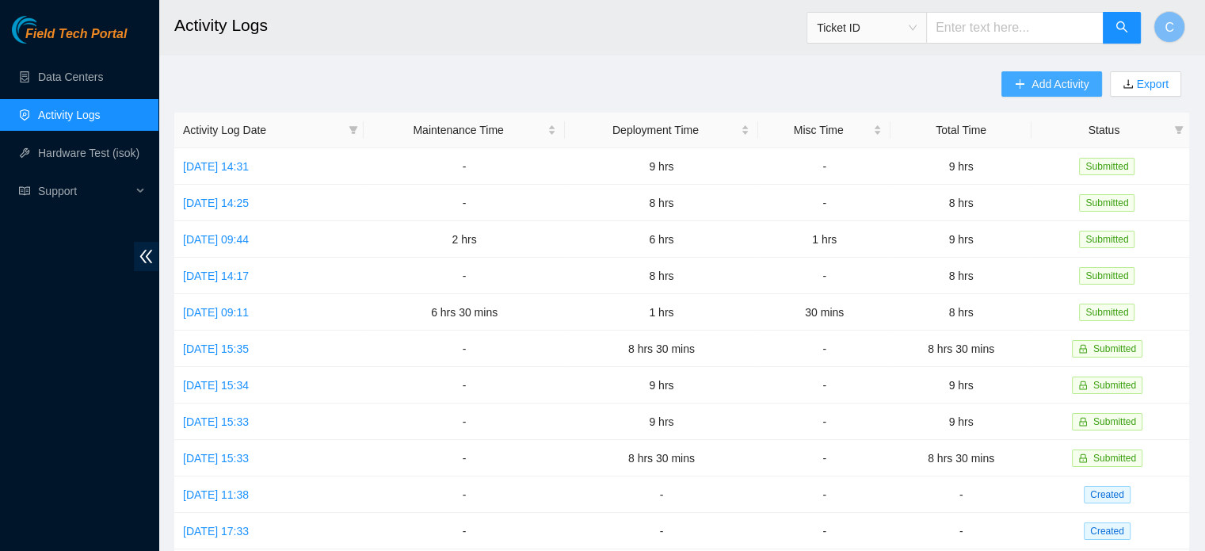
click at [1062, 83] on span "Add Activity" at bounding box center [1060, 83] width 57 height 17
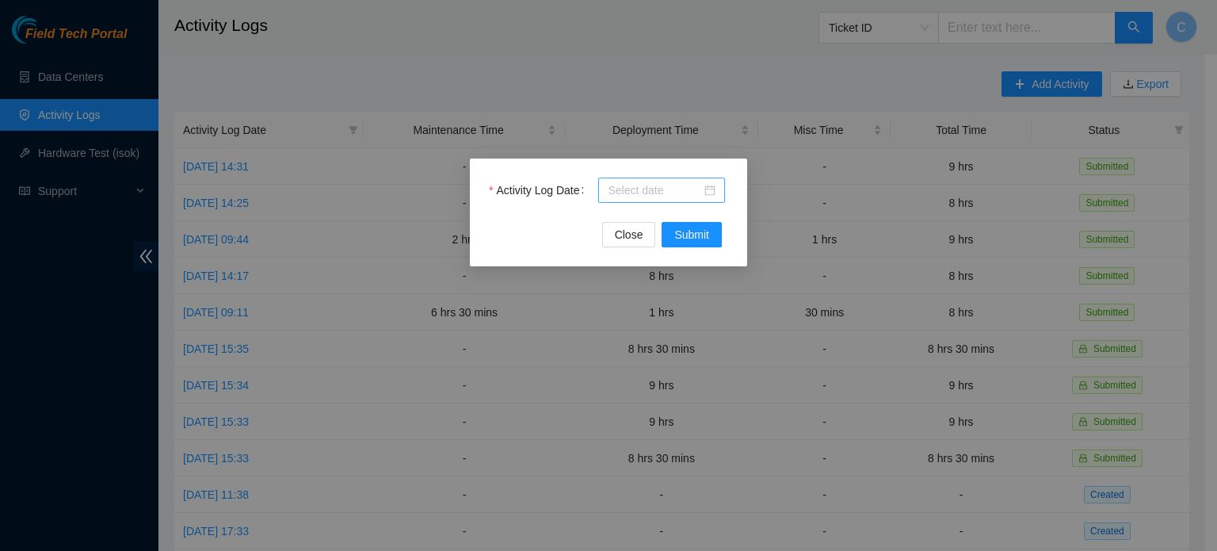
click at [668, 191] on input "Activity Log Date" at bounding box center [655, 189] width 94 height 17
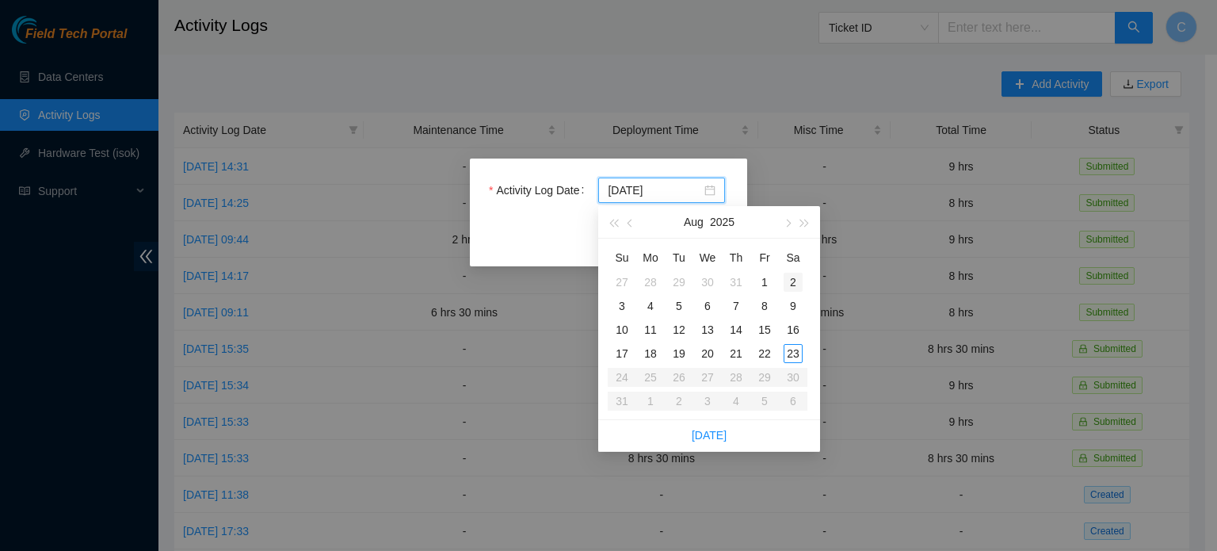
type input "[DATE]"
click at [788, 361] on div "23" at bounding box center [793, 353] width 19 height 19
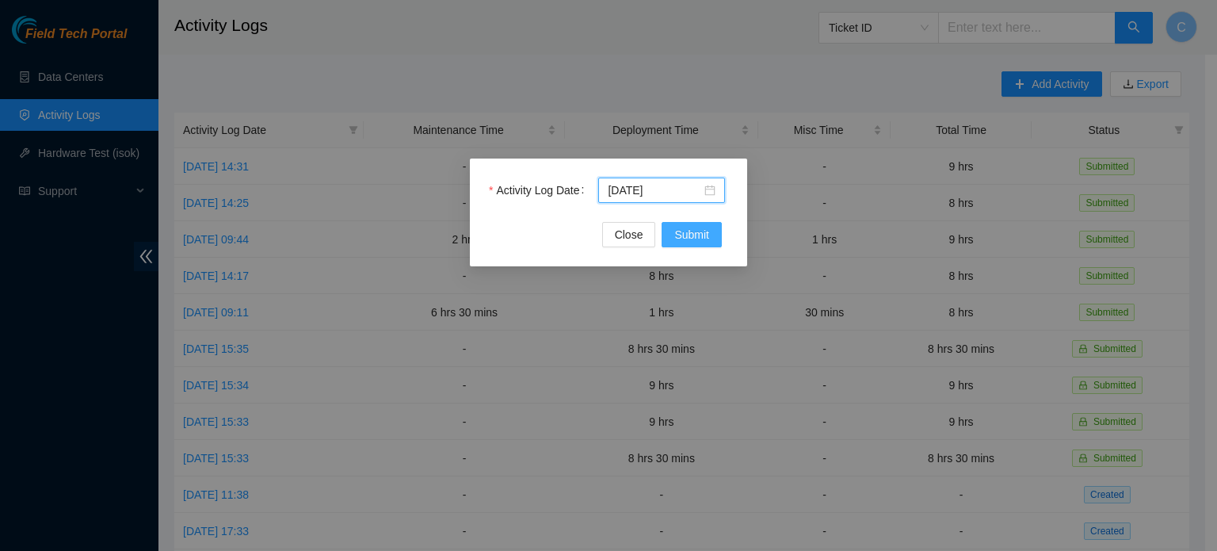
click at [712, 232] on button "Submit" at bounding box center [692, 234] width 60 height 25
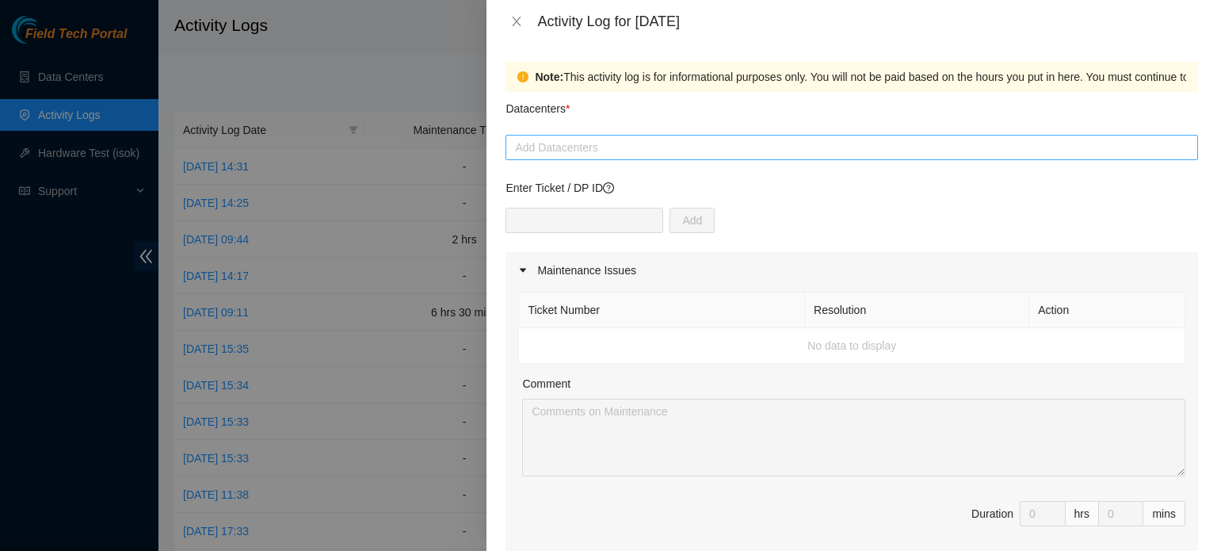
click at [598, 145] on div at bounding box center [852, 147] width 685 height 19
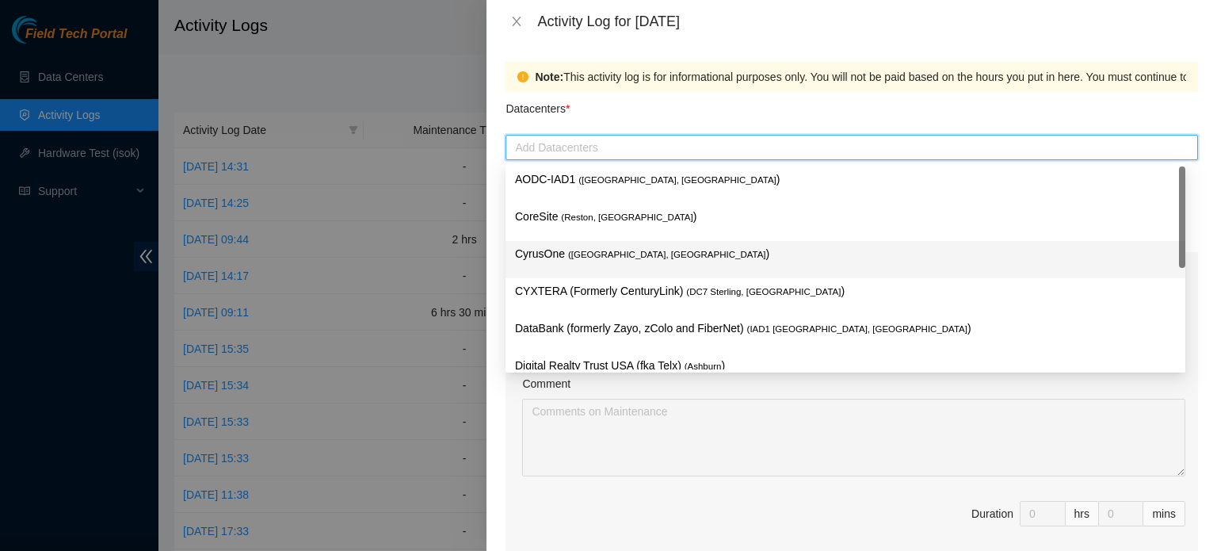
click at [620, 249] on p "CyrusOne ( [PERSON_NAME], [GEOGRAPHIC_DATA] )" at bounding box center [845, 254] width 661 height 18
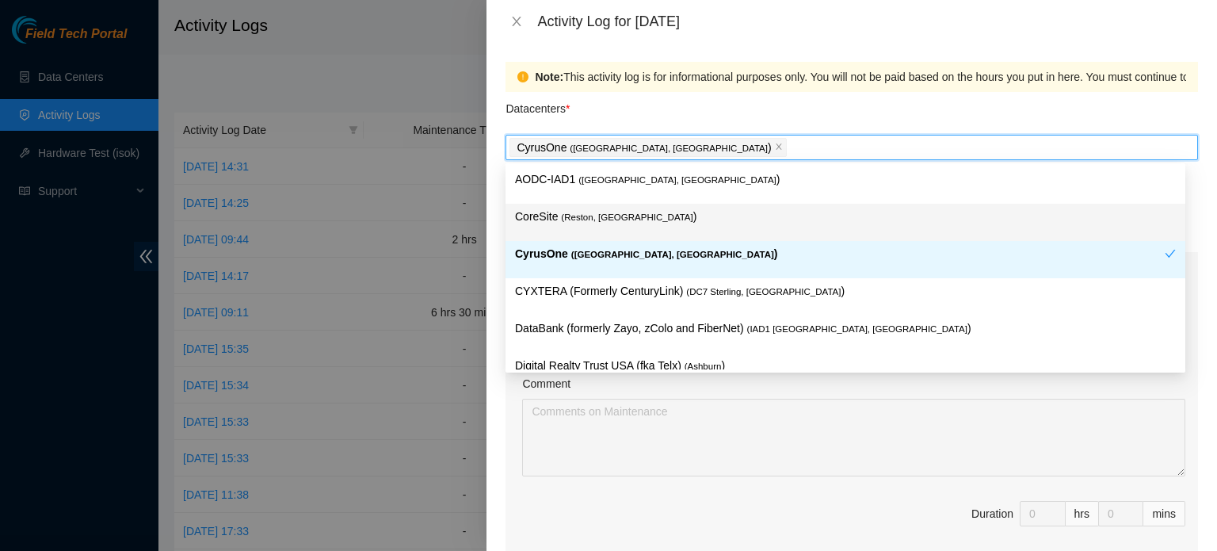
click at [462, 238] on div at bounding box center [608, 275] width 1217 height 551
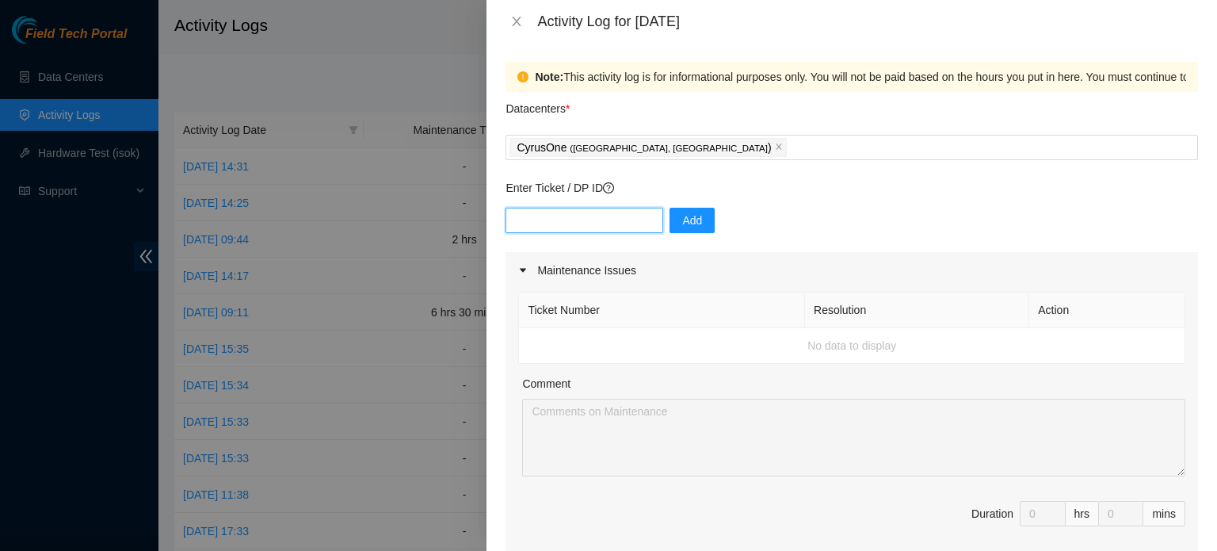
click at [565, 219] on input "text" at bounding box center [585, 220] width 158 height 25
paste input "DP75581"
type input "D"
paste input "DP83139"
type input "DP83139"
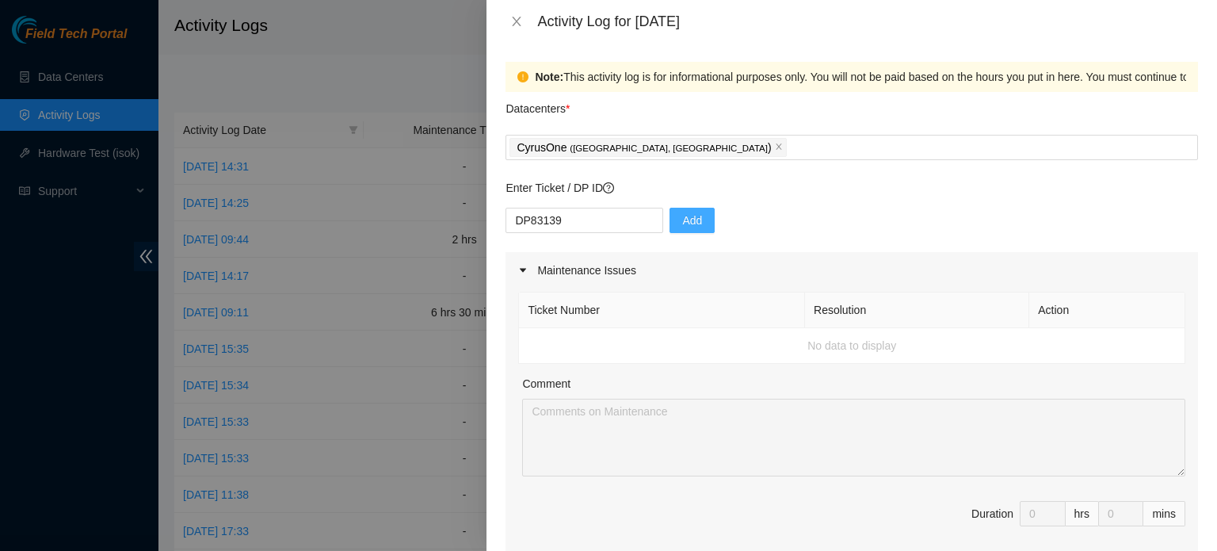
click at [682, 223] on span "Add" at bounding box center [692, 220] width 20 height 17
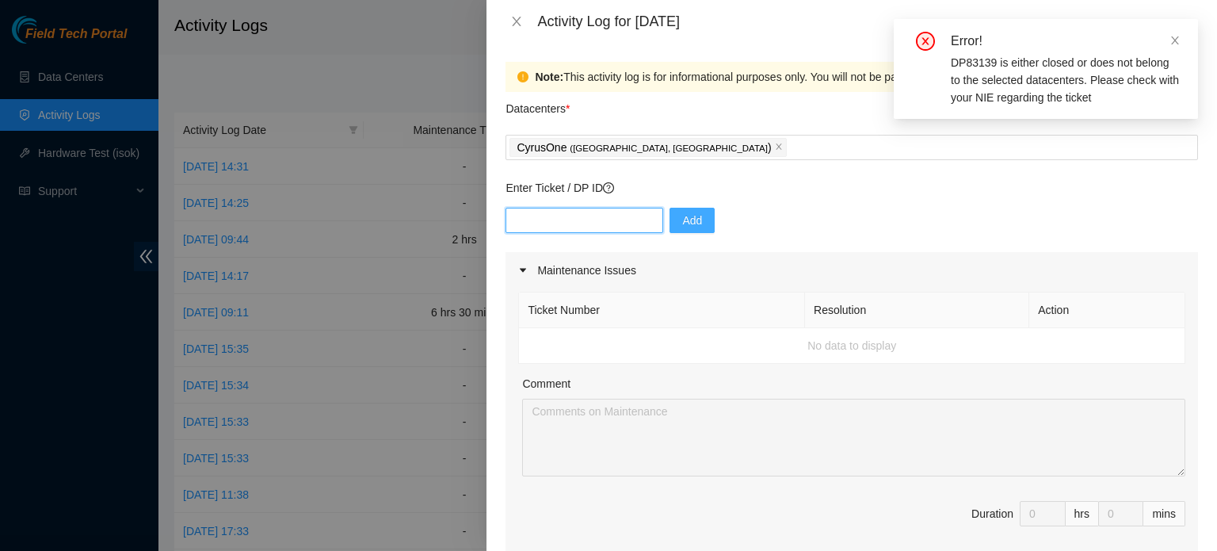
click at [588, 220] on input "text" at bounding box center [585, 220] width 158 height 25
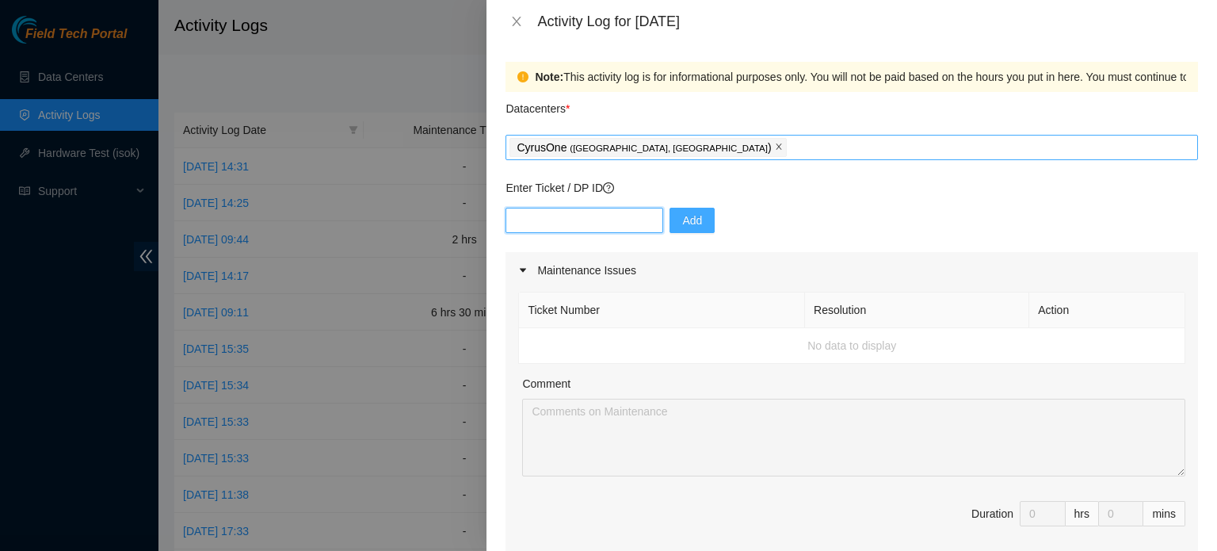
click at [775, 148] on icon "close" at bounding box center [779, 147] width 8 height 8
click at [626, 148] on div at bounding box center [852, 147] width 685 height 19
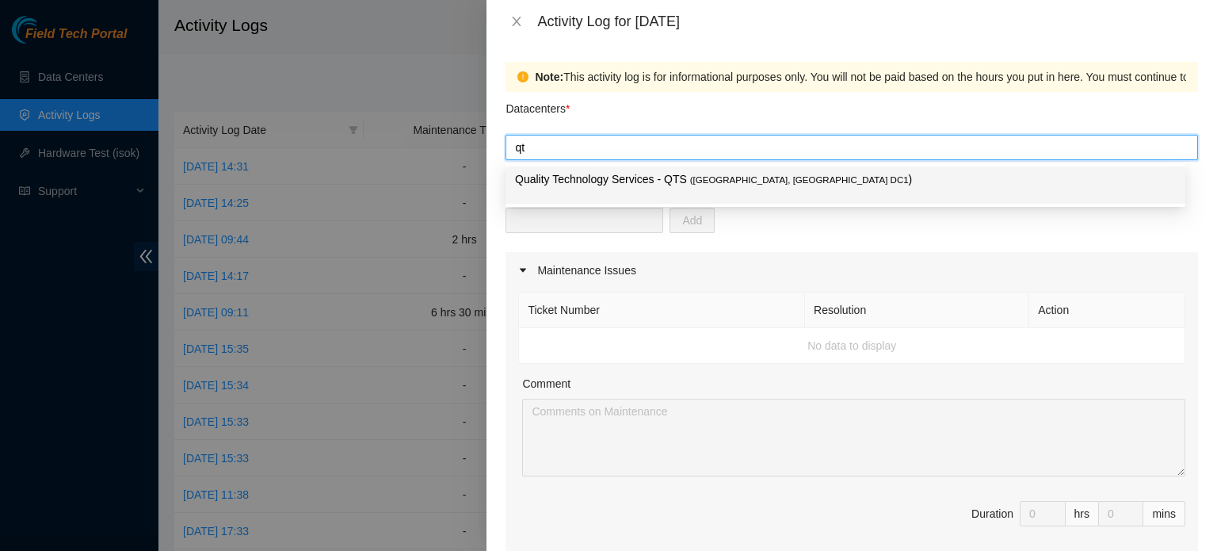
type input "qts"
click at [612, 193] on div "Quality Technology Services - QTS ( [GEOGRAPHIC_DATA], [GEOGRAPHIC_DATA] DC1 )" at bounding box center [845, 184] width 661 height 29
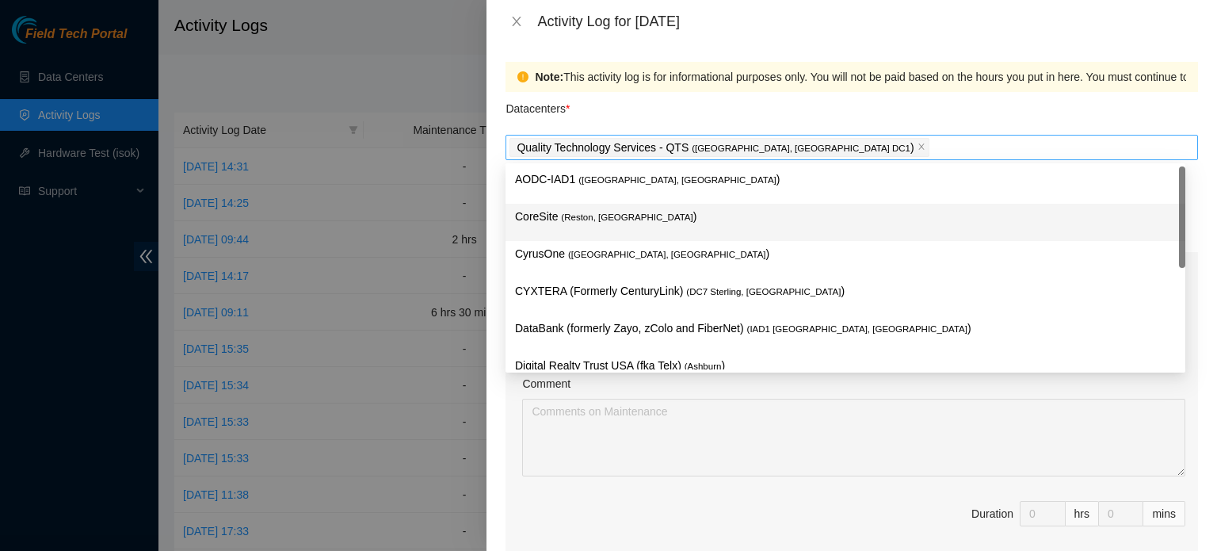
click at [449, 265] on div at bounding box center [608, 275] width 1217 height 551
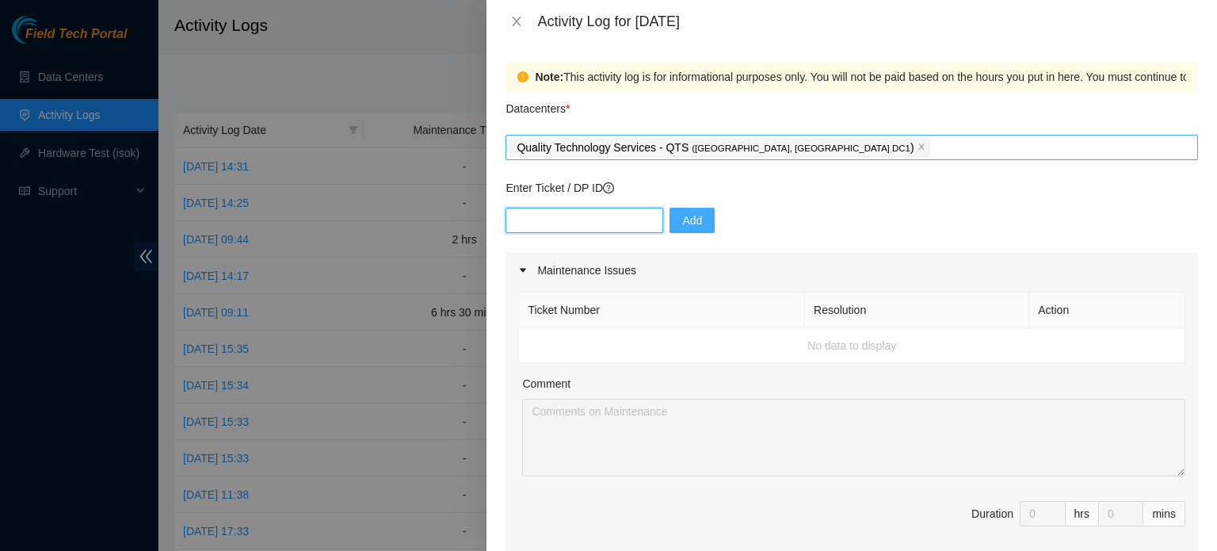
click at [558, 227] on input "text" at bounding box center [585, 220] width 158 height 25
paste input "DP83139"
type input "DP83139"
click at [672, 231] on button "Add" at bounding box center [692, 220] width 45 height 25
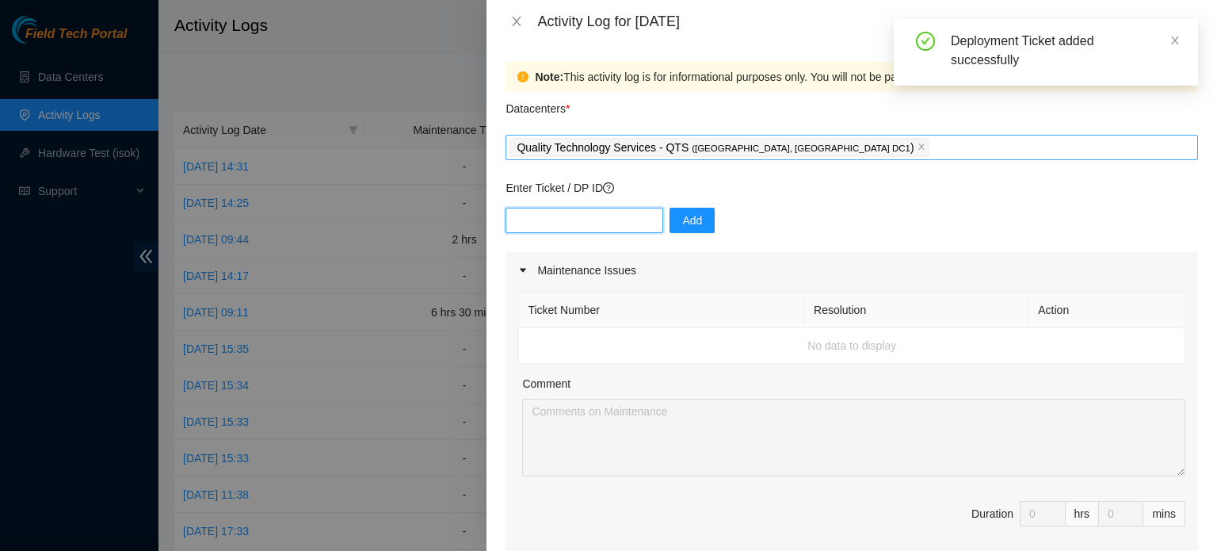
click at [595, 223] on input "text" at bounding box center [585, 220] width 158 height 25
paste input "DP83139"
type input "DP83140"
click at [682, 221] on span "Add" at bounding box center [692, 220] width 20 height 17
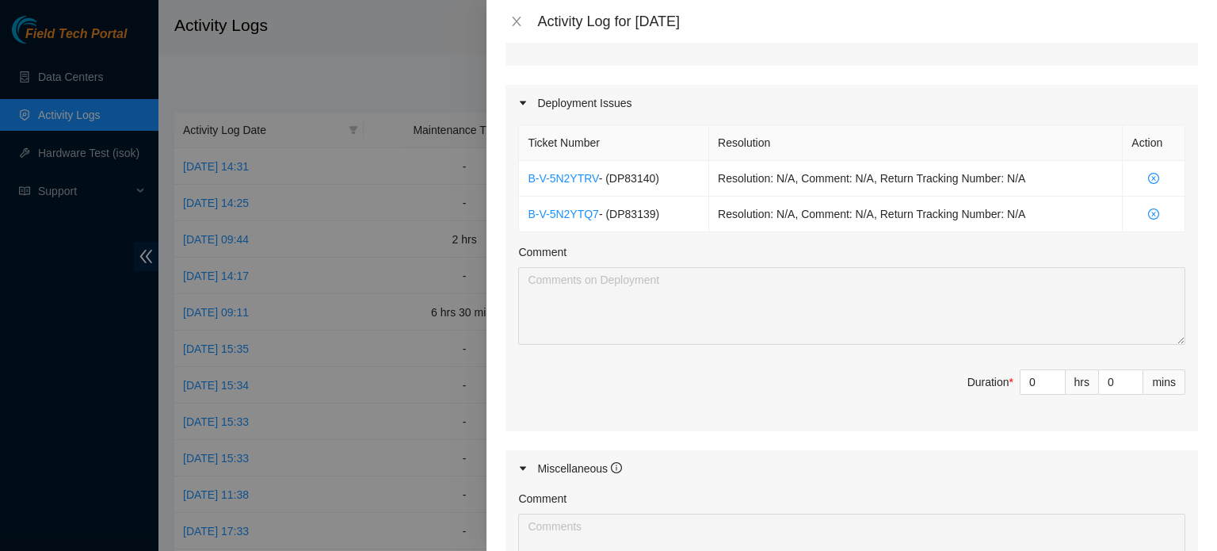
scroll to position [444, 0]
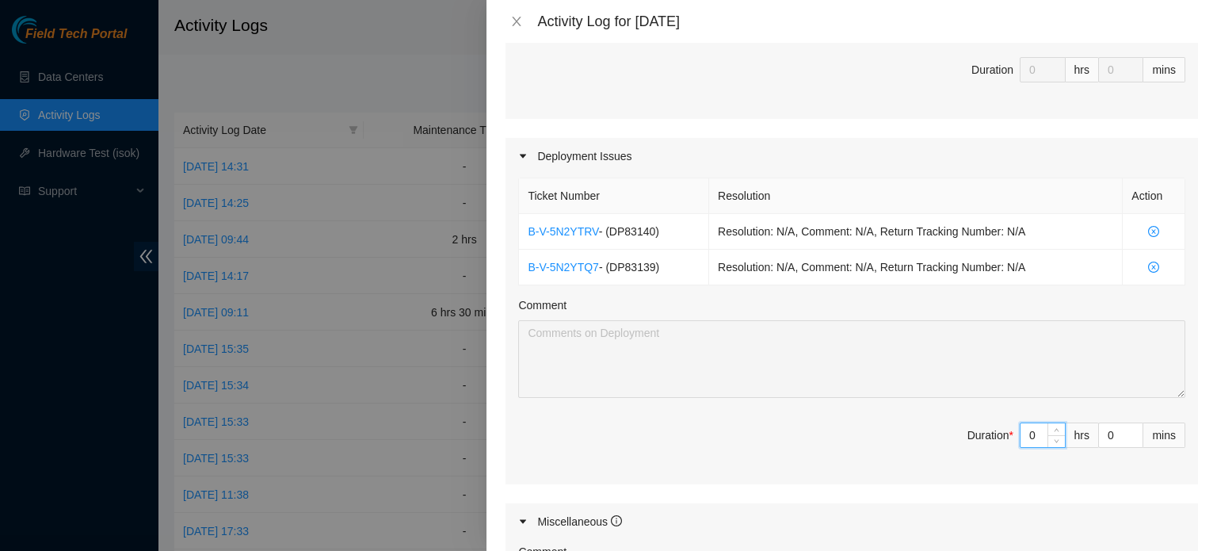
click at [1033, 433] on input "0" at bounding box center [1043, 435] width 44 height 24
type input "07"
type input "7"
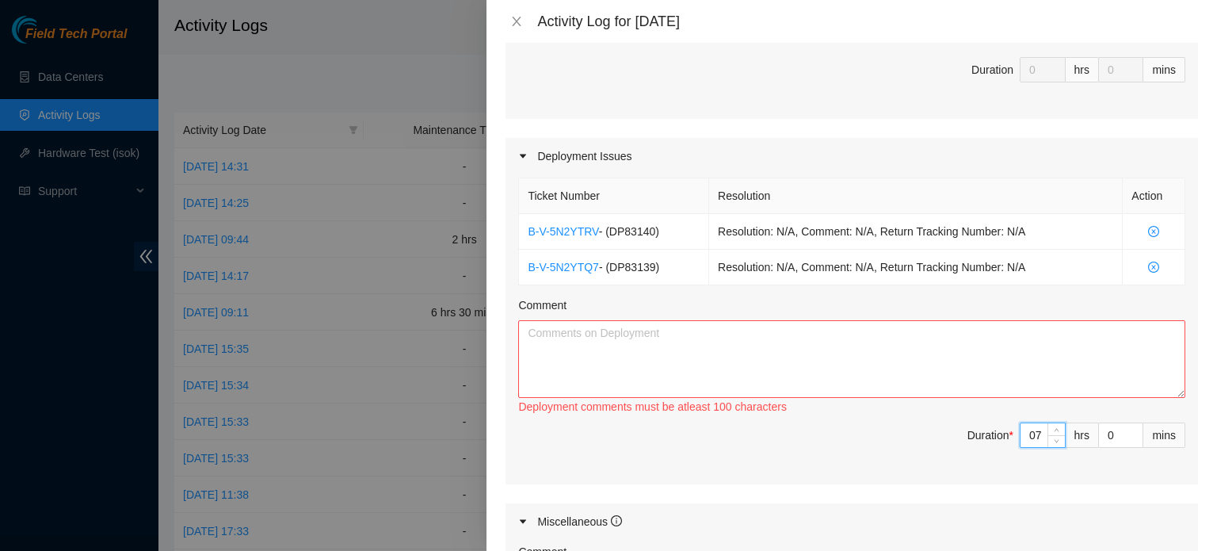
type input "0"
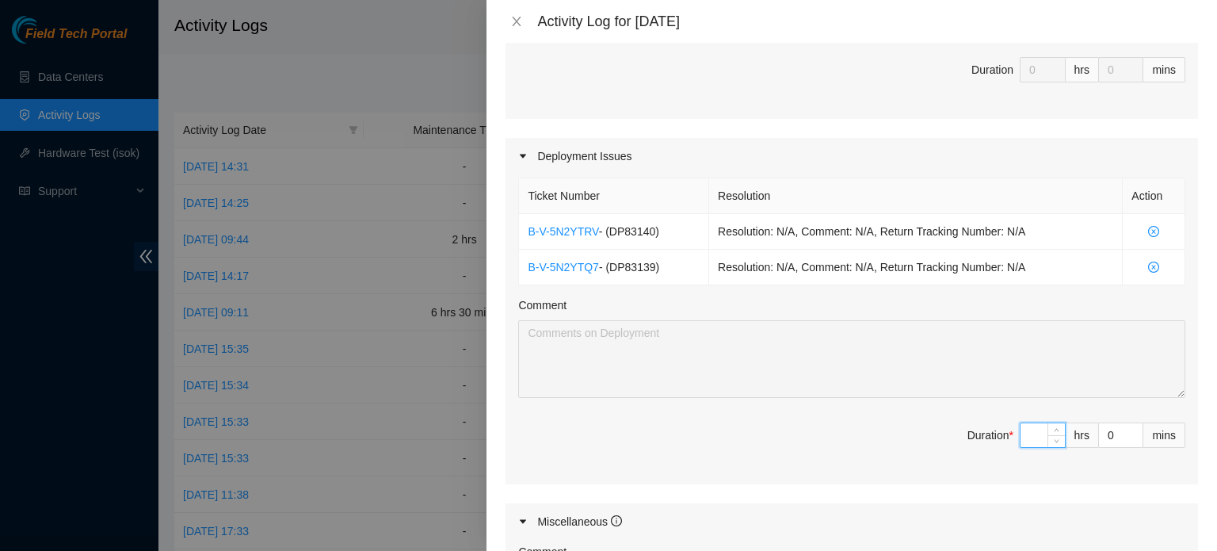
type input "7"
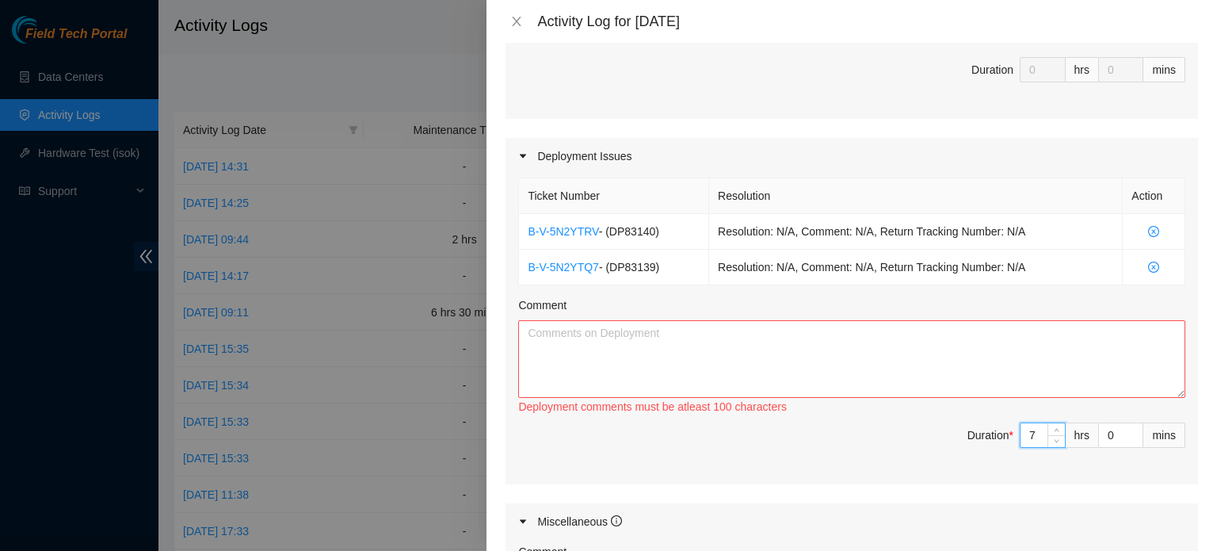
type input "7"
click at [804, 343] on textarea "Comment" at bounding box center [851, 359] width 667 height 78
paste textarea "DP83139"
paste textarea "-Adjusted rack posts -Prepped and racked all network gear -Ran, patched, and ma…"
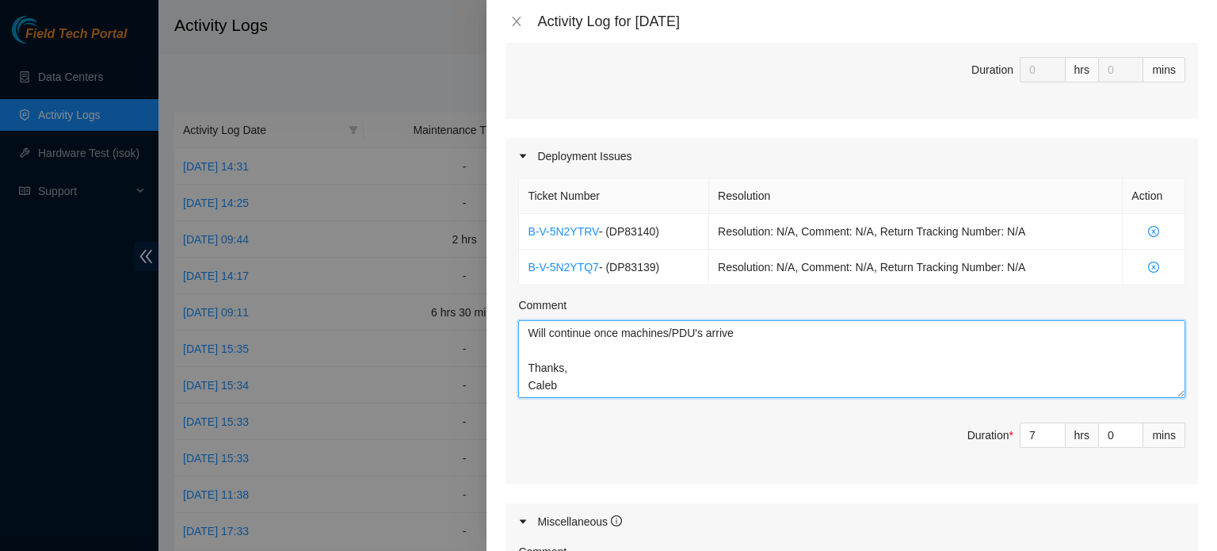
scroll to position [239, 0]
paste textarea "DP83139"
paste textarea "-Located pallets of machines in storage -Unpacked all machines, moved to cage -…"
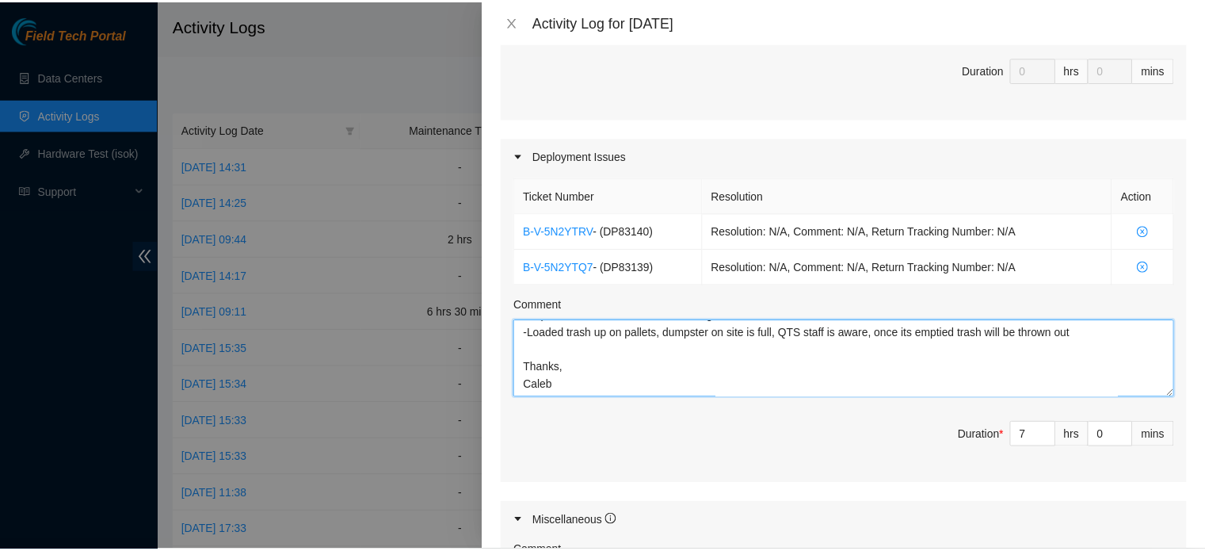
scroll to position [786, 0]
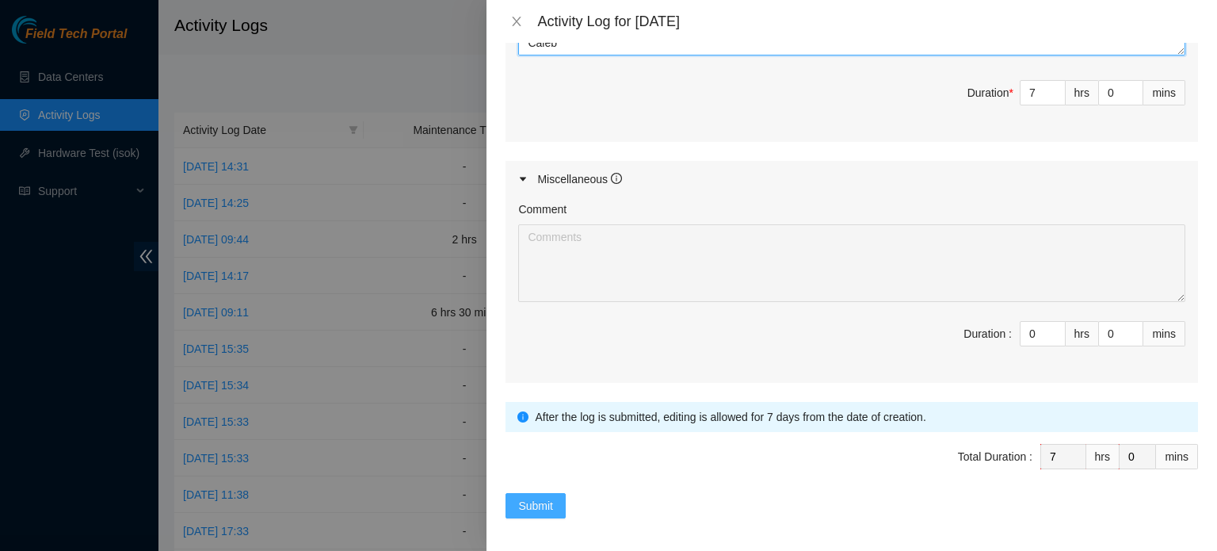
type textarea "DP83139 EOD Report: -Adjusted rack posts -Prepped and racked all network gear -…"
click at [542, 502] on span "Submit" at bounding box center [535, 505] width 35 height 17
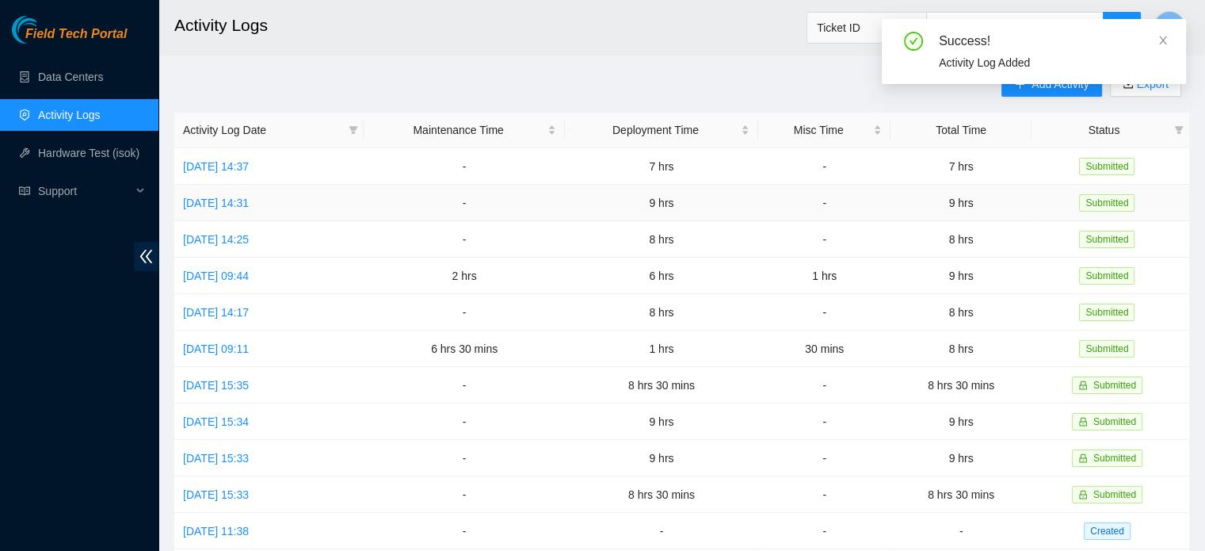
scroll to position [0, 0]
